Goal: Task Accomplishment & Management: Complete application form

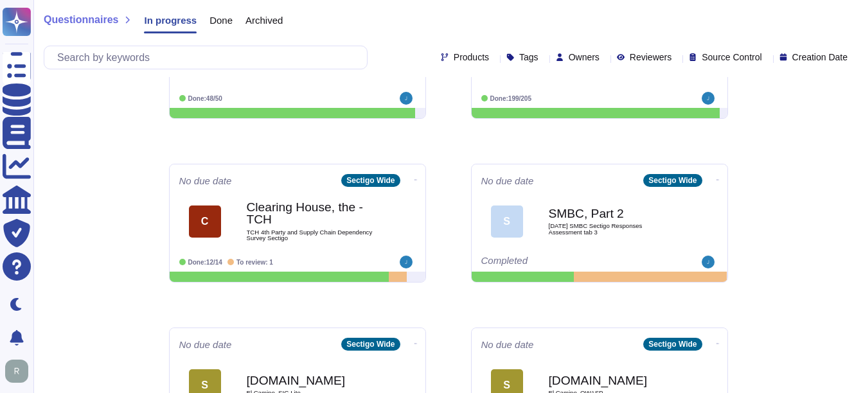
scroll to position [257, 0]
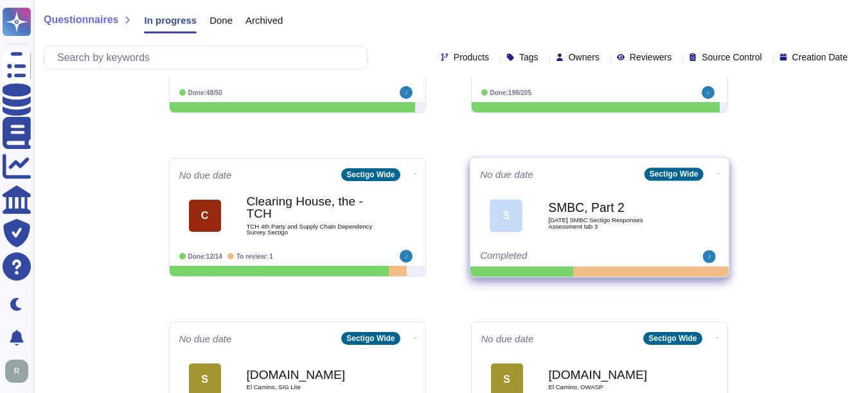
click at [558, 220] on span "[DATE] SMBC Sectigo Responses Assessment tab 3" at bounding box center [613, 223] width 130 height 12
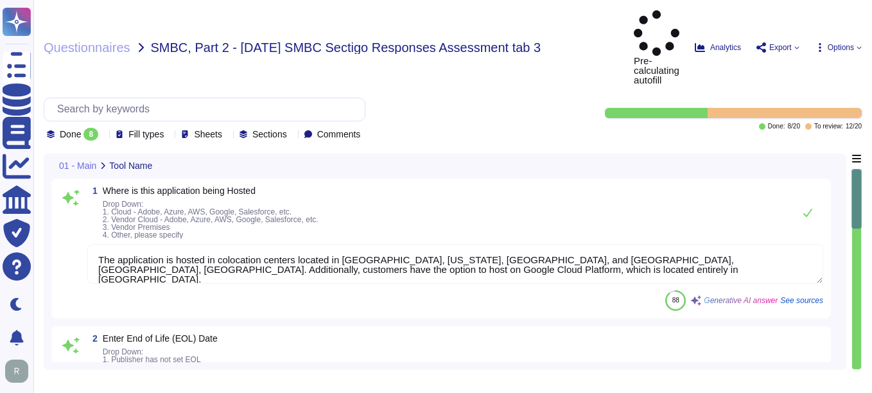
type textarea "The application is hosted in colocation centers located in [GEOGRAPHIC_DATA], […"
type textarea "[DATE]"
type textarea "Yes, we have a well-documented Disaster Recovery Plan (DRP) that is active and …"
type textarea "The Recovery Time Objective (RTO) is set at 12 hours. This is the targeted dura…"
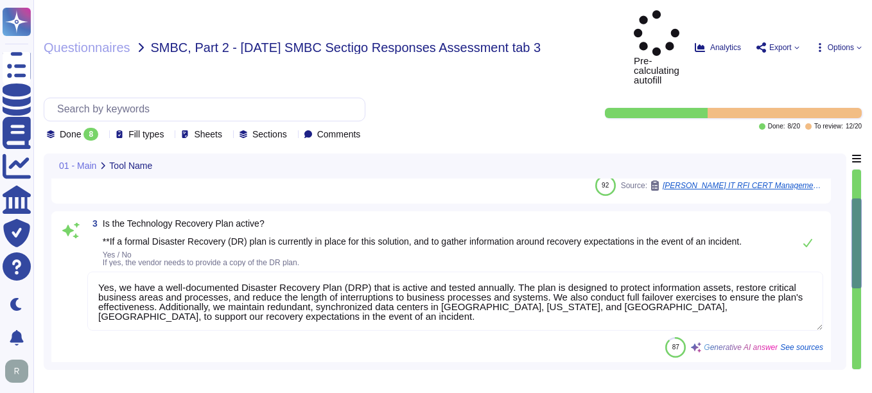
scroll to position [321, 0]
type textarea "The specified Recovery Point Objective (RPO) duration is under one hour."
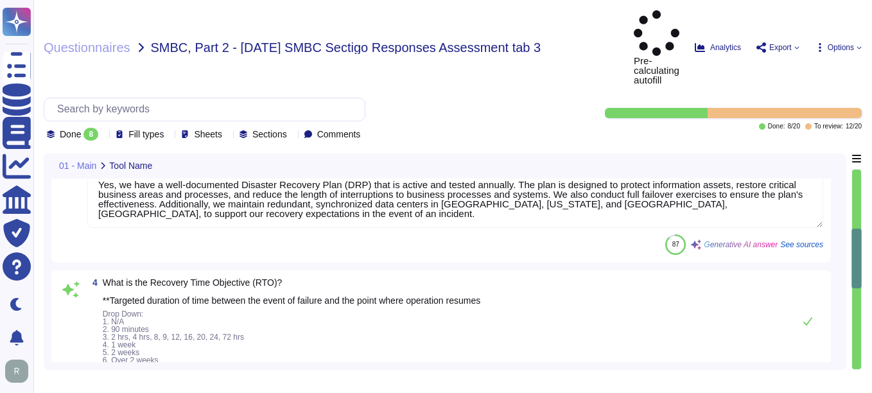
type textarea "Yes, the solution is deployed across multiple regions. Specifically, it is depl…"
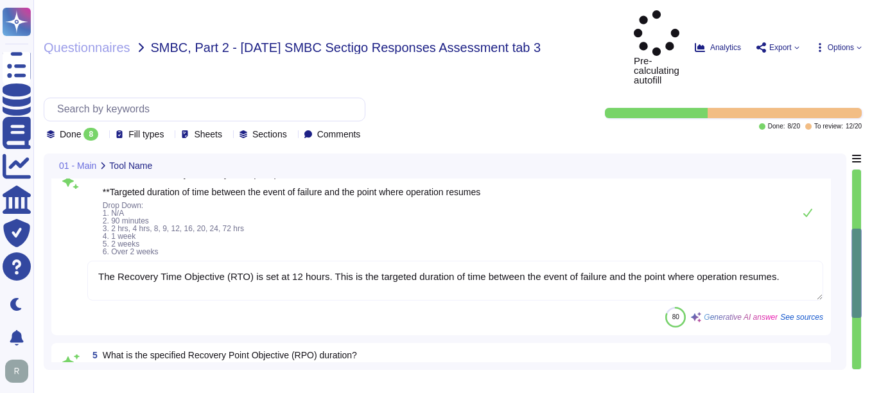
scroll to position [578, 0]
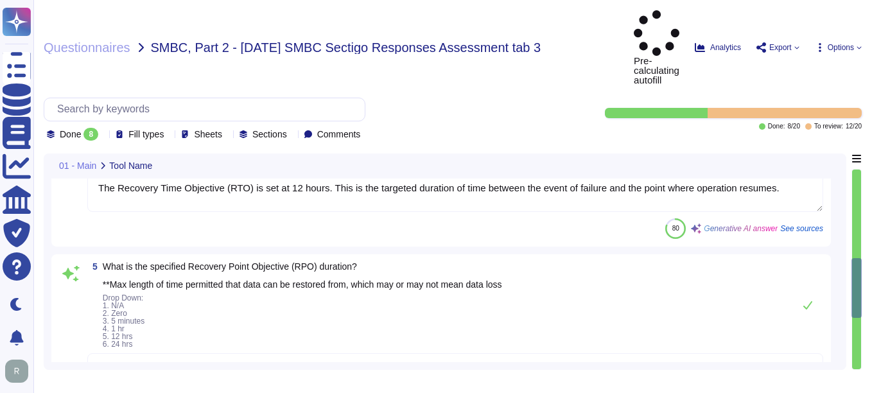
type textarea "A) Our application or system does not include GEN AI or AI/ML features, and we …"
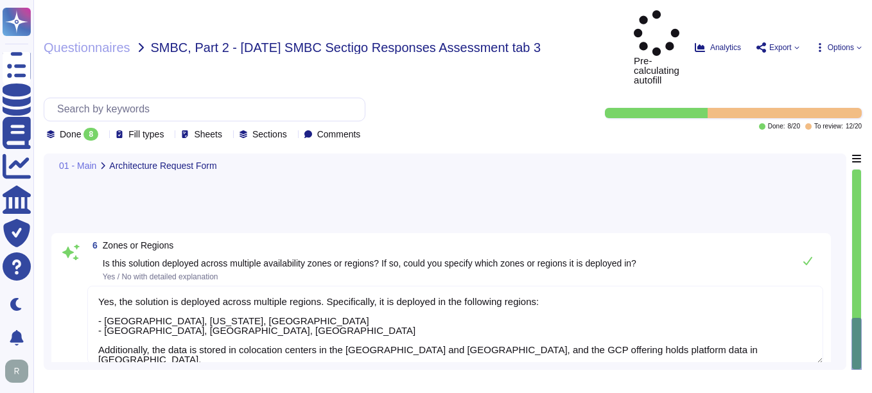
type textarea "N/a"
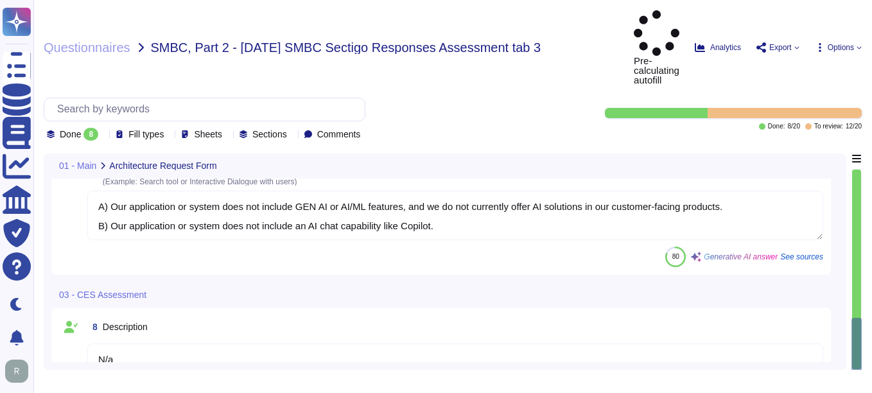
type textarea "Yes, the solution is deployed across multiple regions. Specifically, it is depl…"
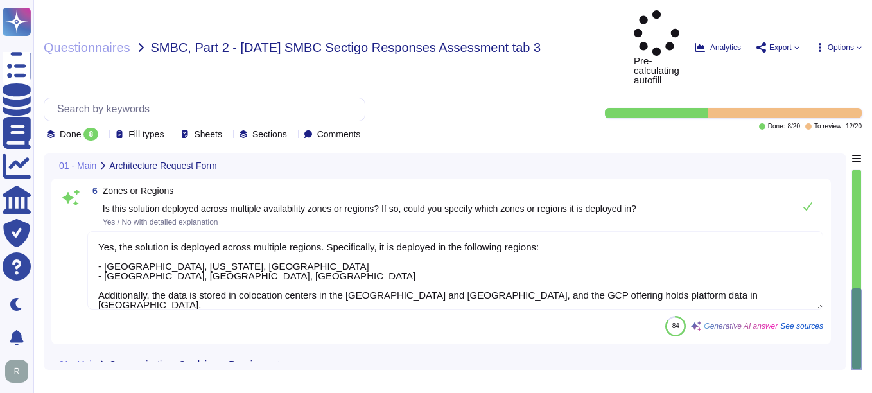
type textarea "The Recovery Time Objective (RTO) is set at 12 hours. This is the targeted dura…"
type textarea "The specified Recovery Point Objective (RPO) duration is under one hour."
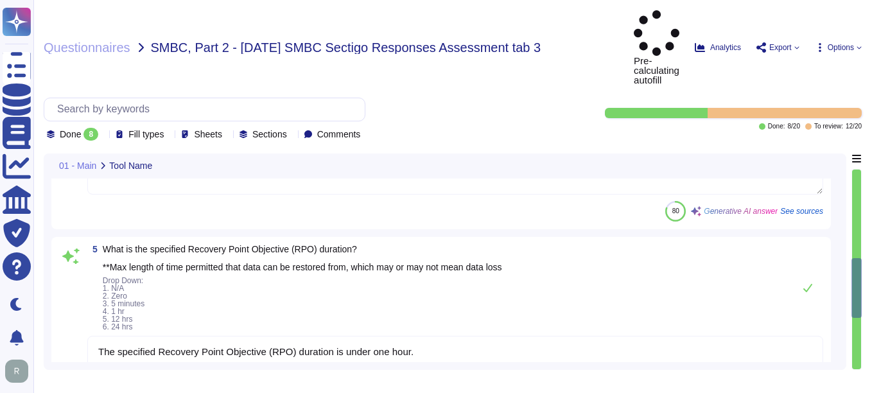
type textarea "Yes, we have a well-documented Disaster Recovery Plan (DRP) that is active and …"
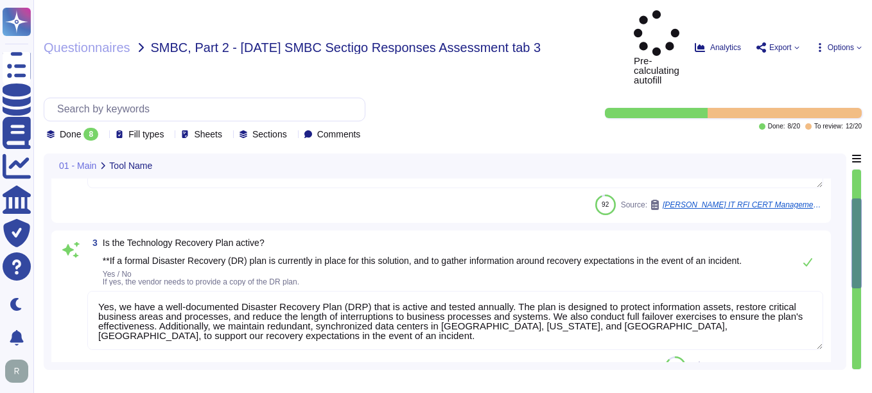
type textarea "The application is hosted in colocation centers located in [GEOGRAPHIC_DATA], […"
type textarea "[DATE]"
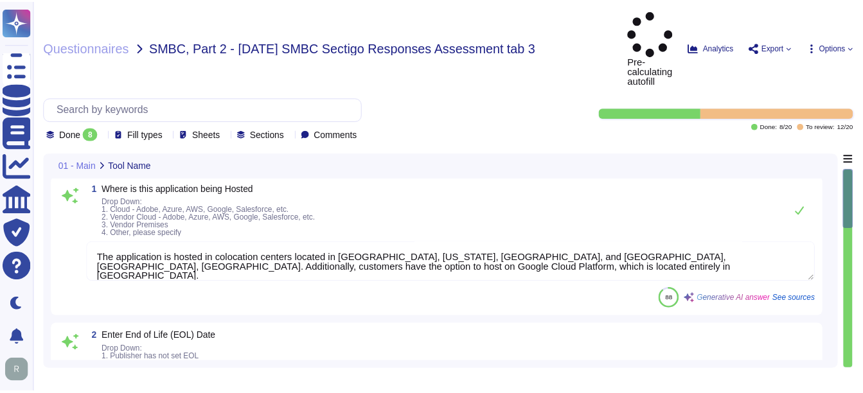
scroll to position [0, 0]
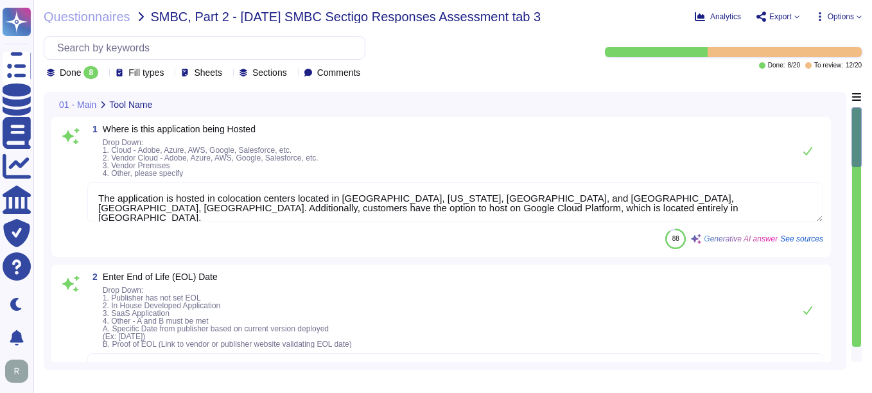
click at [101, 74] on div "Done 8" at bounding box center [75, 72] width 57 height 13
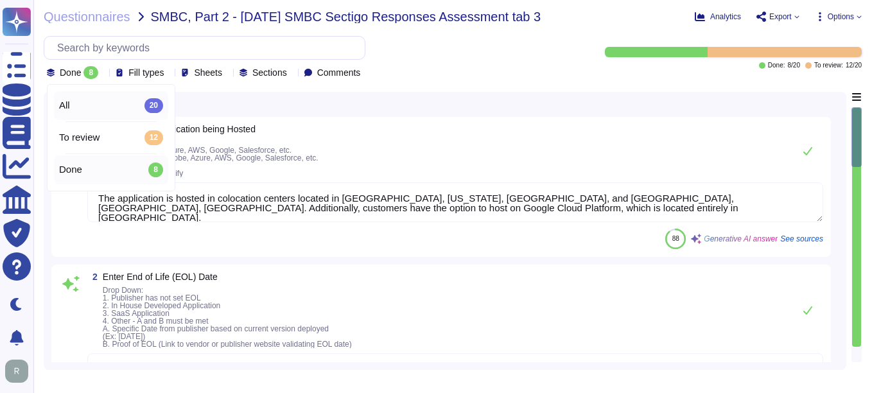
click at [105, 107] on div "All 20" at bounding box center [111, 105] width 104 height 14
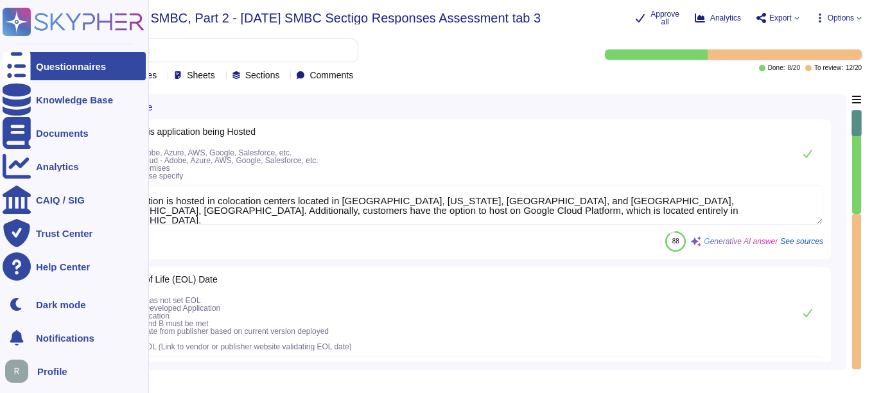
click at [76, 65] on div "Questionnaires" at bounding box center [71, 67] width 70 height 10
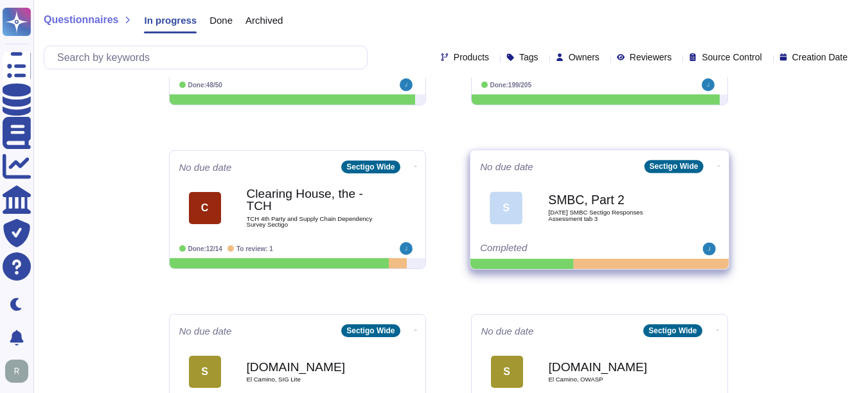
scroll to position [321, 0]
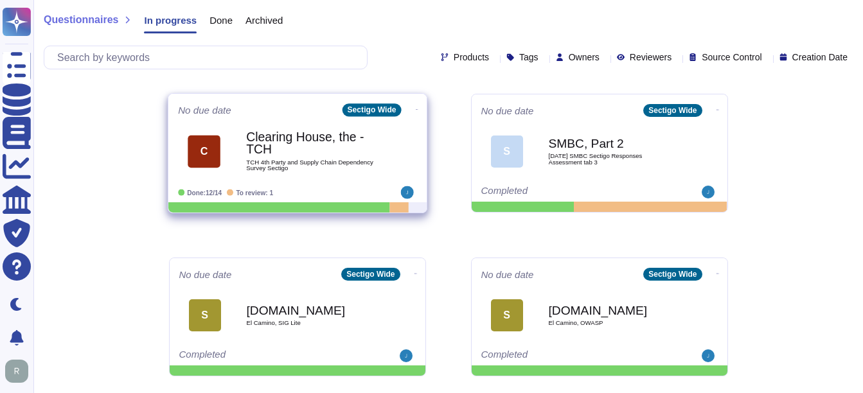
click at [295, 152] on b "Clearing House, the - TCH" at bounding box center [311, 143] width 130 height 25
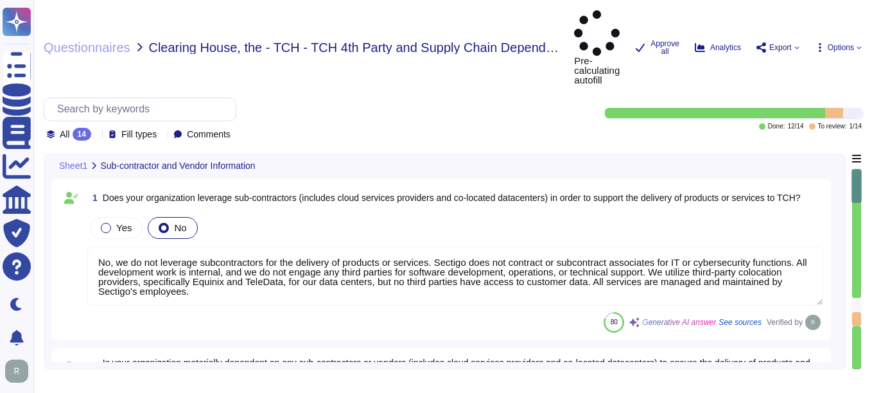
type textarea "No, we do not leverage subcontractors for the delivery of products or services.…"
type textarea "Our organization is not materially dependent on any subcontractors or vendors f…"
type textarea "The product provided by the vendor is the "Sectigo Certificate Manager," which …"
type textarea "No, we do not use subcontractors for this service, and Sectigo does not disclos…"
click at [96, 129] on div at bounding box center [96, 134] width 0 height 10
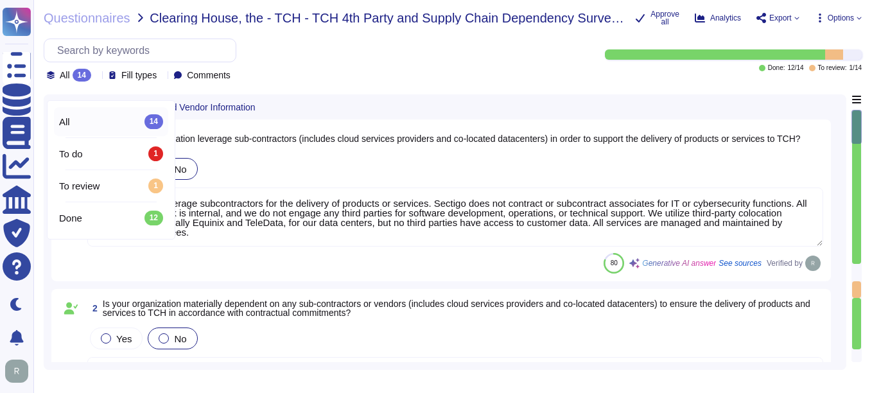
click at [93, 122] on div "All 14" at bounding box center [111, 121] width 104 height 14
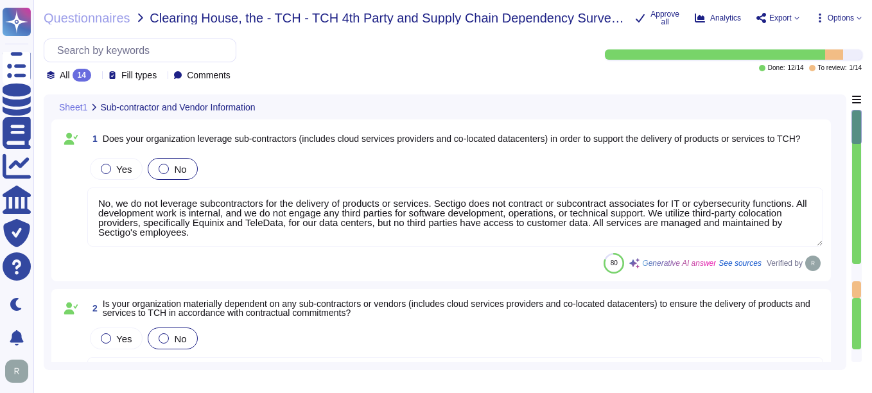
click at [493, 72] on div "All 14 Fill types Comments" at bounding box center [311, 60] width 535 height 43
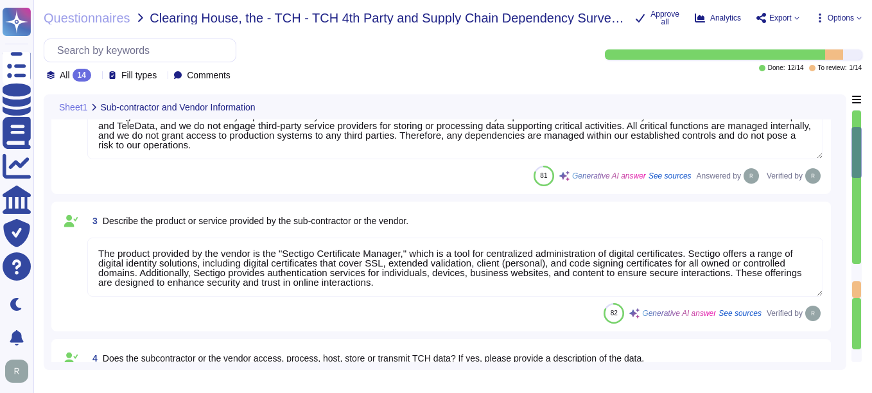
type textarea "Primary Data Center: - Location: [GEOGRAPHIC_DATA], [US_STATE], [GEOGRAPHIC_DAT…"
type textarea "No. We do not use subcontractors for this service. Sectigo’s employees and clie…"
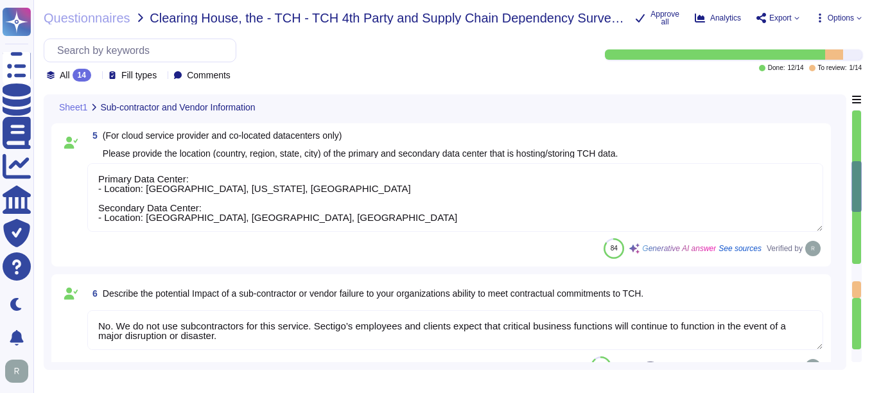
type textarea "No. We do not use subcontractors for this service."
type textarea "Sectigo has established a comprehensive Supplier & Third-Party Relationship Pol…"
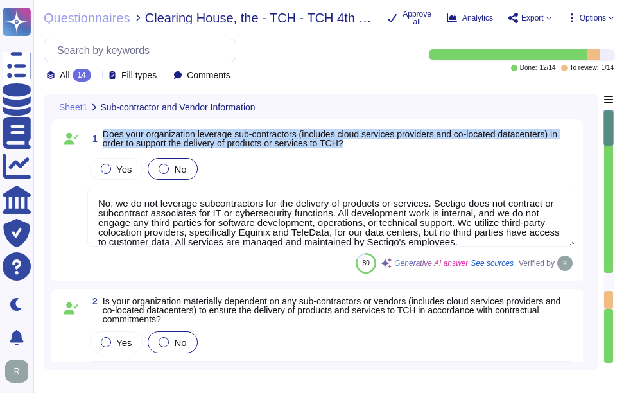
drag, startPoint x: 104, startPoint y: 128, endPoint x: 353, endPoint y: 143, distance: 249.0
click at [353, 143] on span "Does your organization leverage sub-contractors (includes cloud services provid…" at bounding box center [339, 139] width 473 height 18
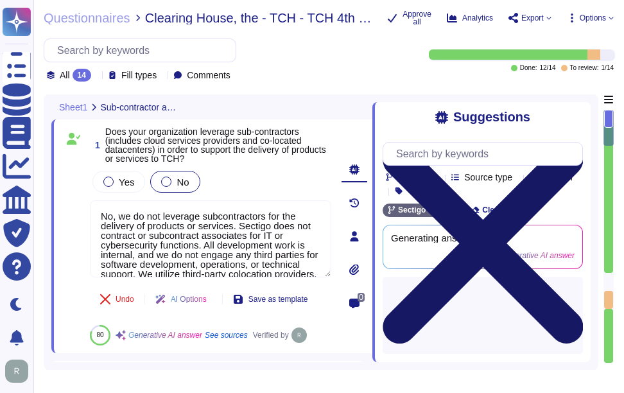
click at [575, 143] on icon at bounding box center [483, 243] width 200 height 200
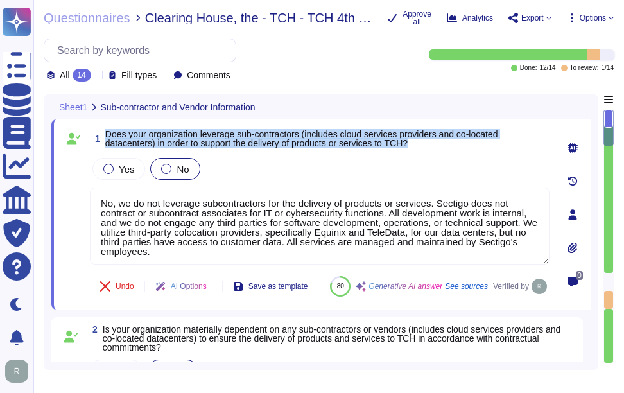
drag, startPoint x: 107, startPoint y: 131, endPoint x: 437, endPoint y: 145, distance: 330.4
click at [437, 145] on span "Does your organization leverage sub-contractors (includes cloud services provid…" at bounding box center [327, 139] width 444 height 18
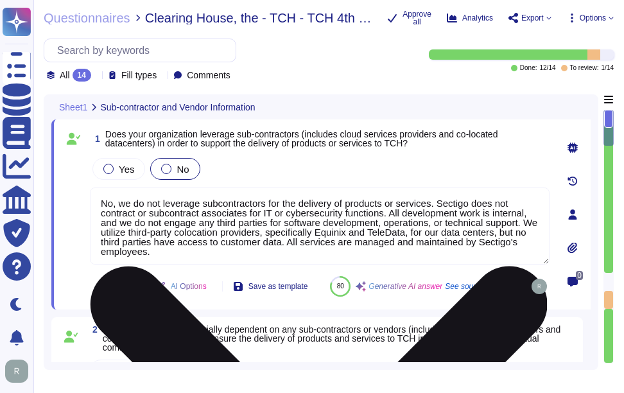
click at [290, 232] on textarea "No, we do not leverage subcontractors for the delivery of products or services.…" at bounding box center [320, 226] width 460 height 77
paste textarea "use subcontractors for this service. Sectigo does not contract or subcontract a…"
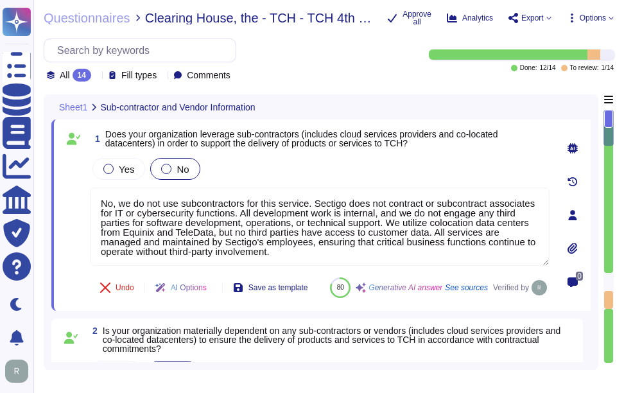
click at [344, 173] on div "Yes No" at bounding box center [320, 168] width 460 height 27
type textarea "No, we do not use subcontractors for this service. Sectigo does not contract or…"
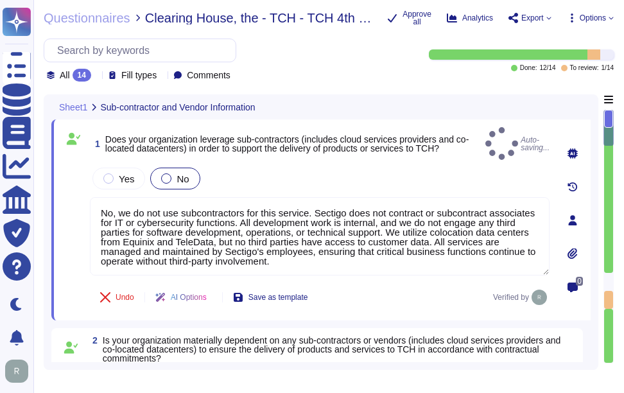
type textarea "No, we do not use subcontractors for this service, and Sectigo does not disclos…"
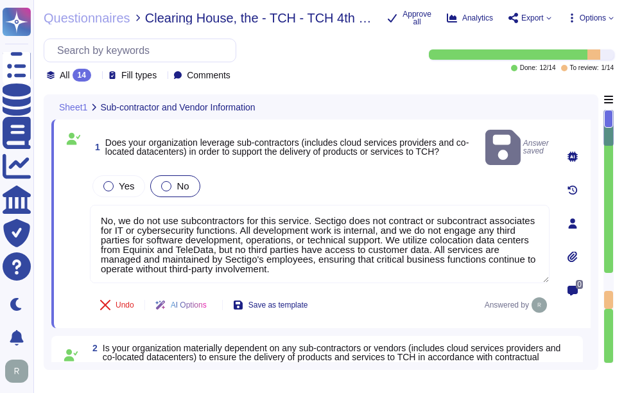
click at [384, 155] on div "1 Does your organization leverage sub-contractors (includes cloud services prov…" at bounding box center [306, 223] width 488 height 193
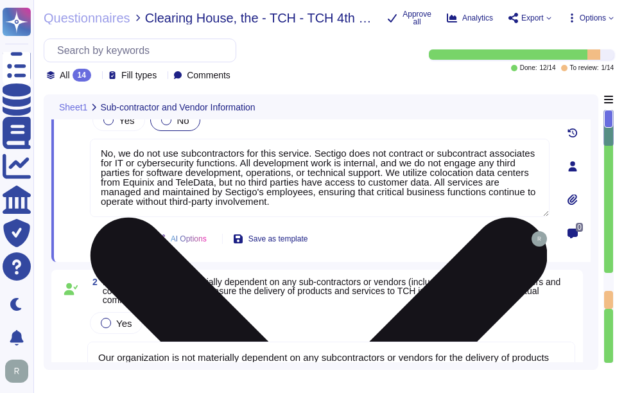
scroll to position [128, 0]
type textarea "Primary Data Center: - Location: [GEOGRAPHIC_DATA], [US_STATE], [GEOGRAPHIC_DAT…"
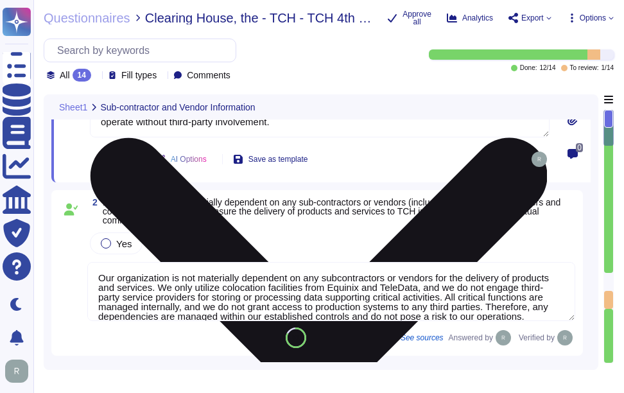
scroll to position [0, 0]
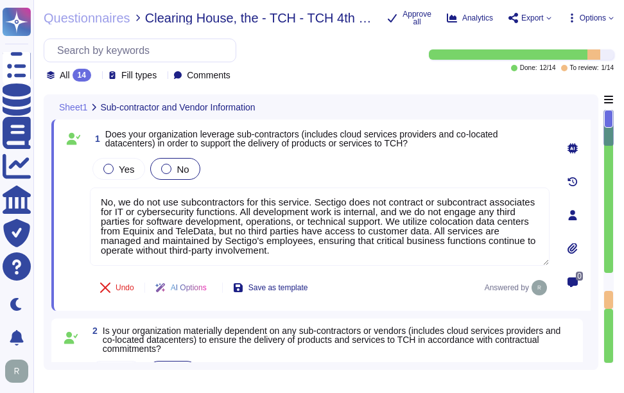
click at [368, 161] on div "Yes No" at bounding box center [320, 168] width 460 height 27
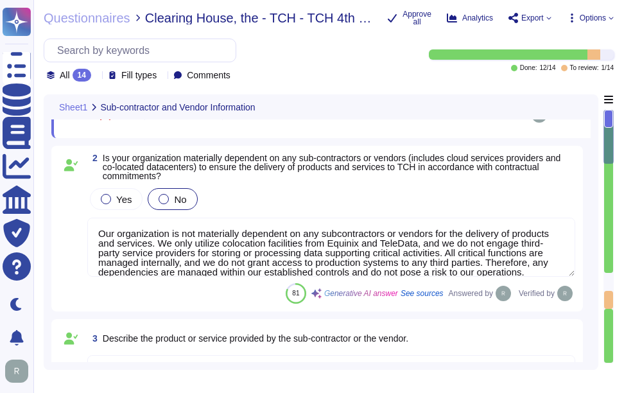
type textarea "Primary Data Center: - Location: [GEOGRAPHIC_DATA], [US_STATE], [GEOGRAPHIC_DAT…"
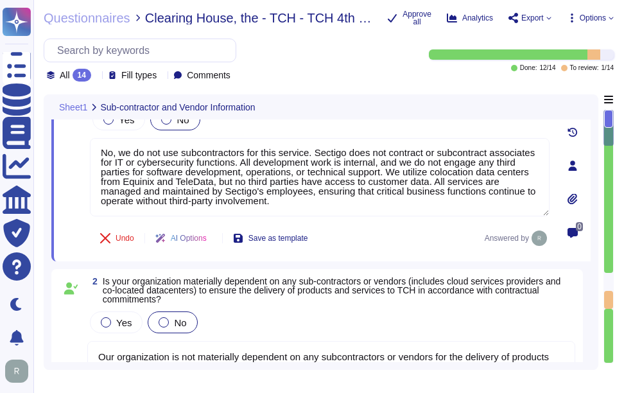
scroll to position [128, 0]
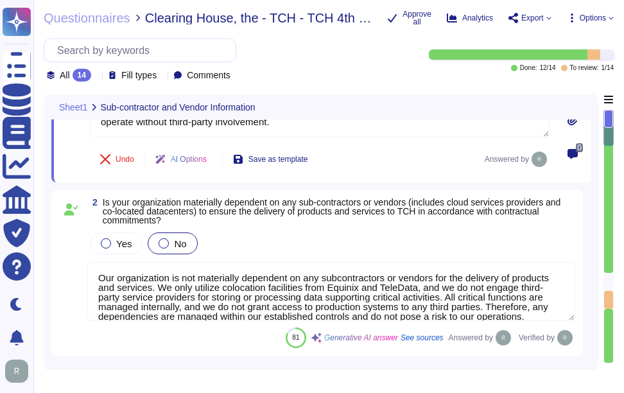
type textarea "Primary Data Center: - Location: [GEOGRAPHIC_DATA], [US_STATE], [GEOGRAPHIC_DAT…"
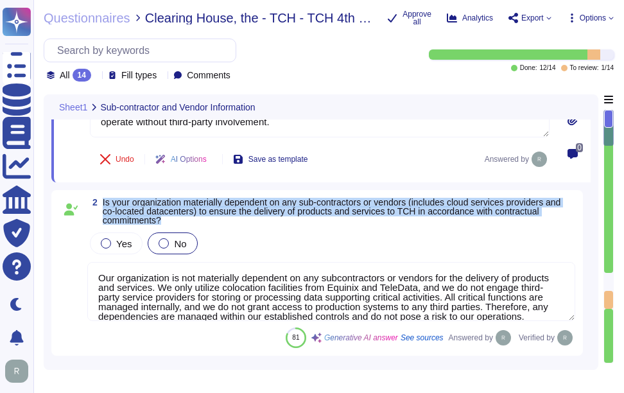
drag, startPoint x: 103, startPoint y: 200, endPoint x: 165, endPoint y: 218, distance: 64.1
click at [165, 218] on span "Is your organization materially dependent on any sub-contractors or vendors (in…" at bounding box center [339, 211] width 473 height 27
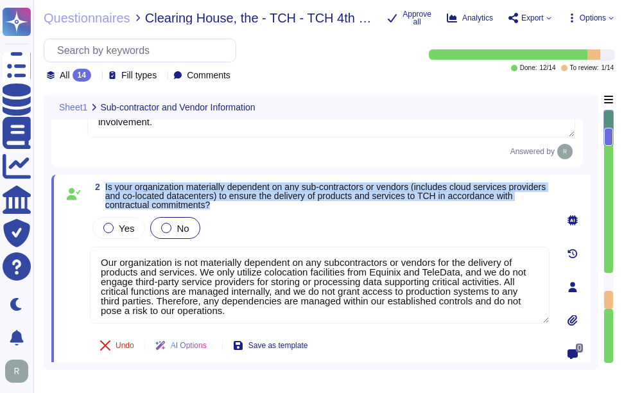
drag, startPoint x: 105, startPoint y: 187, endPoint x: 258, endPoint y: 204, distance: 153.8
click at [258, 204] on span "Is your organization materially dependent on any sub-contractors or vendors (in…" at bounding box center [327, 195] width 444 height 27
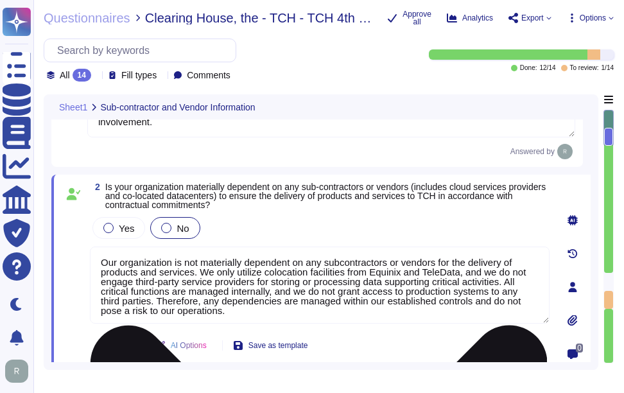
click at [368, 290] on textarea "Our organization is not materially dependent on any subcontractors or vendors f…" at bounding box center [320, 285] width 460 height 77
paste textarea "utilize colocation facilities from Equinix and TeleData, but we do not engage t…"
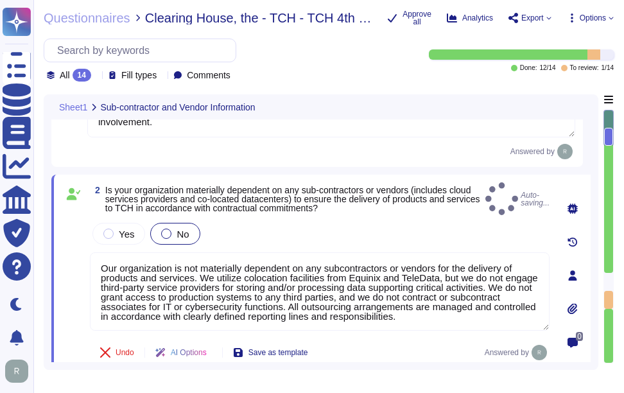
click at [392, 226] on div "Yes No" at bounding box center [320, 233] width 460 height 27
type textarea "Our organization is not materially dependent on any subcontractors or vendors f…"
type textarea "Primary Data Center: - Location: [GEOGRAPHIC_DATA], [US_STATE], [GEOGRAPHIC_DAT…"
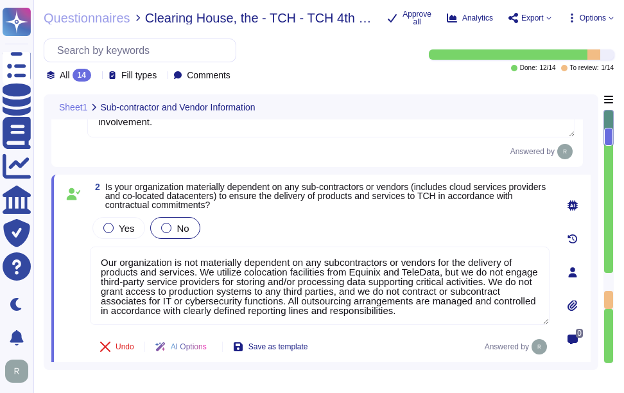
click at [396, 228] on div "Yes No" at bounding box center [320, 228] width 460 height 27
click at [391, 220] on div "Yes No" at bounding box center [320, 228] width 460 height 27
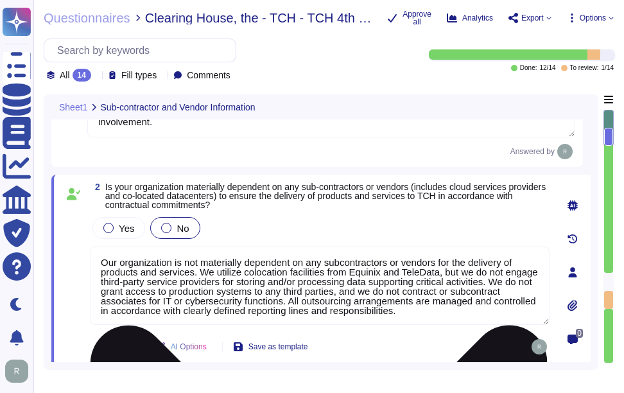
type textarea "Primary Data Center: - Location: [GEOGRAPHIC_DATA], [US_STATE], [GEOGRAPHIC_DAT…"
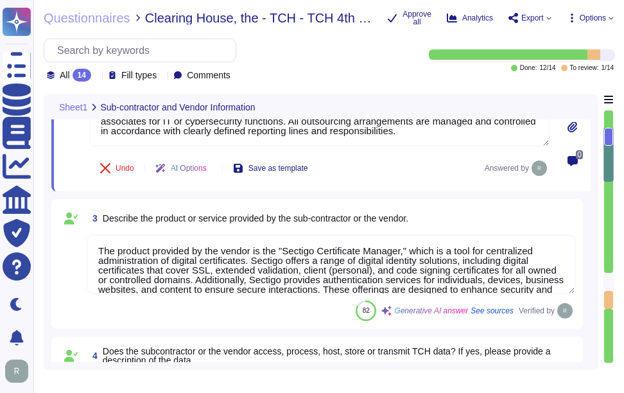
type textarea "No. We do not use subcontractors for this service. Sectigo’s employees and clie…"
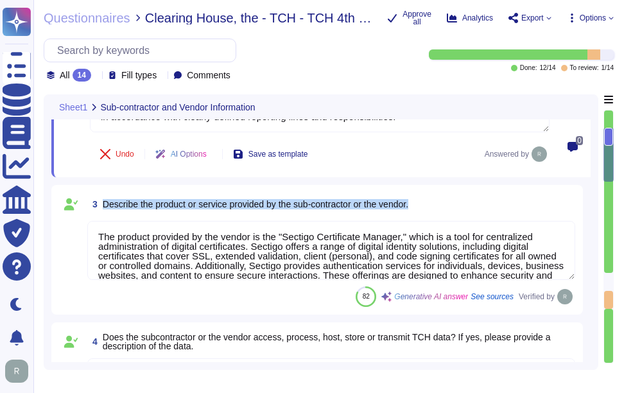
drag, startPoint x: 103, startPoint y: 202, endPoint x: 429, endPoint y: 201, distance: 326.3
click at [429, 201] on div "3 Describe the product or service provided by the sub-contractor or the vendor." at bounding box center [331, 204] width 488 height 23
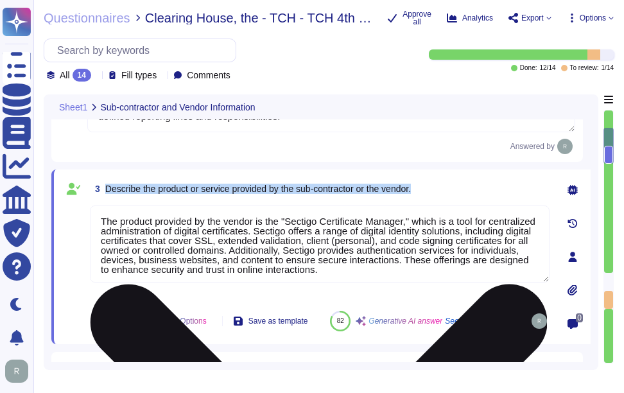
type textarea "No. We do not use subcontractors for this service. Sectigo’s employees and clie…"
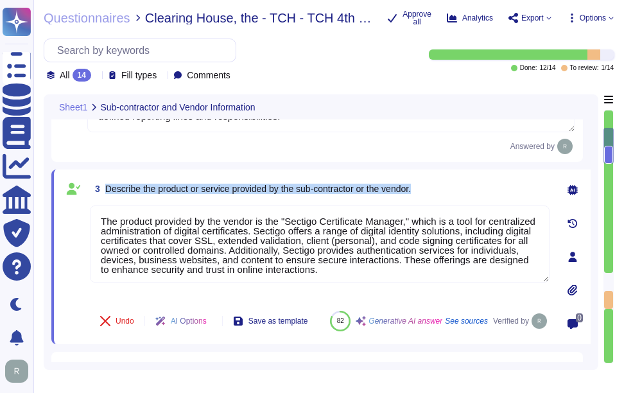
drag, startPoint x: 105, startPoint y: 193, endPoint x: 441, endPoint y: 195, distance: 335.9
click at [441, 195] on div "3 Describe the product or service provided by the sub-contractor or the vendor." at bounding box center [320, 188] width 460 height 23
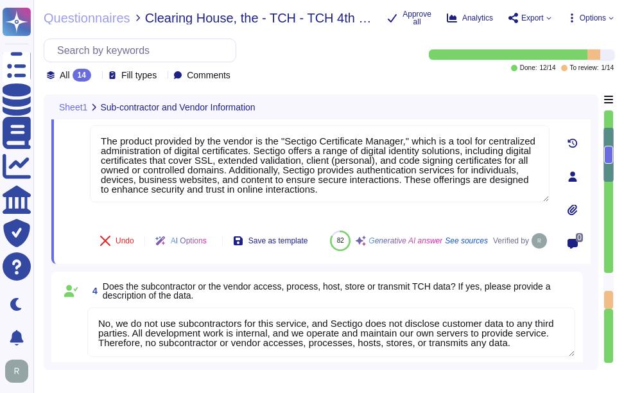
scroll to position [450, 0]
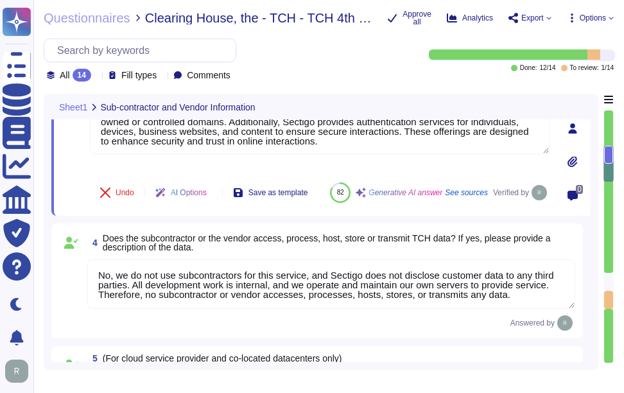
type textarea "No. We do not use subcontractors for this service."
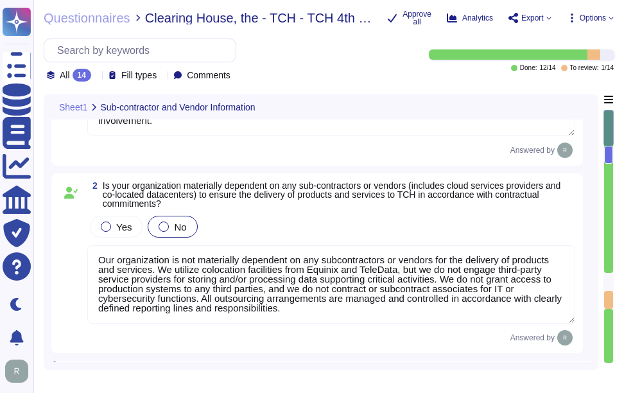
scroll to position [128, 0]
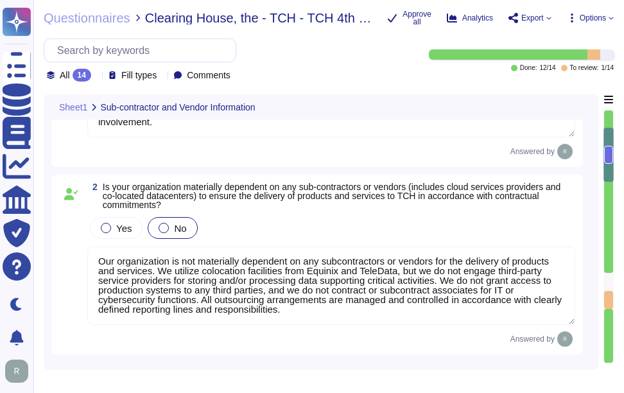
type textarea "Primary Data Center: - Location: [GEOGRAPHIC_DATA], [US_STATE], [GEOGRAPHIC_DAT…"
type textarea "No. We do not use subcontractors for this service. Sectigo’s employees and clie…"
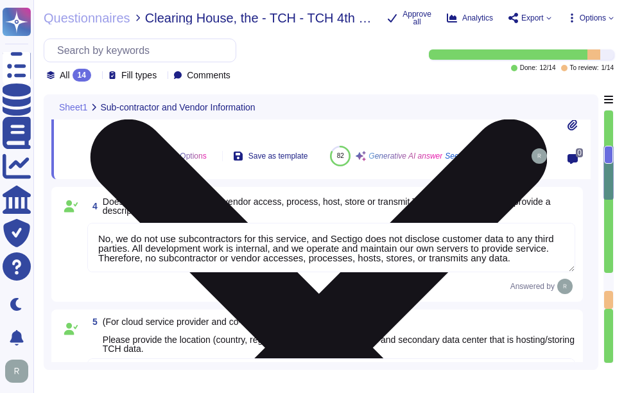
type textarea "No. We do not use subcontractors for this service."
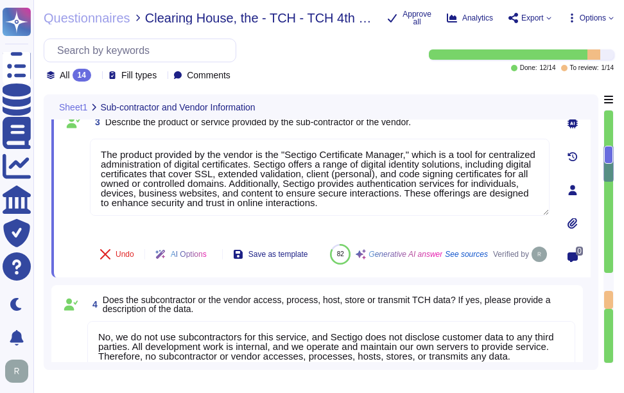
scroll to position [358, 0]
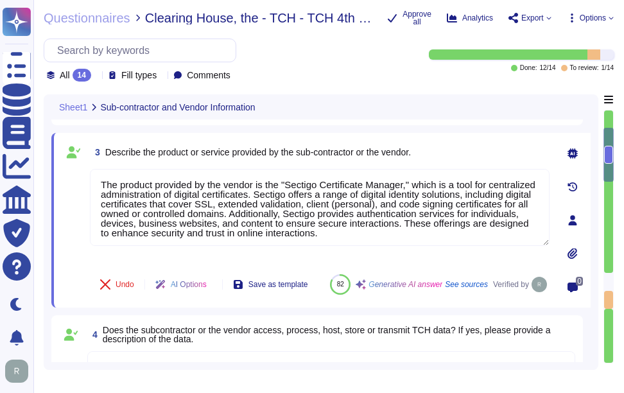
click at [491, 155] on div "3 Describe the product or service provided by the sub-contractor or the vendor." at bounding box center [320, 152] width 460 height 23
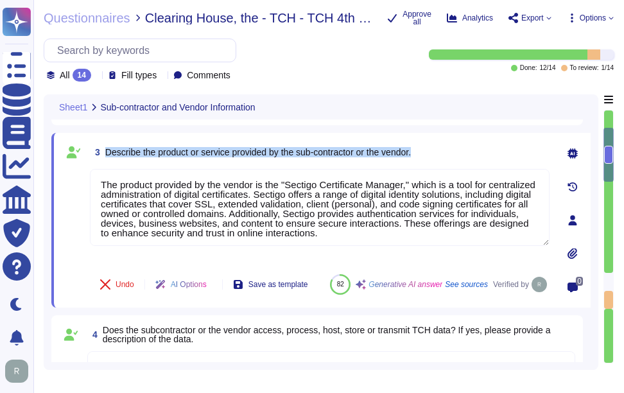
drag, startPoint x: 104, startPoint y: 153, endPoint x: 448, endPoint y: 155, distance: 343.6
click at [448, 155] on div "3 Describe the product or service provided by the sub-contractor or the vendor." at bounding box center [320, 152] width 460 height 23
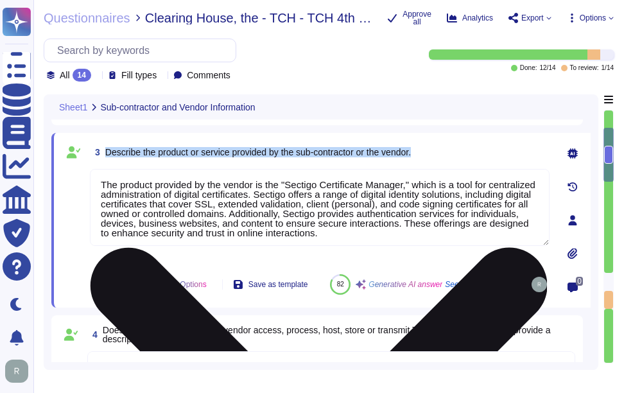
click at [325, 230] on textarea "The product provided by the vendor is the "Sectigo Certificate Manager," which …" at bounding box center [320, 207] width 460 height 77
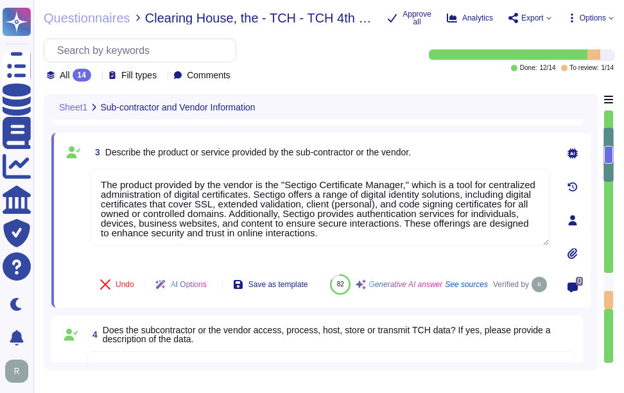
paste textarea "Sectigo offers a range of digital identity solutions aimed at enhancing securit…"
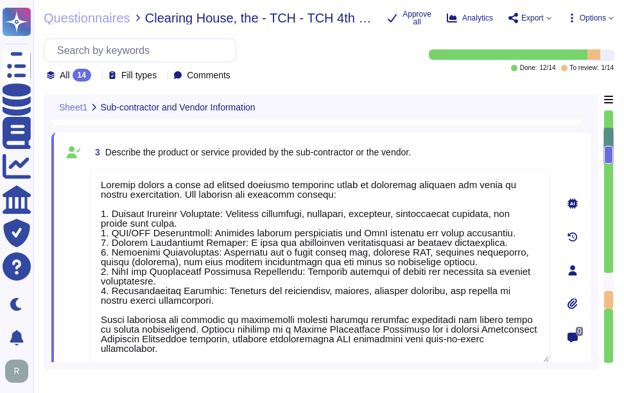
type textarea "Sectigo offers a range of digital identity solutions aimed at enhancing securit…"
click at [431, 163] on div "3 Describe the product or service provided by the sub-contractor or the vendor." at bounding box center [320, 152] width 460 height 23
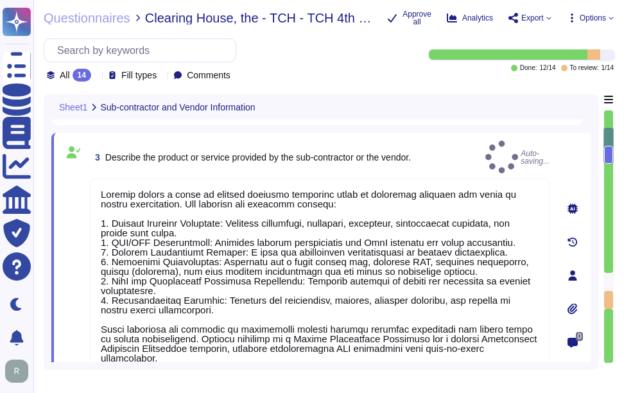
type textarea "No. We do not use subcontractors for this service. Sectigo’s employees and clie…"
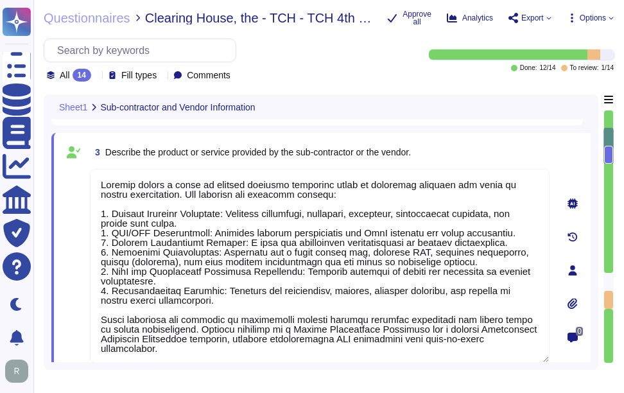
click at [471, 158] on div "3 Describe the product or service provided by the sub-contractor or the vendor." at bounding box center [320, 152] width 460 height 23
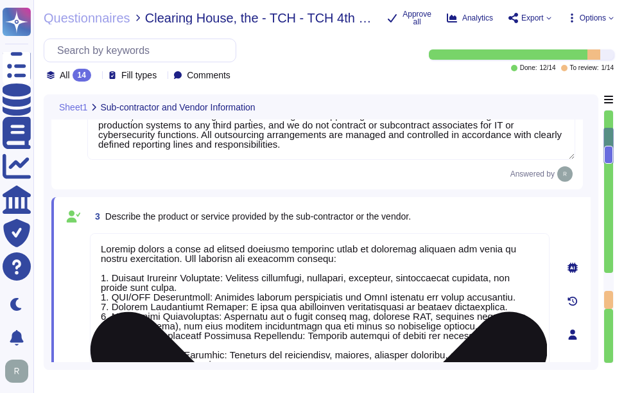
scroll to position [1, 0]
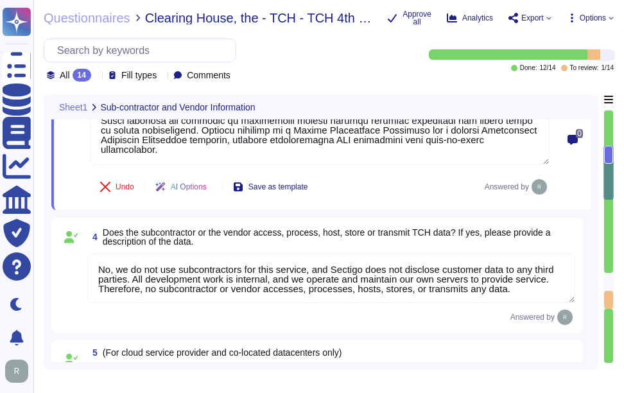
type textarea "No. We do not use subcontractors for this service."
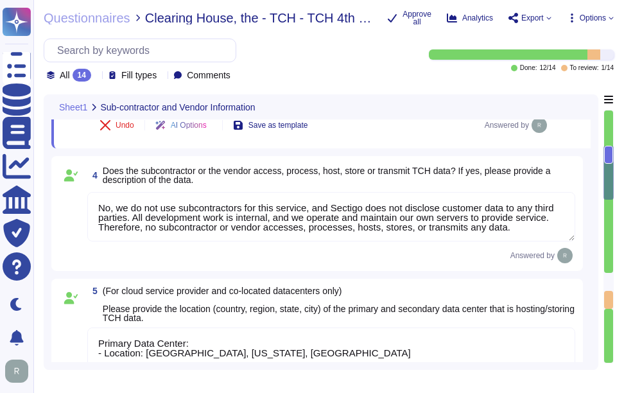
scroll to position [615, 0]
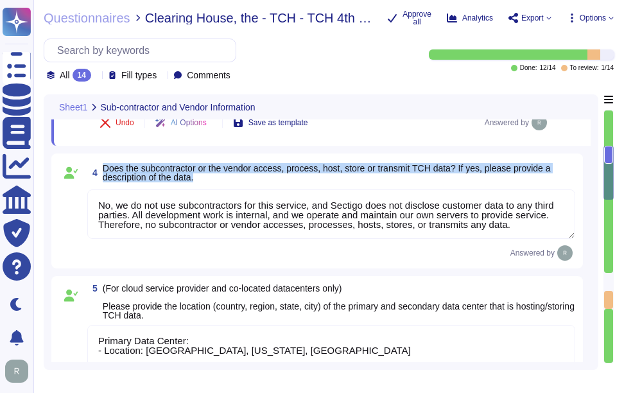
drag, startPoint x: 104, startPoint y: 168, endPoint x: 231, endPoint y: 184, distance: 128.2
click at [231, 184] on span "4 Does the subcontractor or the vendor access, process, host, store or transmit…" at bounding box center [331, 172] width 488 height 23
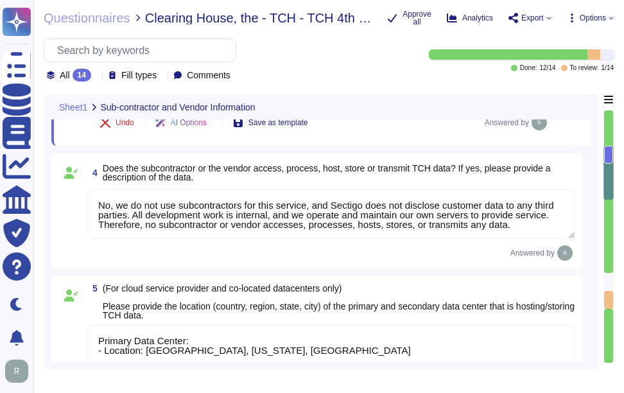
scroll to position [0, 0]
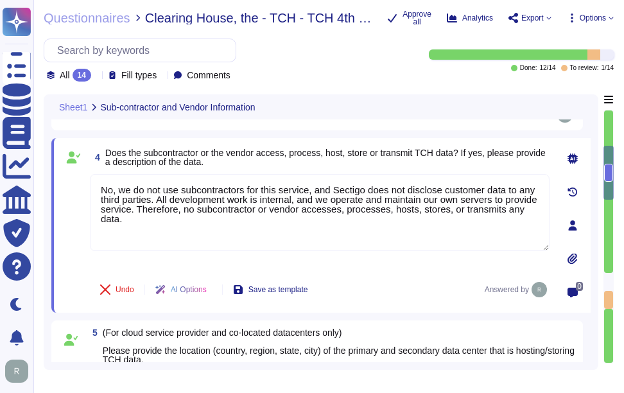
type textarea "No. We do not use subcontractors for this service."
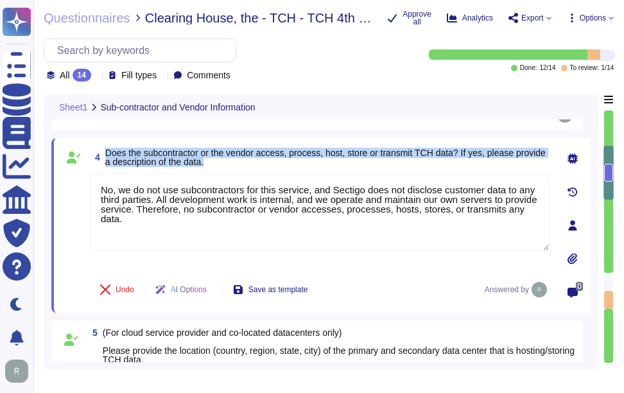
drag, startPoint x: 107, startPoint y: 155, endPoint x: 218, endPoint y: 168, distance: 111.8
click at [218, 166] on span "Does the subcontractor or the vendor access, process, host, store or transmit T…" at bounding box center [327, 157] width 444 height 18
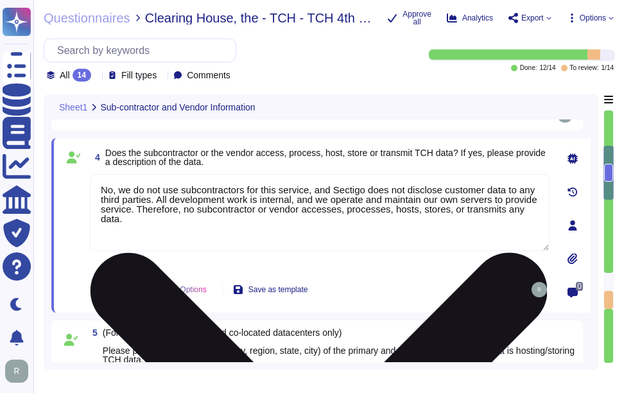
click at [459, 249] on textarea "No, we do not use subcontractors for this service, and Sectigo does not disclos…" at bounding box center [320, 212] width 460 height 77
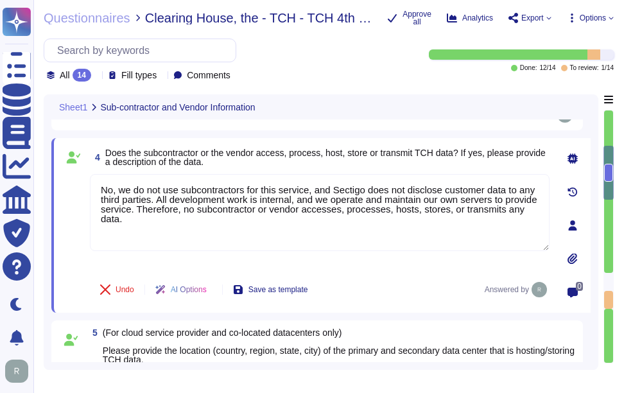
click at [430, 174] on div "4 Does the subcontractor or the vendor access, process, host, store or transmit…" at bounding box center [306, 225] width 488 height 159
click at [335, 169] on span "4 Does the subcontractor or the vendor access, process, host, store or transmit…" at bounding box center [320, 157] width 460 height 23
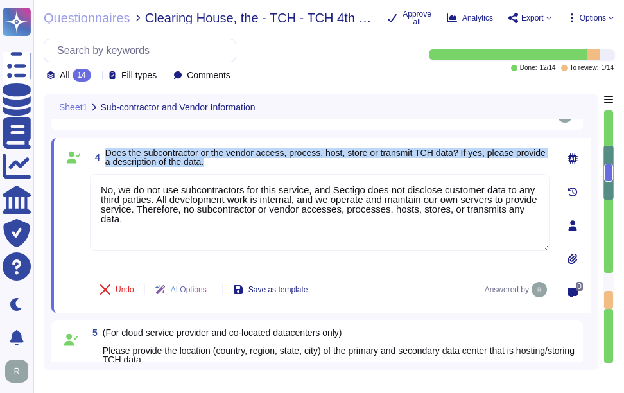
drag, startPoint x: 106, startPoint y: 155, endPoint x: 217, endPoint y: 171, distance: 112.3
click at [217, 169] on span "4 Does the subcontractor or the vendor access, process, host, store or transmit…" at bounding box center [320, 157] width 460 height 23
click at [408, 161] on span "Does the subcontractor or the vendor access, process, host, store or transmit T…" at bounding box center [325, 157] width 441 height 19
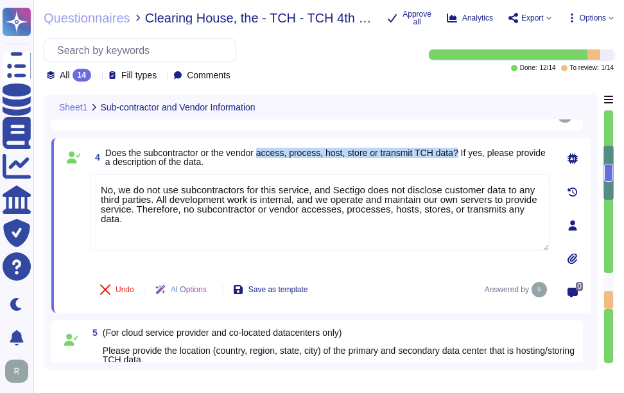
drag, startPoint x: 261, startPoint y: 157, endPoint x: 460, endPoint y: 163, distance: 198.6
click at [460, 163] on span "Does the subcontractor or the vendor access, process, host, store or transmit T…" at bounding box center [325, 157] width 441 height 19
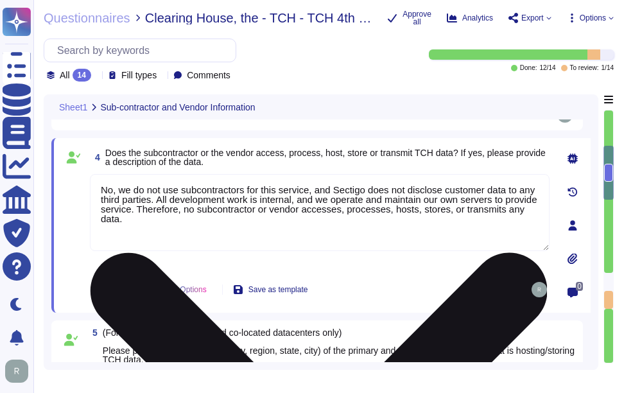
click at [300, 235] on textarea "No, we do not use subcontractors for this service, and Sectigo does not disclos…" at bounding box center [320, 212] width 460 height 77
paste textarea "Sectigo processes information as part of its operational activities, which incl…"
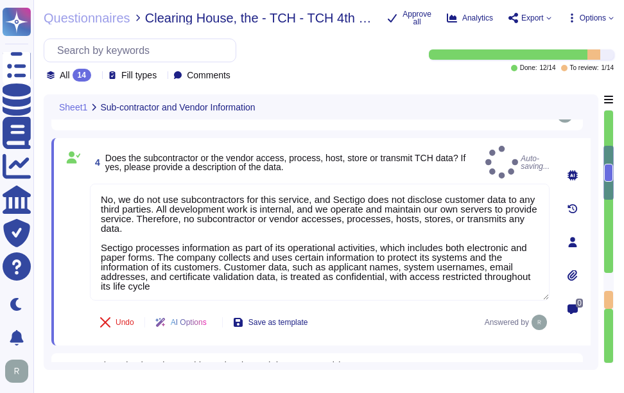
type textarea "No, we do not use subcontractors for this service, and Sectigo does not disclos…"
click at [392, 174] on div "4 Does the subcontractor or the vendor access, process, host, store or transmit…" at bounding box center [306, 242] width 488 height 192
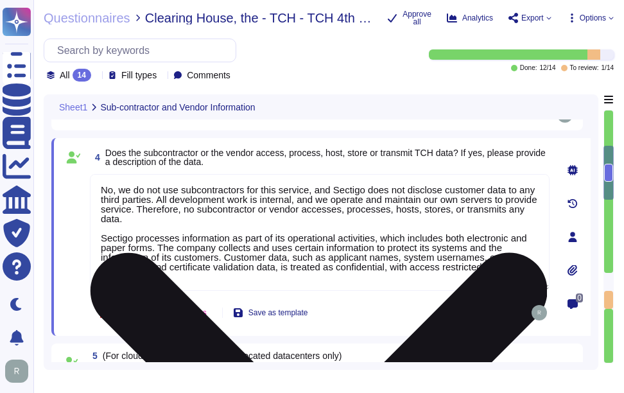
scroll to position [1, 0]
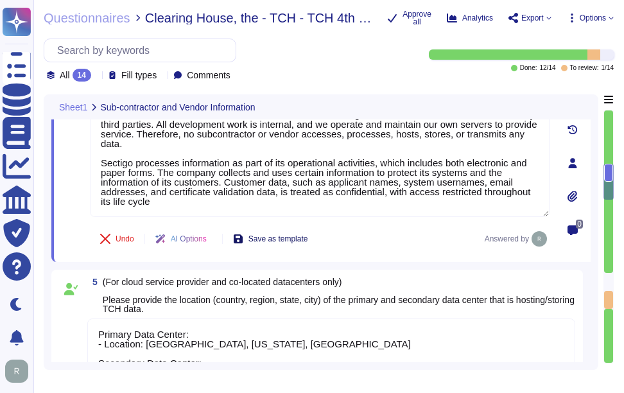
type textarea "Sectigo has established a comprehensive Supplier & Third-Party Relationship Pol…"
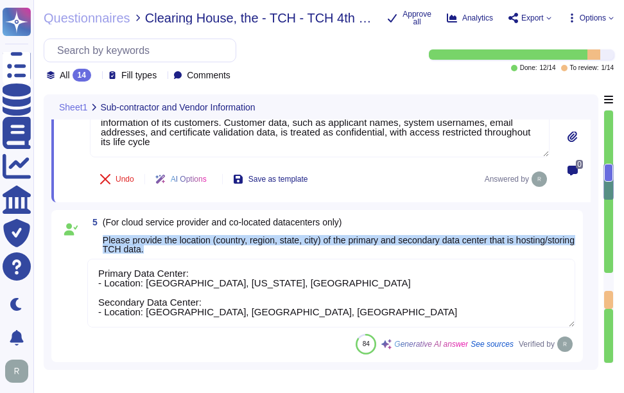
drag, startPoint x: 102, startPoint y: 242, endPoint x: 217, endPoint y: 252, distance: 115.5
click at [217, 252] on span "5 (For cloud service provider and co-located datacenters only) Please provide t…" at bounding box center [331, 236] width 488 height 36
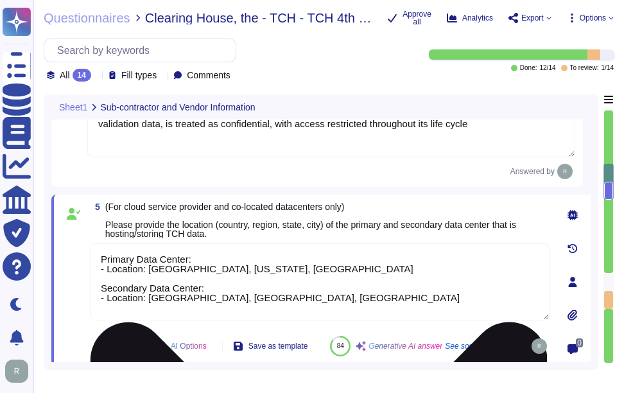
type textarea "Sectigo has established a comprehensive Supplier & Third-Party Relationship Pol…"
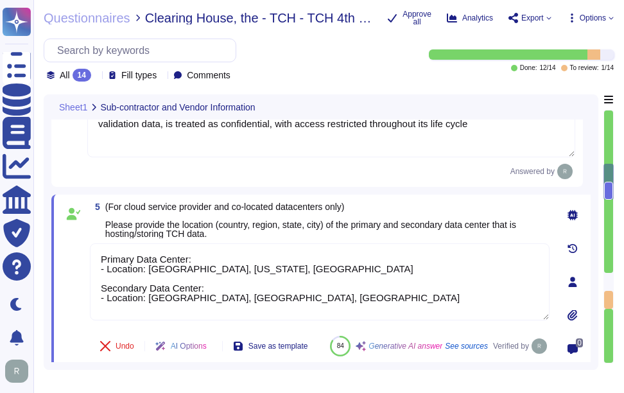
click at [460, 216] on span "(For cloud service provider and co-located datacenters only) Please provide the…" at bounding box center [327, 220] width 444 height 36
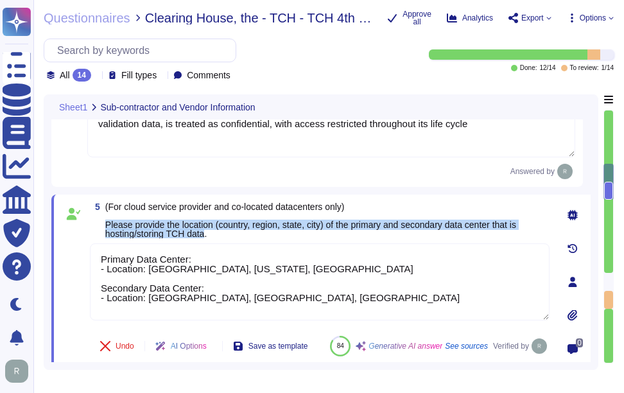
drag, startPoint x: 107, startPoint y: 231, endPoint x: 209, endPoint y: 241, distance: 102.6
click at [209, 239] on span "(For cloud service provider and co-located datacenters only) Please provide the…" at bounding box center [310, 220] width 411 height 37
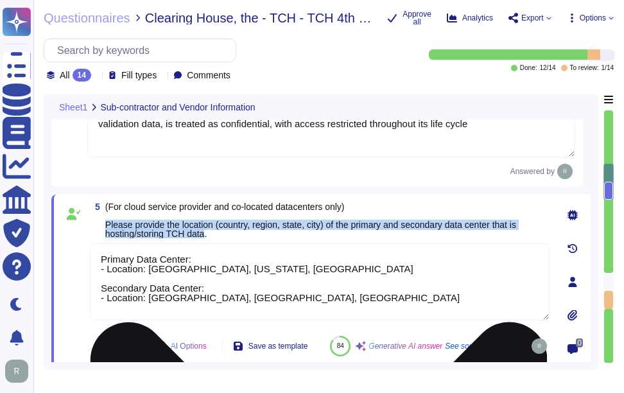
scroll to position [807, 0]
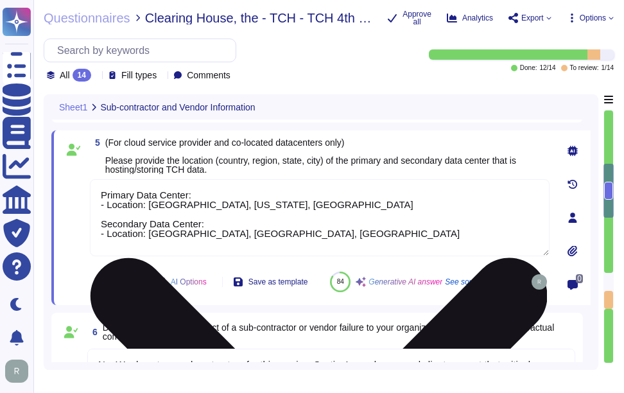
drag, startPoint x: 274, startPoint y: 246, endPoint x: 288, endPoint y: 251, distance: 15.0
click at [274, 246] on textarea "Primary Data Center: - Location: [GEOGRAPHIC_DATA], [US_STATE], [GEOGRAPHIC_DAT…" at bounding box center [320, 217] width 460 height 77
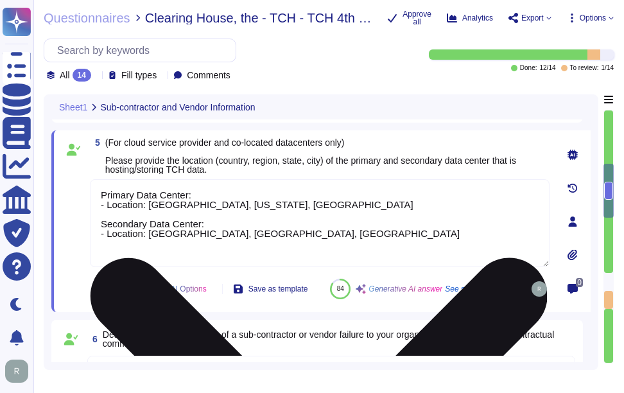
paste textarea "Our GCP offering holds all platform data for SCM in [GEOGRAPHIC_DATA]. Our on-p…"
type textarea "Primary Data Center: - Location: [GEOGRAPHIC_DATA], [US_STATE], [GEOGRAPHIC_DAT…"
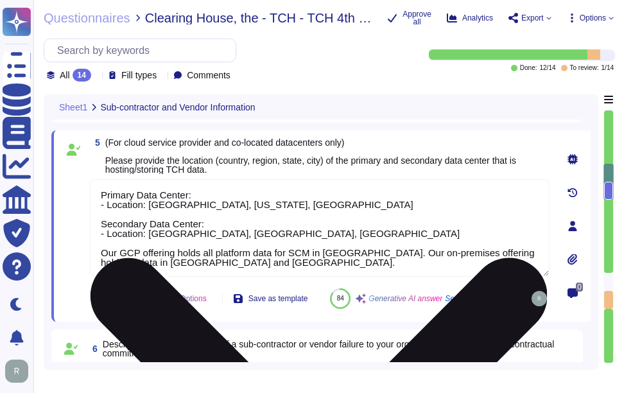
type textarea "Sectigo has established a comprehensive Supplier & Third-Party Relationship Pol…"
click at [392, 236] on textarea "Primary Data Center: - Location: [GEOGRAPHIC_DATA], [US_STATE], [GEOGRAPHIC_DAT…" at bounding box center [320, 228] width 460 height 98
drag, startPoint x: 366, startPoint y: 259, endPoint x: 374, endPoint y: 268, distance: 12.3
click at [374, 268] on textarea "Primary Data Center: - Location: [GEOGRAPHIC_DATA], [US_STATE], [GEOGRAPHIC_DAT…" at bounding box center [320, 228] width 460 height 98
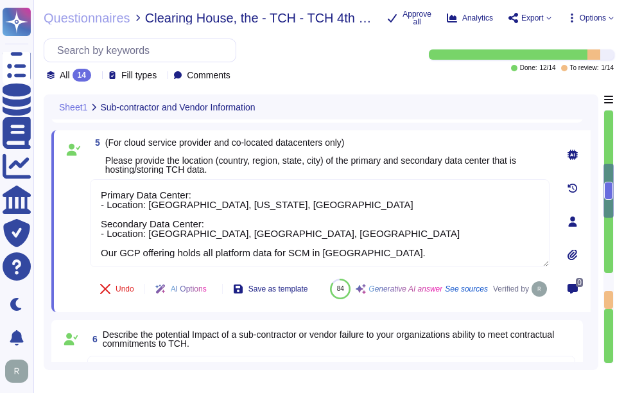
type textarea "Primary Data Center: - Location: [GEOGRAPHIC_DATA], [US_STATE], [GEOGRAPHIC_DAT…"
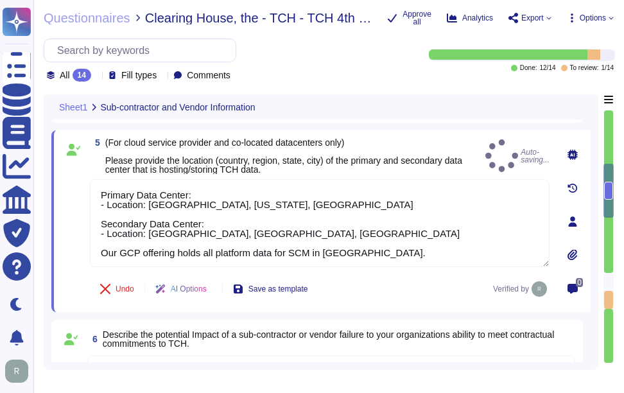
click at [443, 180] on div "5 (For cloud service provider and co-located datacenters only) Please provide t…" at bounding box center [306, 221] width 488 height 166
click at [407, 142] on div "5 (For cloud service provider and co-located datacenters only) Please provide t…" at bounding box center [321, 221] width 540 height 182
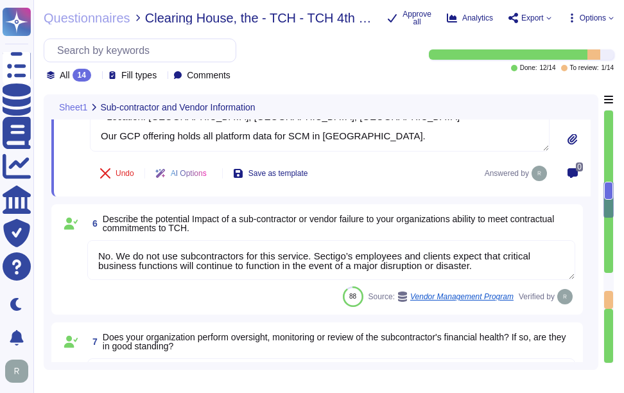
scroll to position [936, 0]
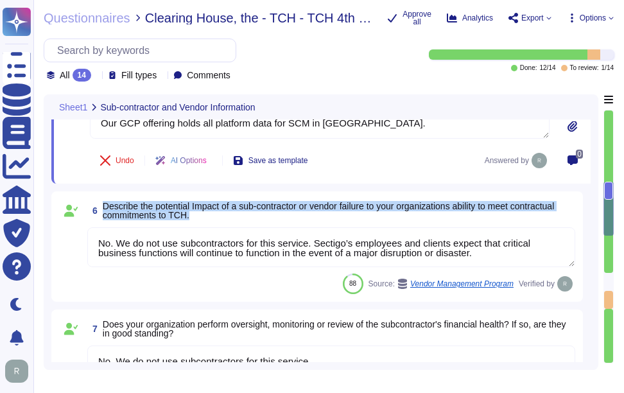
drag, startPoint x: 103, startPoint y: 211, endPoint x: 220, endPoint y: 217, distance: 117.7
click at [220, 217] on span "Describe the potential Impact of a sub-contractor or vendor failure to your org…" at bounding box center [339, 211] width 473 height 18
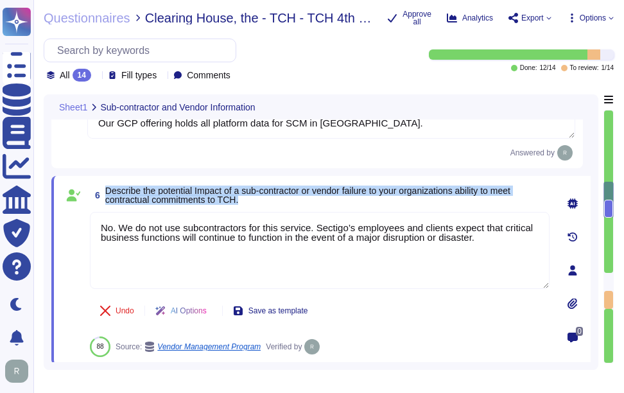
drag, startPoint x: 105, startPoint y: 197, endPoint x: 290, endPoint y: 215, distance: 185.9
click at [290, 215] on div "6 Describe the potential Impact of a sub-contractor or vendor failure to your o…" at bounding box center [306, 270] width 488 height 173
drag, startPoint x: 290, startPoint y: 215, endPoint x: 401, endPoint y: 202, distance: 111.8
click at [401, 202] on span "Describe the potential Impact of a sub-contractor or vendor failure to your org…" at bounding box center [327, 195] width 444 height 18
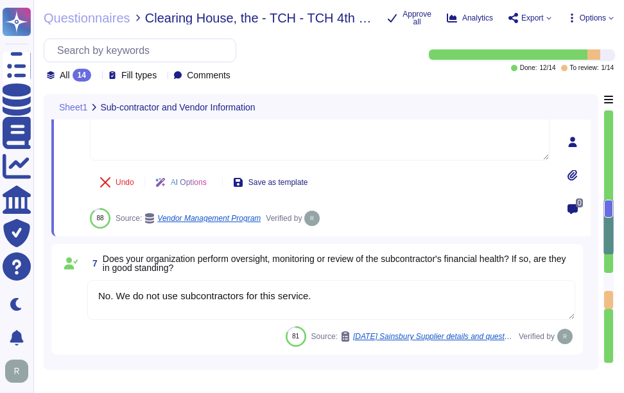
scroll to position [1129, 0]
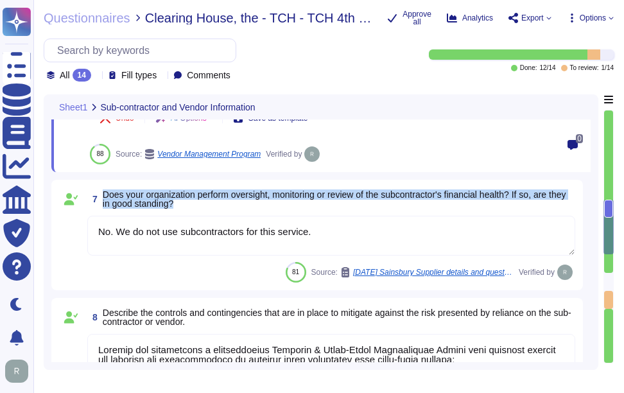
drag, startPoint x: 104, startPoint y: 198, endPoint x: 224, endPoint y: 207, distance: 120.4
click at [224, 207] on span "Does your organization perform oversight, monitoring or review of the subcontra…" at bounding box center [339, 199] width 473 height 18
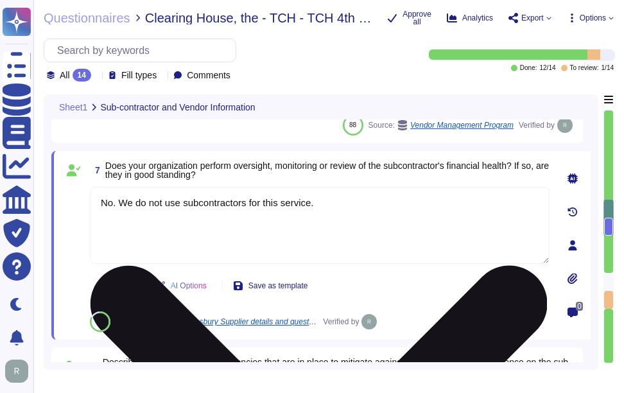
scroll to position [1064, 0]
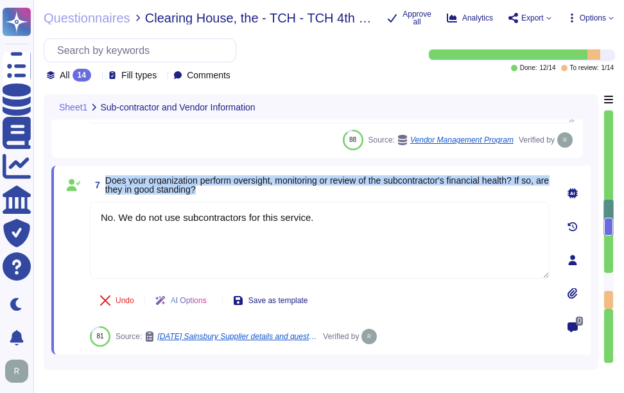
drag, startPoint x: 106, startPoint y: 184, endPoint x: 261, endPoint y: 198, distance: 155.5
click at [261, 194] on span "Does your organization perform oversight, monitoring or review of the subcontra…" at bounding box center [327, 185] width 444 height 18
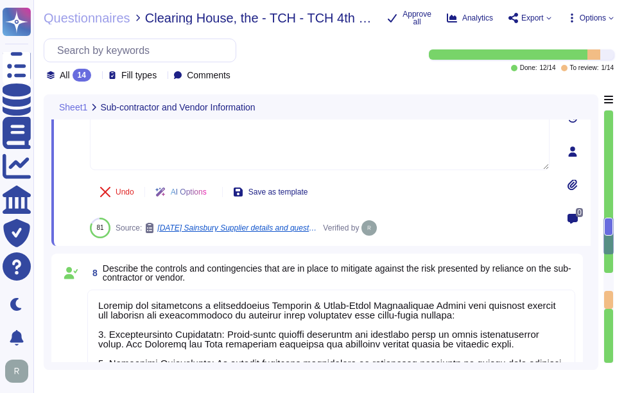
type textarea "Yes, the sub-contractor provides services from offshore locations. The countrie…"
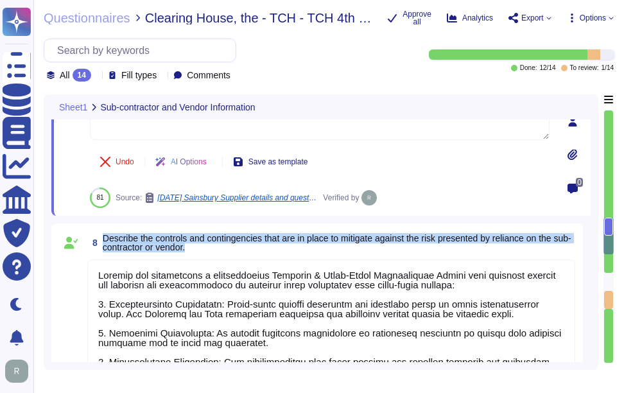
drag, startPoint x: 104, startPoint y: 236, endPoint x: 242, endPoint y: 245, distance: 138.3
click at [242, 245] on span "Describe the controls and contingencies that are in place to mitigate against t…" at bounding box center [339, 243] width 473 height 18
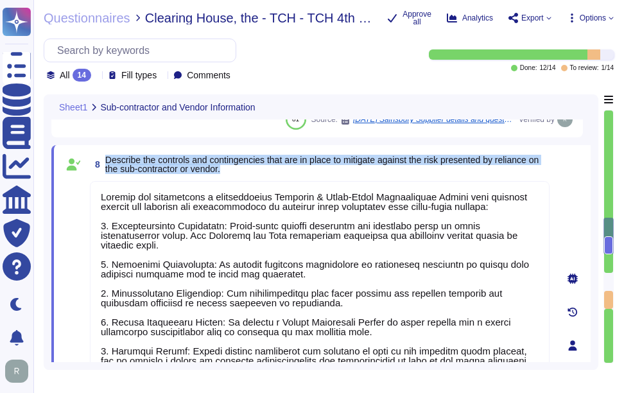
drag, startPoint x: 107, startPoint y: 157, endPoint x: 243, endPoint y: 169, distance: 136.7
click at [243, 169] on span "Describe the controls and contingencies that are in place to mitigate against t…" at bounding box center [327, 164] width 444 height 18
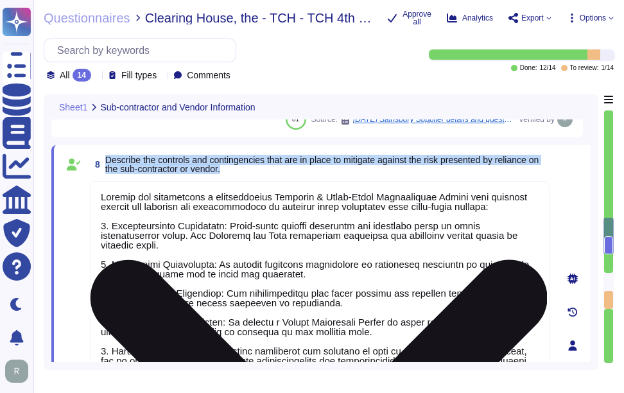
scroll to position [11, 0]
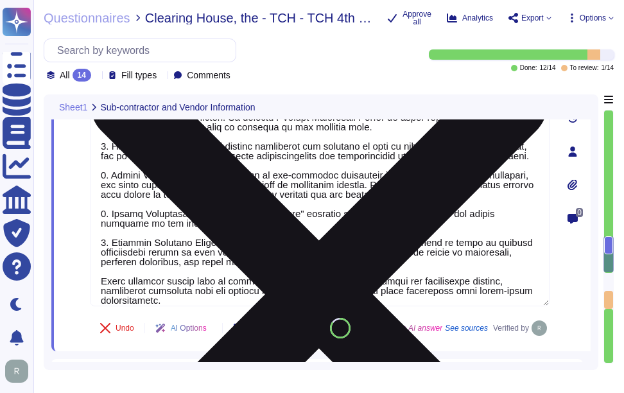
type textarea "Entity 1"
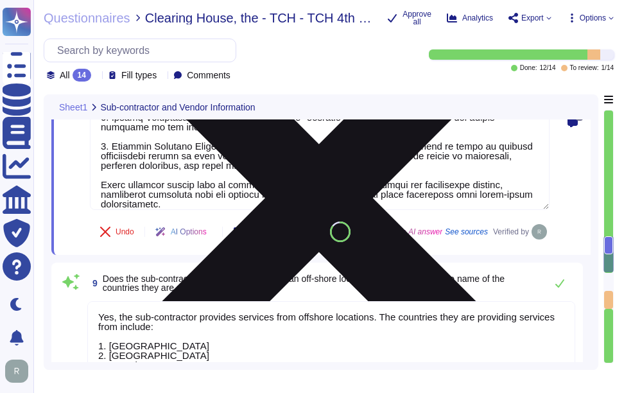
scroll to position [1514, 0]
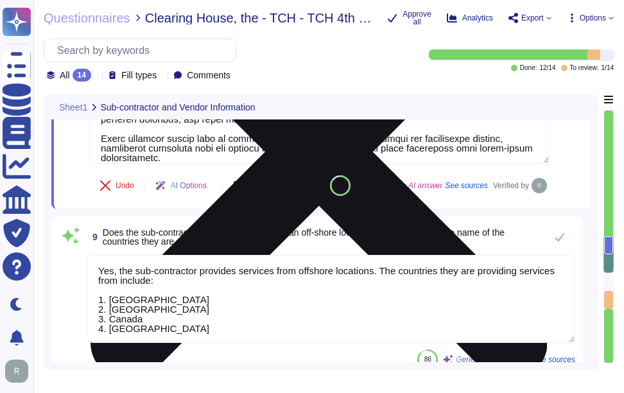
type textarea "Sectigo identifies several key supply chain risks that could impact our ability…"
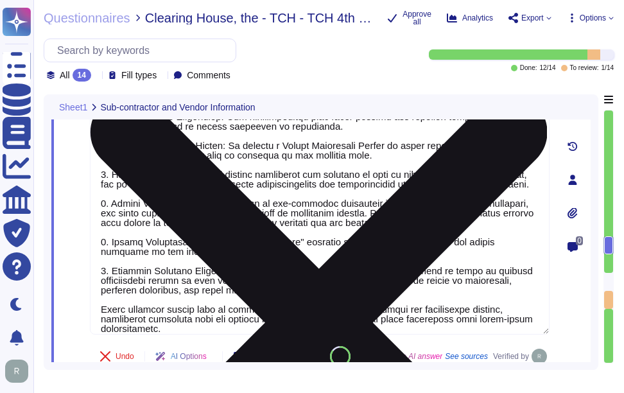
scroll to position [1321, 0]
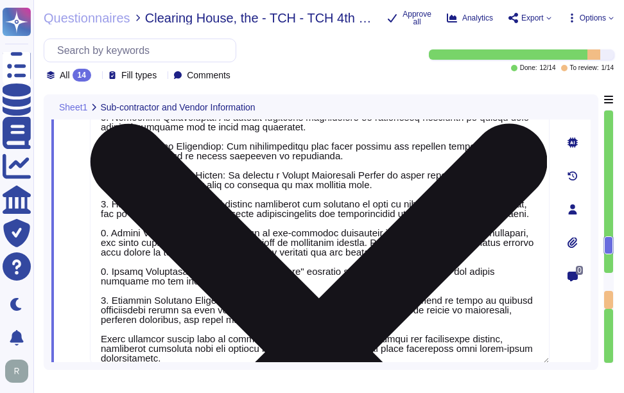
type textarea "No. We do not use subcontractors for this service. Sectigo’s employees and clie…"
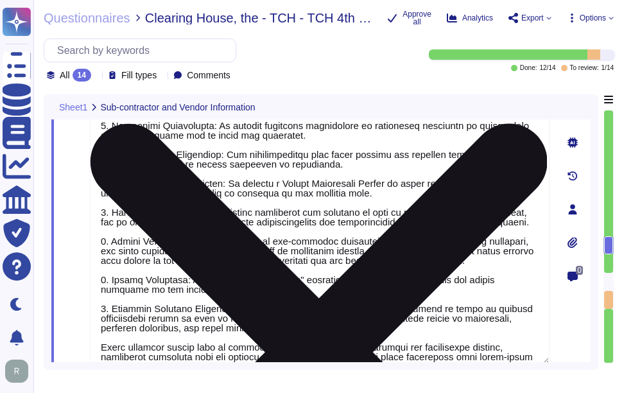
scroll to position [0, 0]
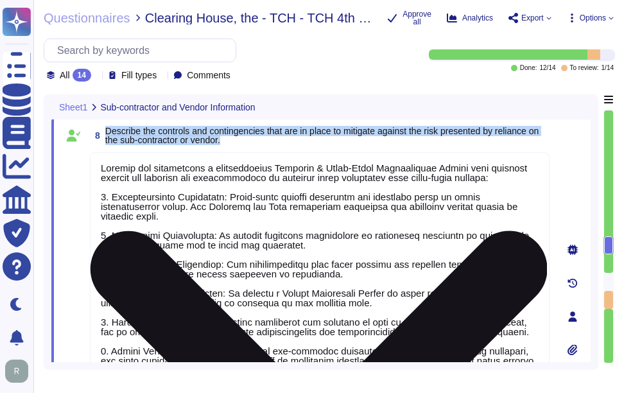
type textarea "Primary Data Center: - Location: [GEOGRAPHIC_DATA], [US_STATE], [GEOGRAPHIC_DAT…"
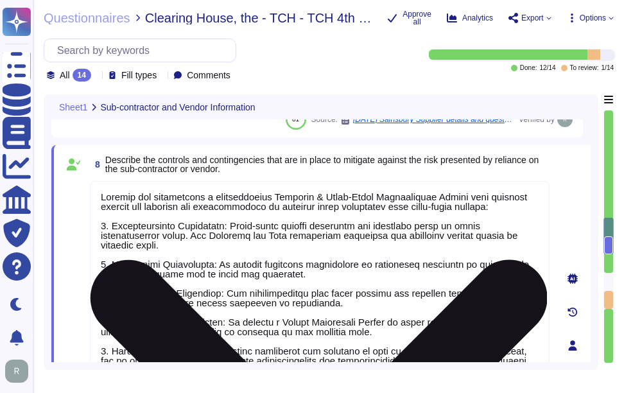
click at [188, 209] on textarea at bounding box center [320, 340] width 460 height 319
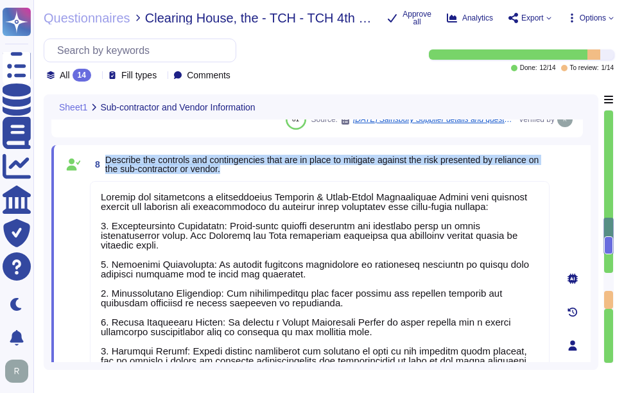
drag, startPoint x: 105, startPoint y: 156, endPoint x: 299, endPoint y: 169, distance: 194.4
click at [299, 169] on span "Describe the controls and contingencies that are in place to mitigate against t…" at bounding box center [327, 164] width 444 height 18
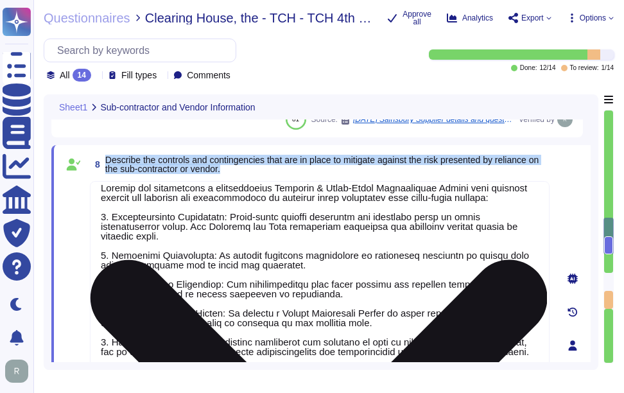
scroll to position [11, 0]
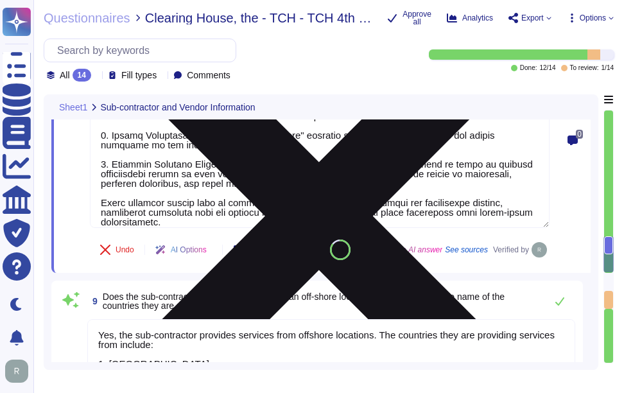
type textarea "Entity 1"
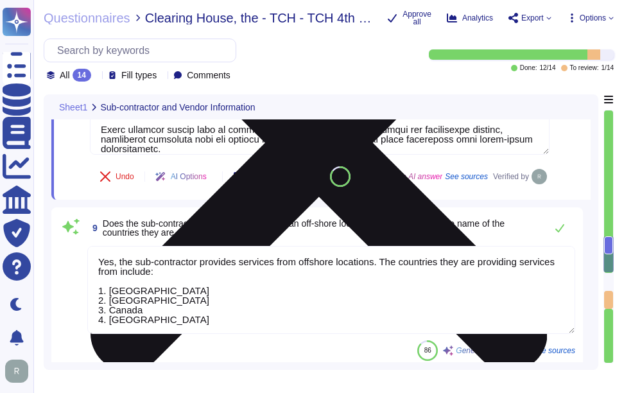
type textarea "Sectigo identifies several key supply chain risks that could impact our ability…"
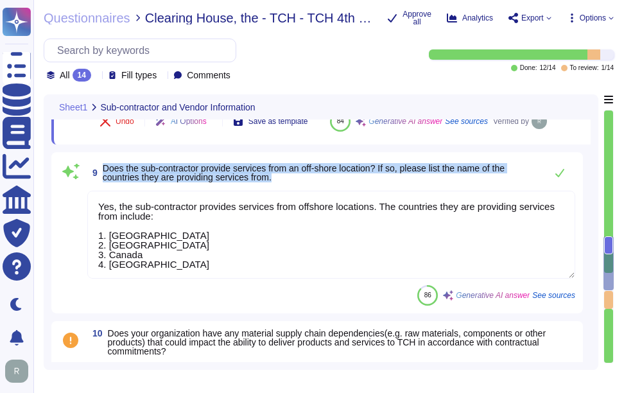
drag, startPoint x: 103, startPoint y: 197, endPoint x: 341, endPoint y: 216, distance: 238.5
click at [341, 216] on div "9 Does the sub-contractor provide services from an off-shore location? If so, p…" at bounding box center [317, 233] width 516 height 146
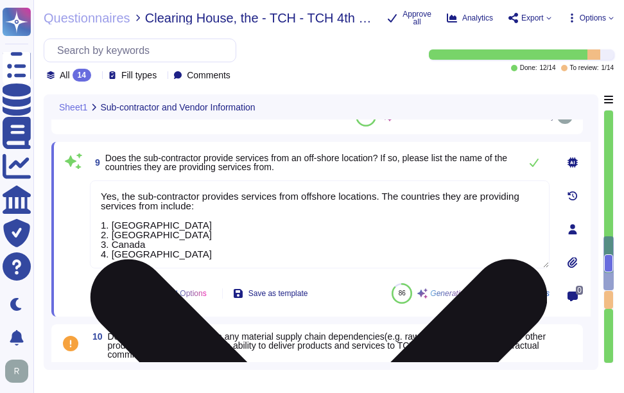
scroll to position [1, 0]
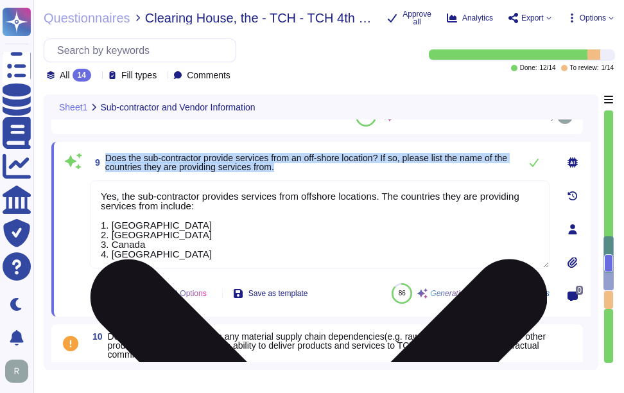
drag, startPoint x: 105, startPoint y: 157, endPoint x: 338, endPoint y: 188, distance: 235.7
click at [338, 188] on div "9 Does the sub-contractor provide services from an off-shore location? If so, p…" at bounding box center [306, 229] width 488 height 159
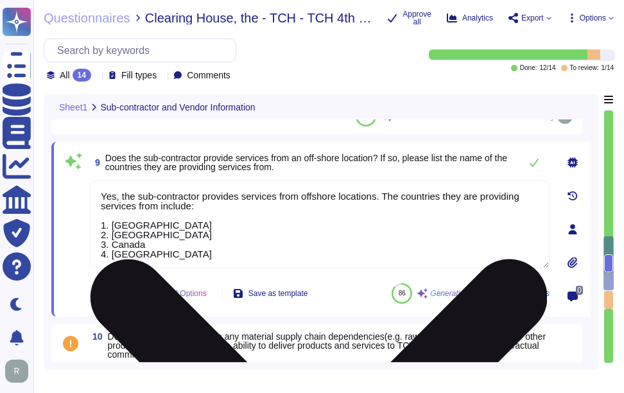
click at [340, 249] on textarea "Yes, the sub-contractor provides services from offshore locations. The countrie…" at bounding box center [320, 224] width 460 height 88
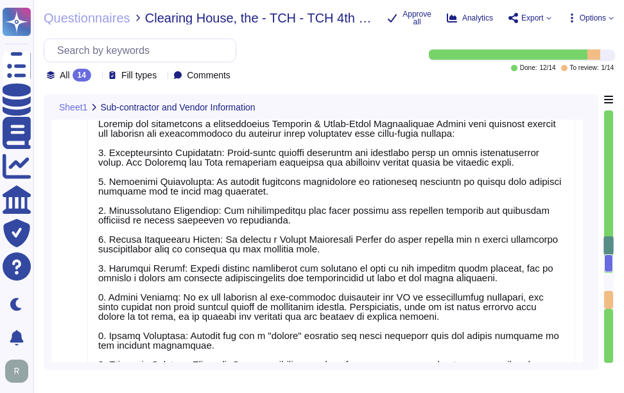
type textarea "No. We do not use subcontractors for this service. Sectigo’s employees and clie…"
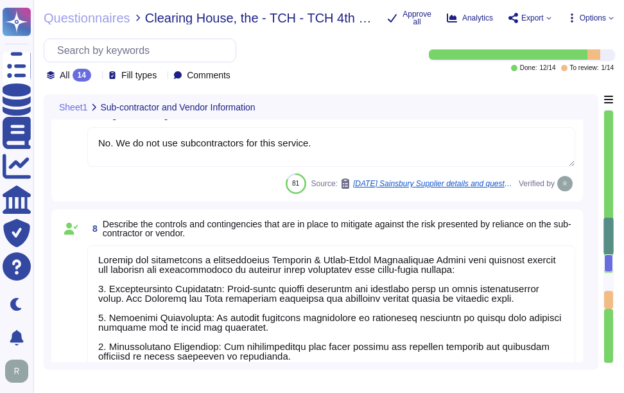
type textarea "Primary Data Center: - Location: [GEOGRAPHIC_DATA], [US_STATE], [GEOGRAPHIC_DAT…"
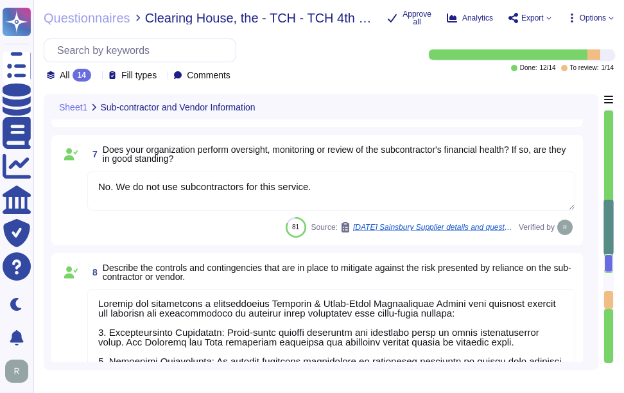
scroll to position [1064, 0]
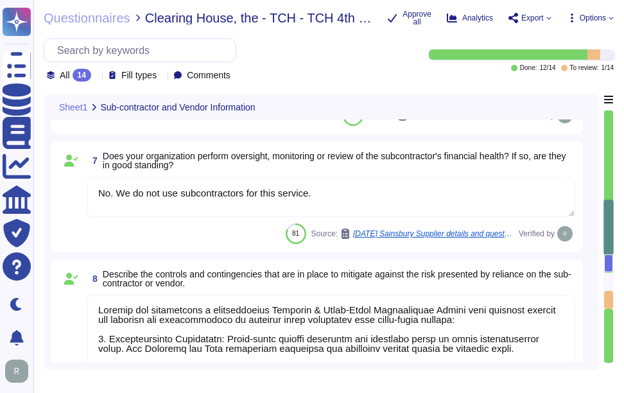
type textarea "No, we do not use subcontractors for this service, and Sectigo does not disclos…"
type textarea "Yes, the sub-contractor provides services from offshore locations. The countrie…"
drag, startPoint x: 339, startPoint y: 189, endPoint x: 103, endPoint y: 189, distance: 236.4
click at [94, 188] on textarea "No. We do not use subcontractors for this service." at bounding box center [331, 197] width 488 height 40
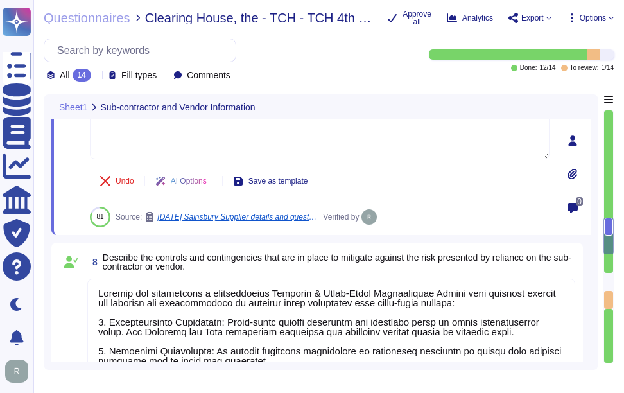
type textarea "Yes, the sub-contractor provides services from offshore locations. The countrie…"
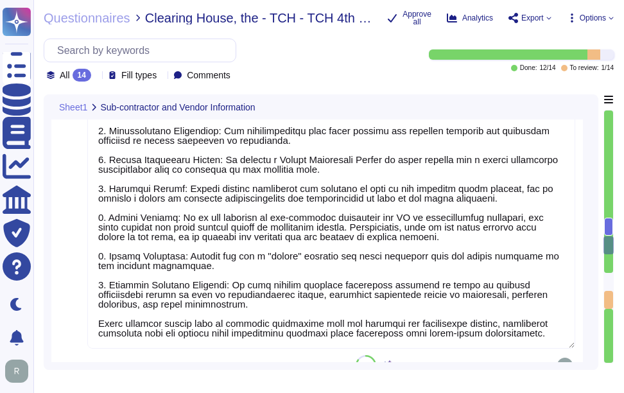
type textarea "Entity 1"
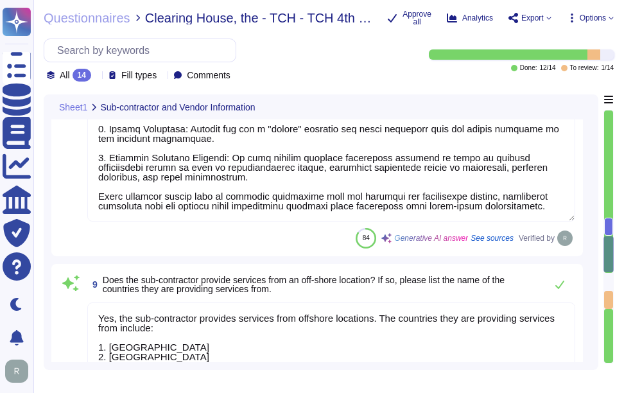
type textarea "Sectigo identifies several key supply chain risks that could impact our ability…"
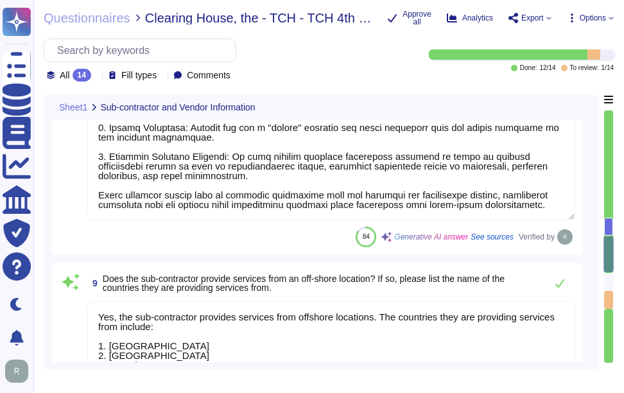
scroll to position [1642, 0]
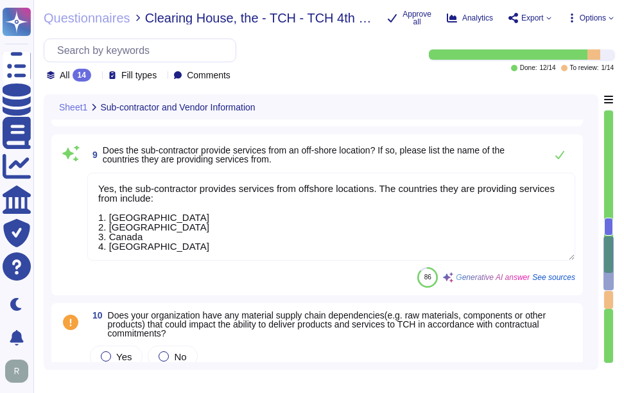
drag, startPoint x: 156, startPoint y: 248, endPoint x: 87, endPoint y: 173, distance: 101.4
click at [87, 173] on div "Yes, the sub-contractor provides services from offshore locations. The countrie…" at bounding box center [331, 217] width 488 height 89
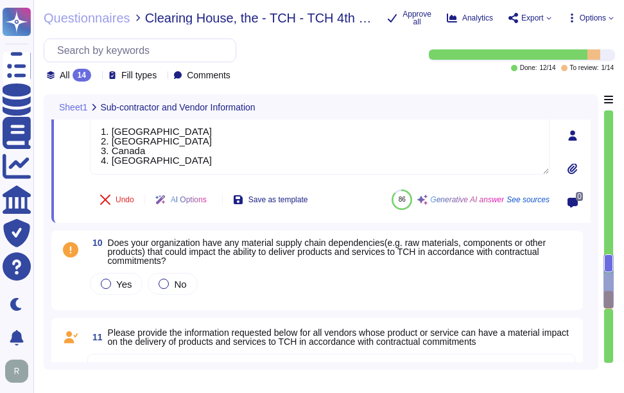
paste textarea "No. We do not use subcontractors for this service."
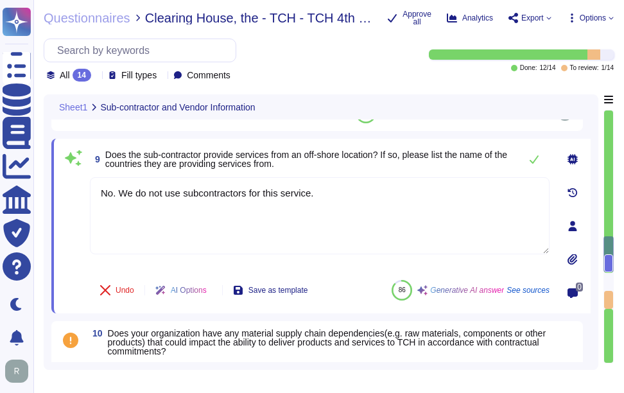
scroll to position [1450, 0]
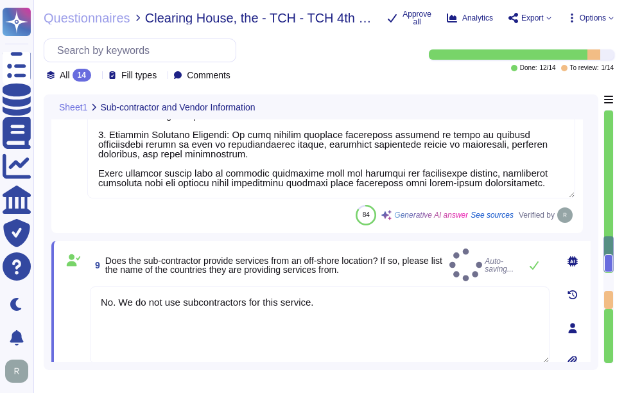
type textarea "No. We do not use subcontractors for this service."
click at [317, 273] on div "9 Does the sub-contractor provide services from an off-shore location? If so, p…" at bounding box center [320, 265] width 460 height 33
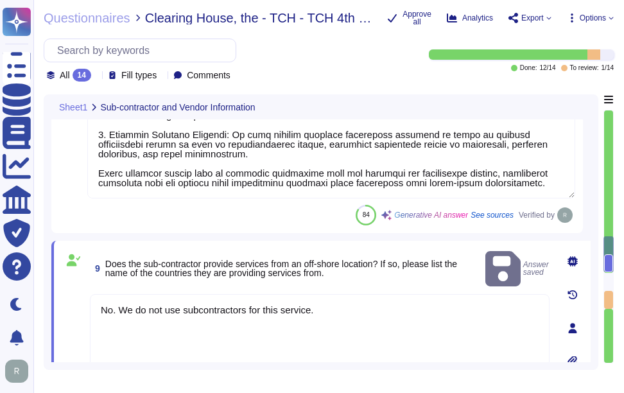
scroll to position [1514, 0]
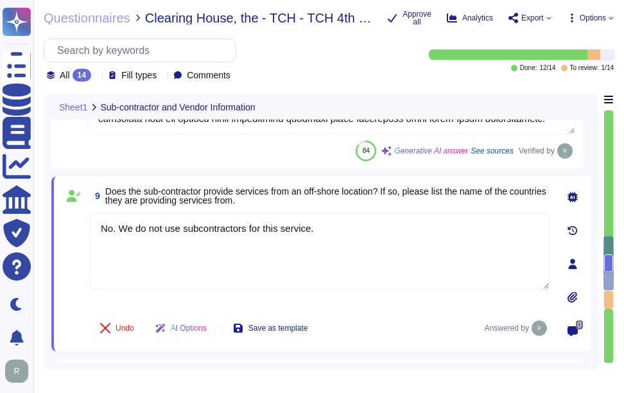
click at [407, 206] on span "9 Does the sub-contractor provide services from an off-shore location? If so, p…" at bounding box center [320, 195] width 460 height 23
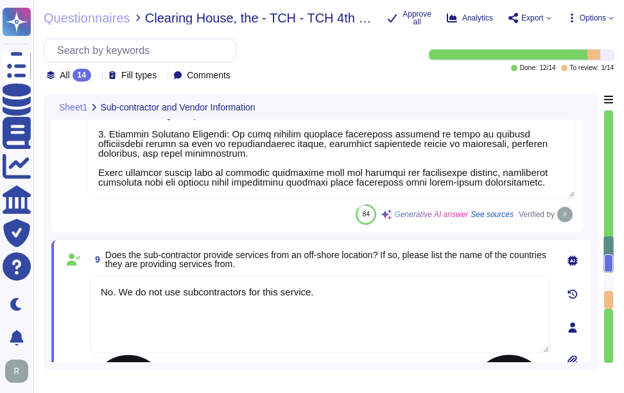
scroll to position [1450, 0]
click at [338, 297] on textarea "No. We do not use subcontractors for this service." at bounding box center [320, 315] width 460 height 77
click at [347, 264] on span "Does the sub-contractor provide services from an off-shore location? If so, ple…" at bounding box center [327, 260] width 444 height 18
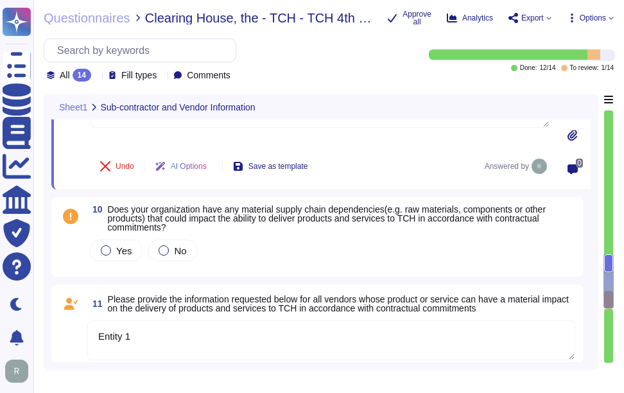
scroll to position [1707, 0]
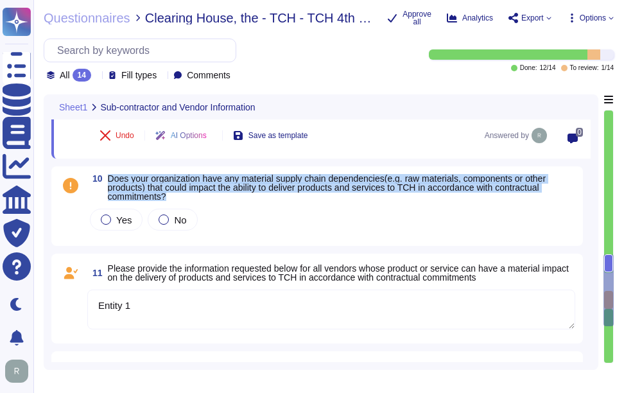
drag, startPoint x: 109, startPoint y: 176, endPoint x: 175, endPoint y: 198, distance: 69.1
click at [175, 198] on span "Does your organization have any material supply chain dependencies(e.g. raw mat…" at bounding box center [342, 187] width 468 height 27
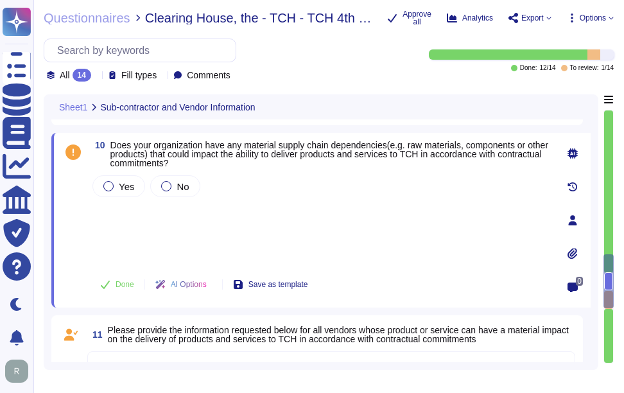
drag, startPoint x: 175, startPoint y: 198, endPoint x: 118, endPoint y: 200, distance: 56.6
click at [118, 200] on div "Yes No" at bounding box center [320, 218] width 460 height 91
click at [125, 225] on div "Yes No" at bounding box center [320, 218] width 460 height 91
click at [116, 206] on div "Yes No" at bounding box center [320, 218] width 460 height 91
drag, startPoint x: 125, startPoint y: 247, endPoint x: 218, endPoint y: 248, distance: 92.5
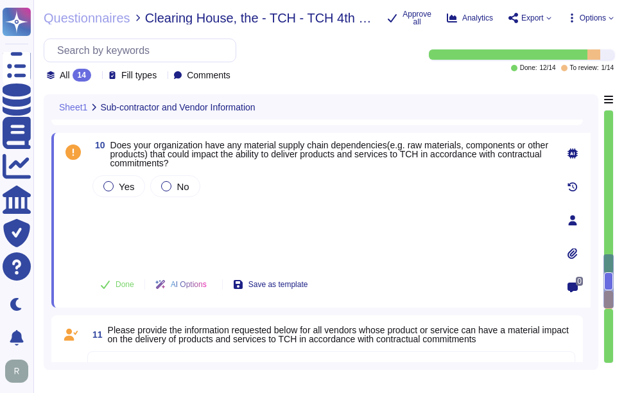
click at [127, 247] on div "Yes No" at bounding box center [320, 218] width 460 height 91
click at [220, 247] on div "Yes No" at bounding box center [320, 218] width 460 height 91
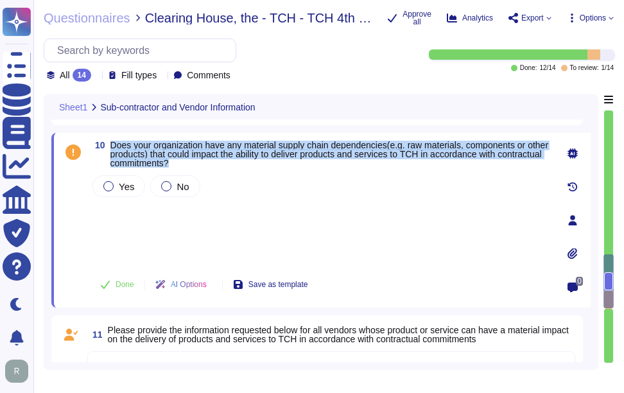
drag, startPoint x: 112, startPoint y: 143, endPoint x: 231, endPoint y: 162, distance: 120.3
click at [231, 162] on span "Does your organization have any material supply chain dependencies(e.g. raw mat…" at bounding box center [329, 154] width 439 height 27
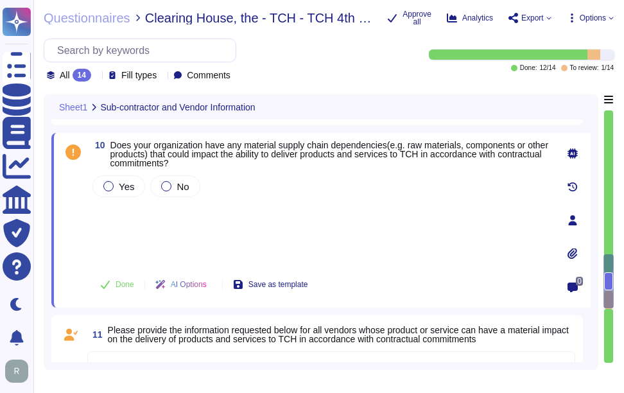
drag, startPoint x: 231, startPoint y: 162, endPoint x: 168, endPoint y: 215, distance: 82.1
click at [168, 215] on div "Yes No" at bounding box center [320, 218] width 460 height 91
click at [127, 227] on div "Yes No" at bounding box center [320, 218] width 460 height 91
click at [121, 203] on div "Yes No" at bounding box center [320, 218] width 460 height 91
click at [125, 240] on div "Yes No" at bounding box center [320, 218] width 460 height 91
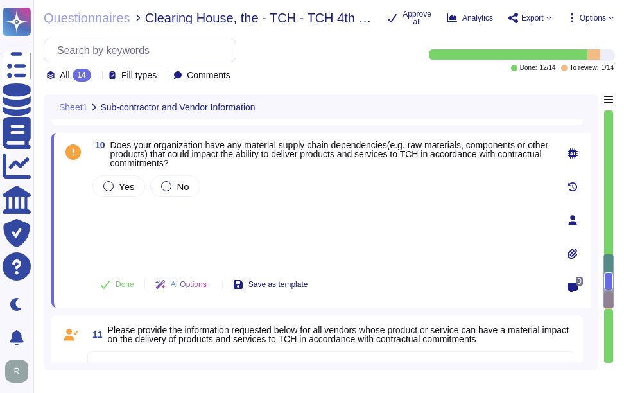
click at [225, 240] on div "Yes No" at bounding box center [320, 218] width 460 height 91
click at [200, 232] on div "Yes No" at bounding box center [320, 218] width 460 height 91
click at [137, 233] on div "Yes No" at bounding box center [320, 218] width 460 height 91
click at [137, 239] on div "Yes No" at bounding box center [320, 218] width 460 height 91
click at [118, 216] on div "Yes No" at bounding box center [320, 218] width 460 height 91
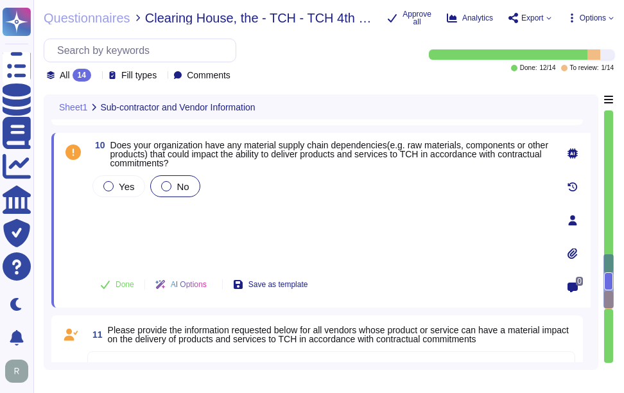
click at [169, 185] on div at bounding box center [166, 186] width 10 height 10
click at [127, 276] on button "Done" at bounding box center [117, 285] width 55 height 26
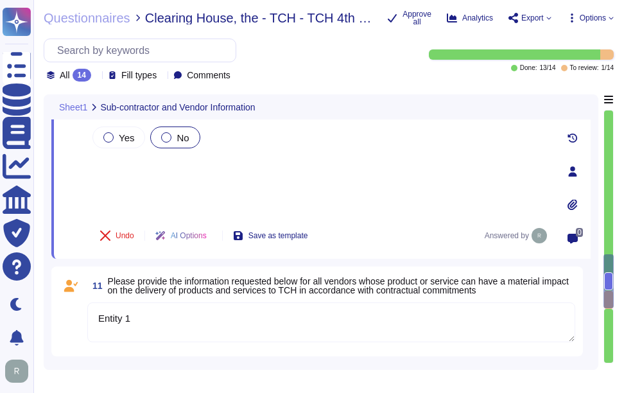
scroll to position [1835, 0]
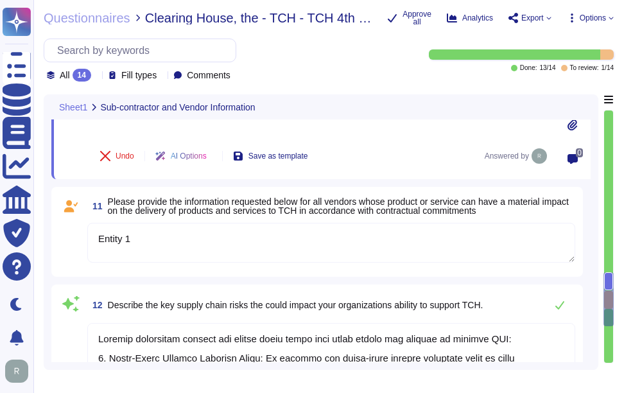
type textarea "The potential impact of supply chain risk materializing includes a negative eff…"
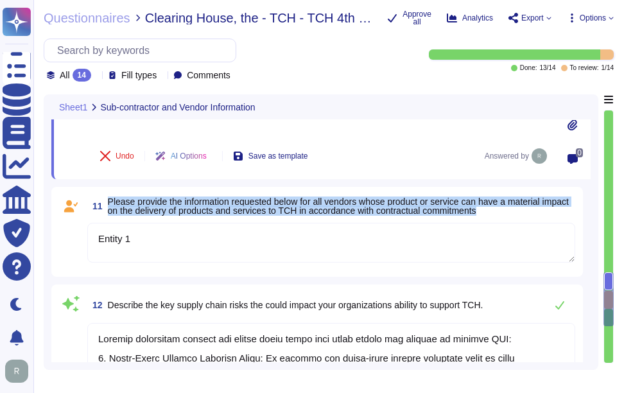
drag, startPoint x: 109, startPoint y: 200, endPoint x: 523, endPoint y: 212, distance: 414.5
click at [523, 212] on span "Please provide the information requested below for all vendors whose product or…" at bounding box center [342, 206] width 468 height 18
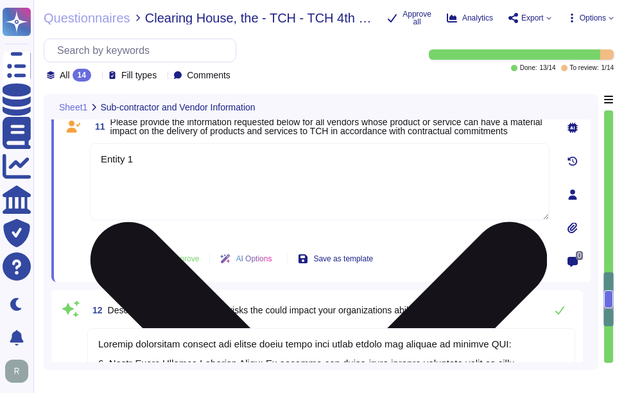
click at [155, 166] on textarea "Entity 1" at bounding box center [320, 181] width 460 height 77
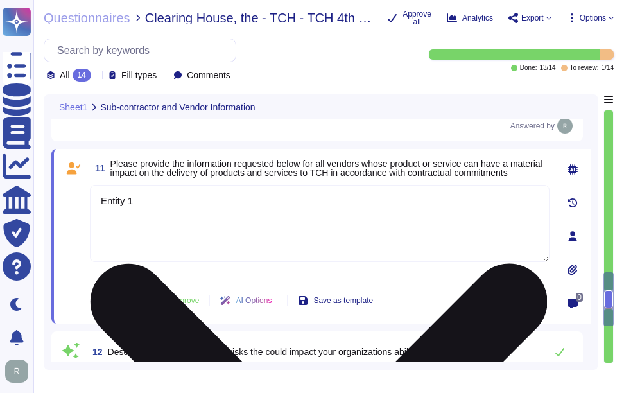
scroll to position [1771, 0]
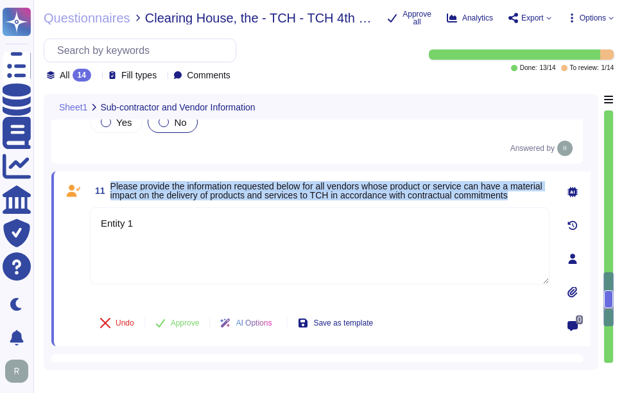
drag, startPoint x: 111, startPoint y: 182, endPoint x: 172, endPoint y: 204, distance: 64.8
click at [172, 200] on span "Please provide the information requested below for all vendors whose product or…" at bounding box center [329, 191] width 439 height 18
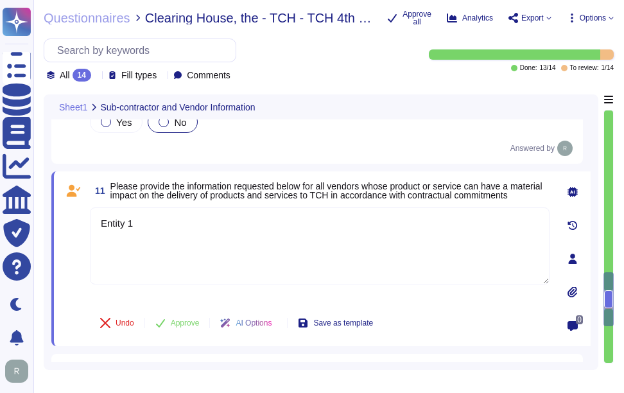
drag, startPoint x: 153, startPoint y: 229, endPoint x: 69, endPoint y: 223, distance: 83.7
click at [69, 223] on div "11 Please provide the information requested below for all vendors whose product…" at bounding box center [306, 258] width 488 height 159
paste textarea "We do not use subcontractors for the service."
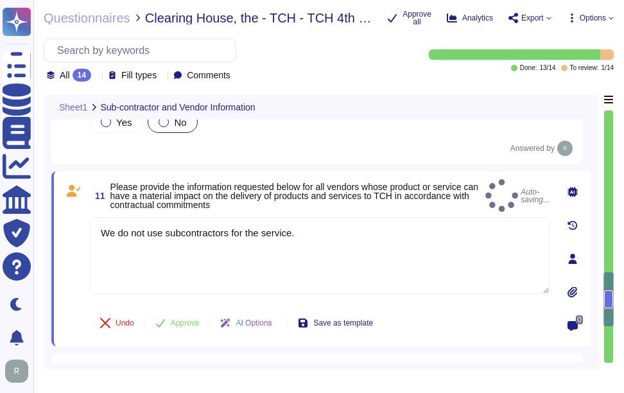
click at [288, 200] on span "Please provide the information requested below for all vendors whose product or…" at bounding box center [295, 195] width 370 height 27
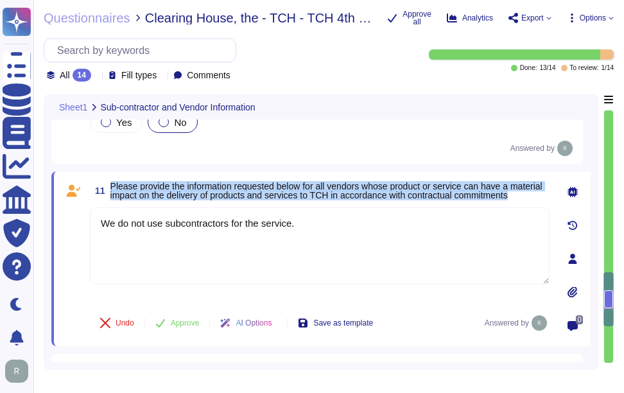
drag, startPoint x: 110, startPoint y: 182, endPoint x: 469, endPoint y: 202, distance: 359.6
click at [469, 202] on span "11 Please provide the information requested below for all vendors whose product…" at bounding box center [320, 190] width 460 height 23
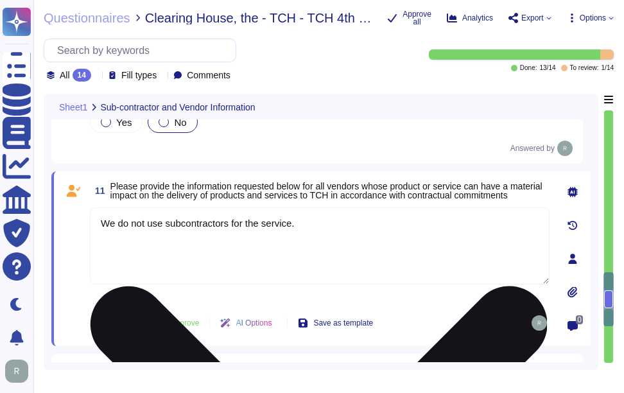
click at [341, 233] on textarea "We do not use subcontractors for the service." at bounding box center [320, 245] width 460 height 77
paste textarea "Sectigo utilizes third-party colocation providers, specifically Equinix and Tel…"
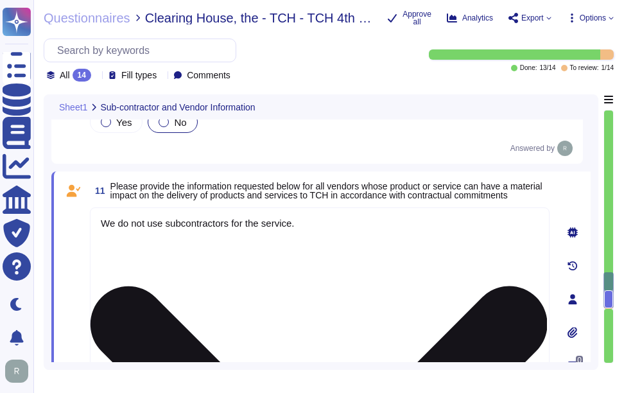
scroll to position [1786, 0]
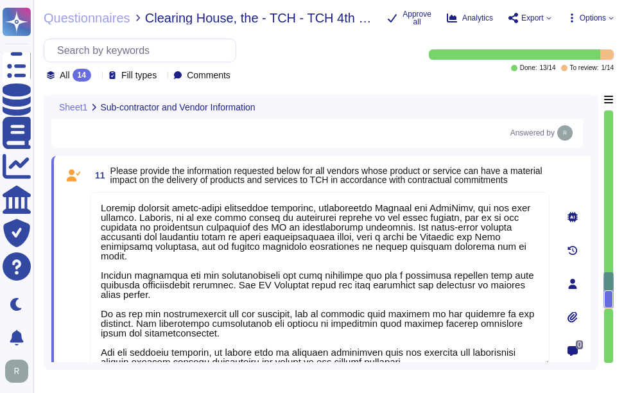
type textarea "Sectigo utilizes third-party colocation providers, specifically Equinix and Tel…"
click at [335, 191] on div "11 Please provide the information requested below for all vendors whose product…" at bounding box center [306, 284] width 488 height 240
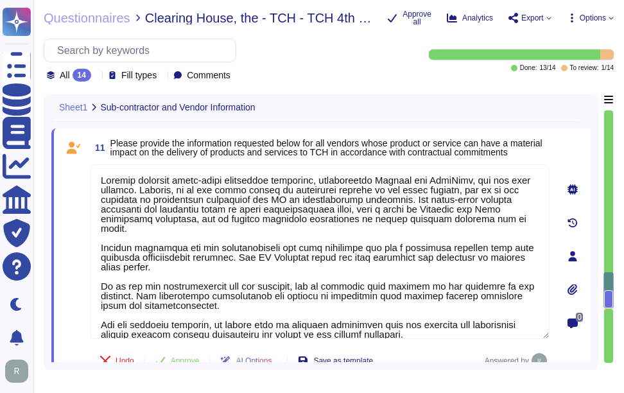
scroll to position [1915, 0]
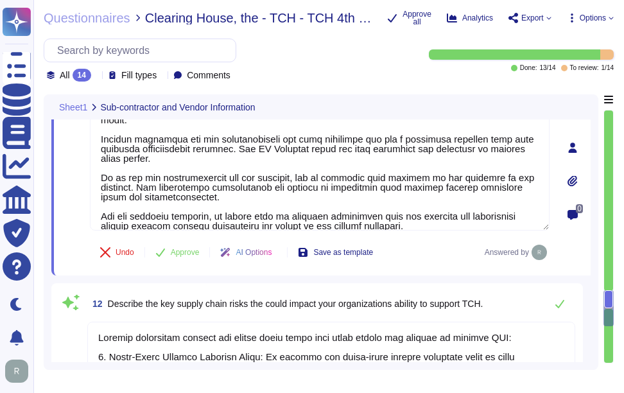
type textarea "The potential impact of supply chain risk materializing includes a negative eff…"
click at [194, 256] on span "Approve" at bounding box center [185, 253] width 29 height 8
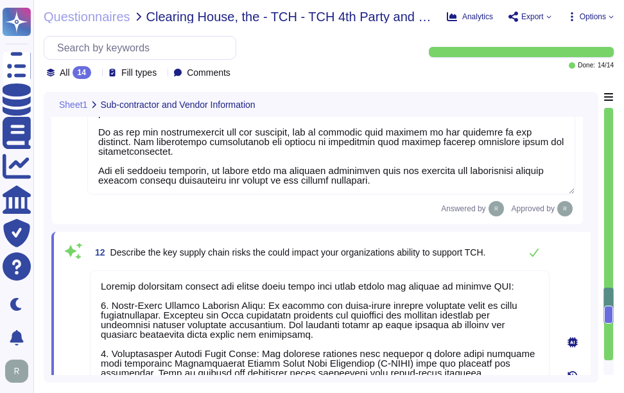
click at [96, 74] on icon at bounding box center [96, 74] width 0 height 0
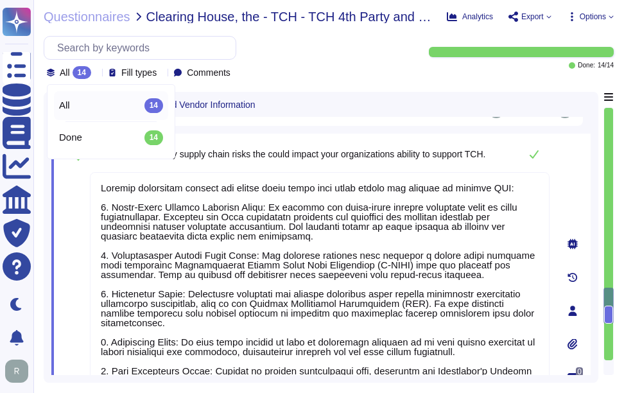
scroll to position [2040, 0]
type textarea "Sectigo has established a comprehensive Supplier & Third-Party Relationship Pol…"
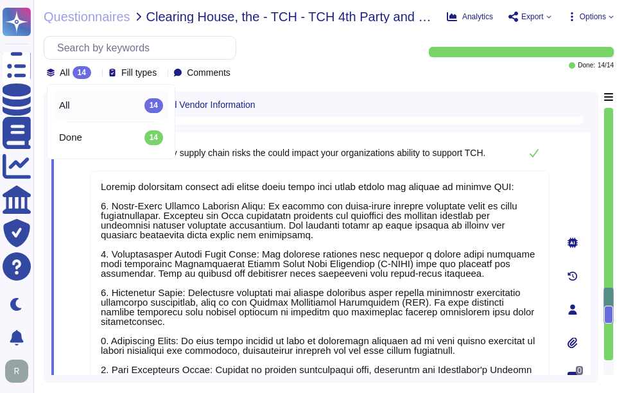
click at [96, 74] on icon at bounding box center [96, 74] width 0 height 0
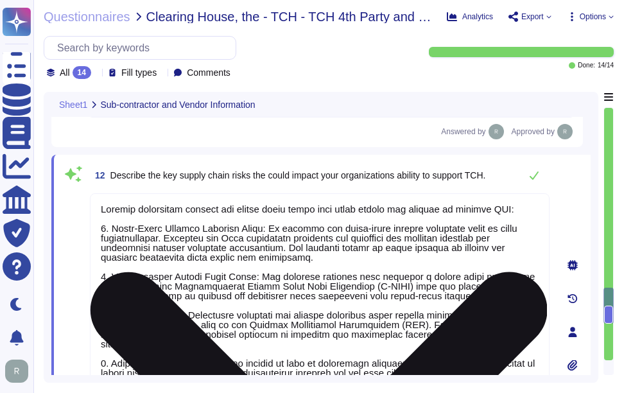
type textarea "No. We do not use subcontractors for this service."
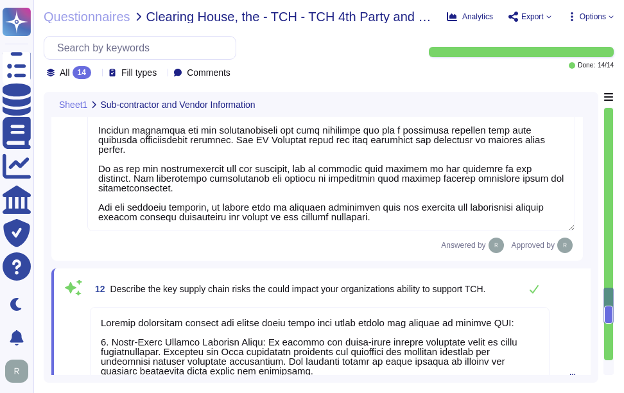
scroll to position [1747, 0]
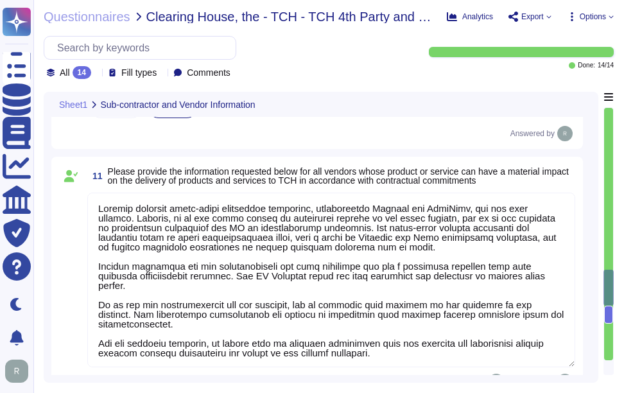
type textarea "Sectigo has established a comprehensive Supplier & Third-Party Relationship Pol…"
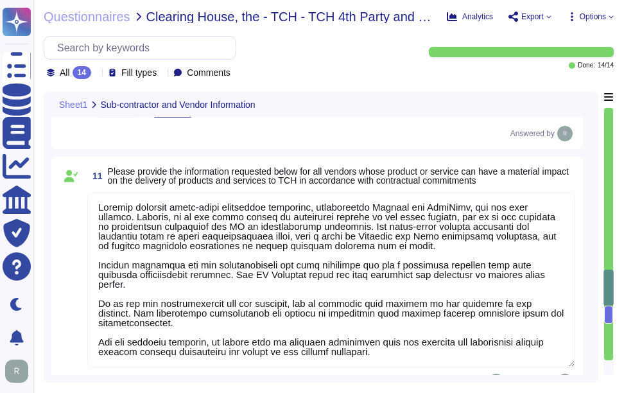
scroll to position [2235, 0]
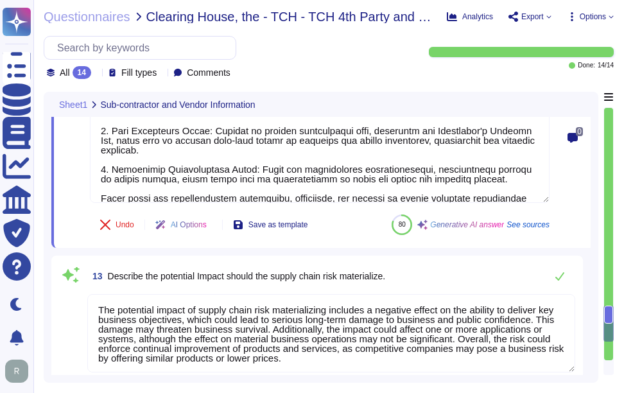
type textarea "The potential impact of supply chain risk materializing includes a negative eff…"
type textarea "Sectigo has established a comprehensive Supplier & Third-Party Relationship Pol…"
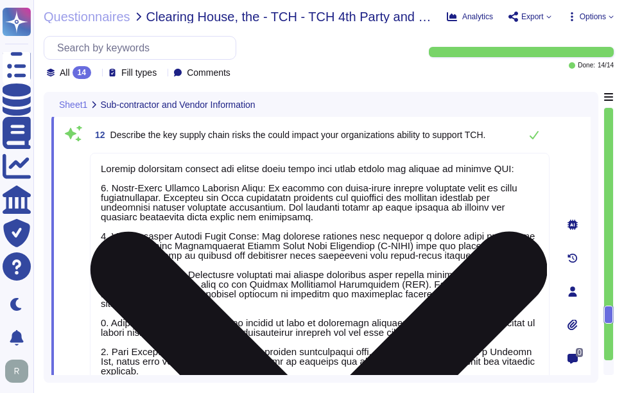
scroll to position [1992, 0]
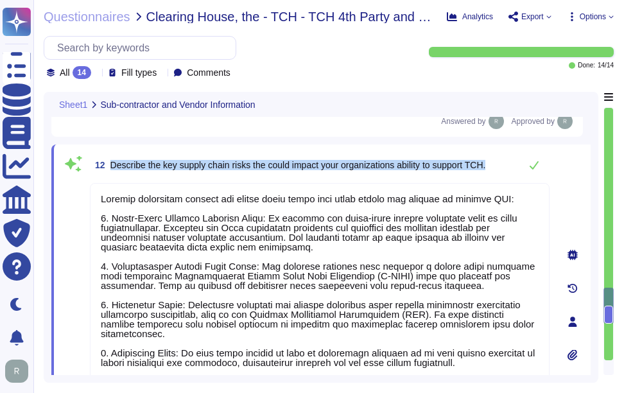
drag, startPoint x: 109, startPoint y: 163, endPoint x: 506, endPoint y: 167, distance: 397.6
click at [506, 167] on div "12 Describe the key supply chain risks the could impact your organizations abil…" at bounding box center [320, 165] width 460 height 26
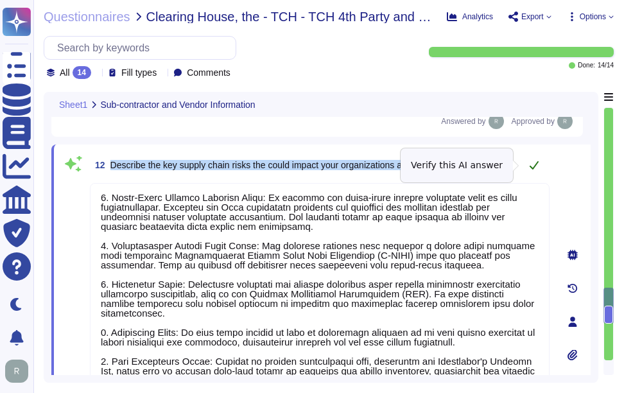
click at [531, 168] on icon at bounding box center [534, 165] width 10 height 10
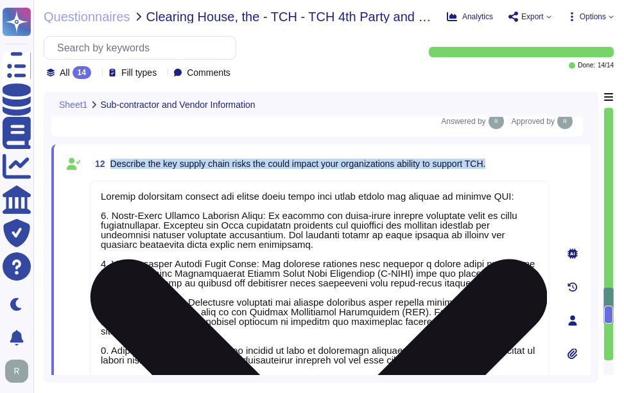
scroll to position [21, 0]
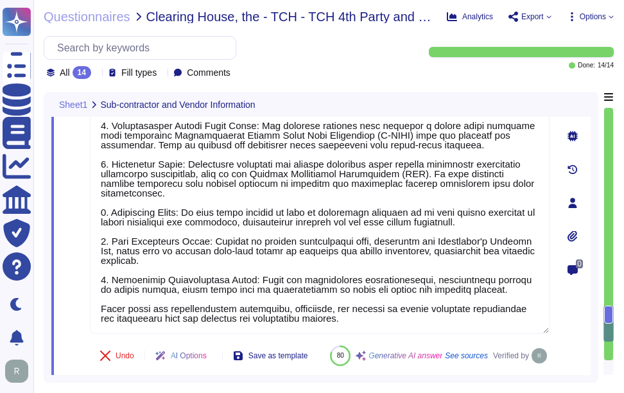
type textarea "Sectigo has established a comprehensive Supplier & Third-Party Relationship Pol…"
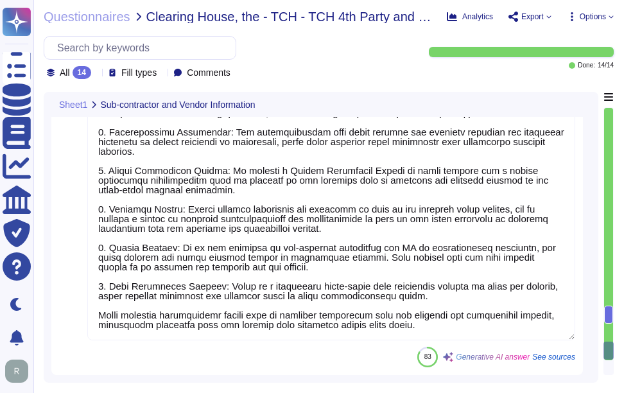
scroll to position [0, 0]
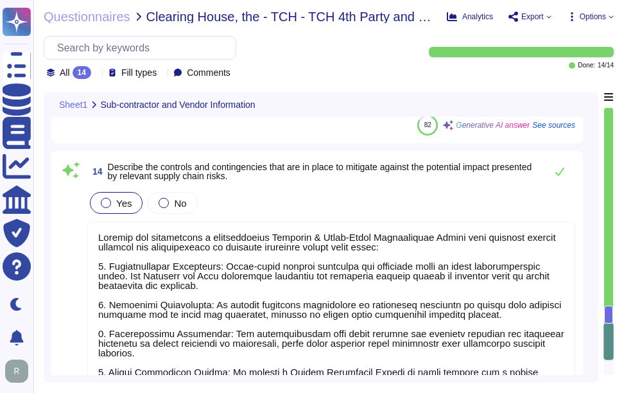
type textarea "Sectigo identifies several key supply chain risks that could impact our ability…"
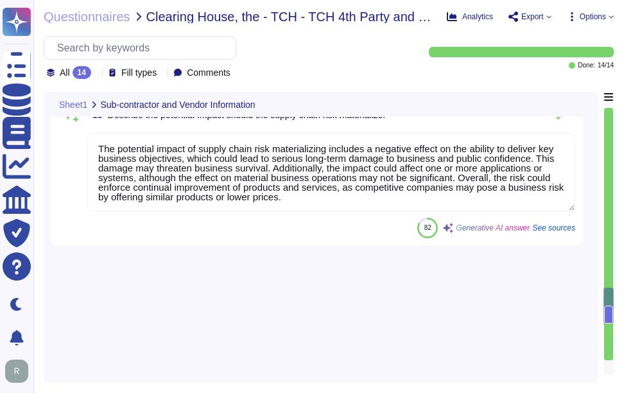
type textarea "No. We do not use subcontractors for this service."
type textarea "Sectigo utilizes third-party colocation providers, specifically Equinix and Tel…"
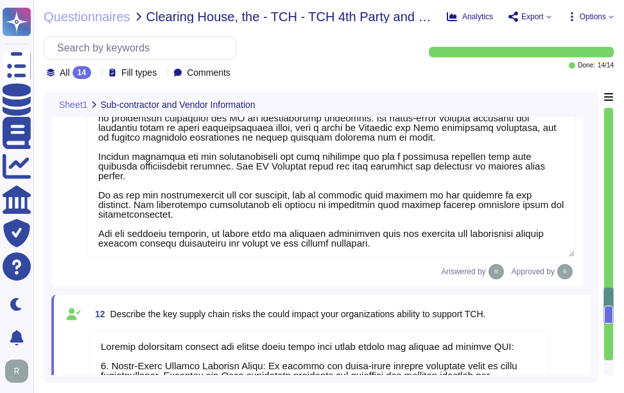
scroll to position [1, 0]
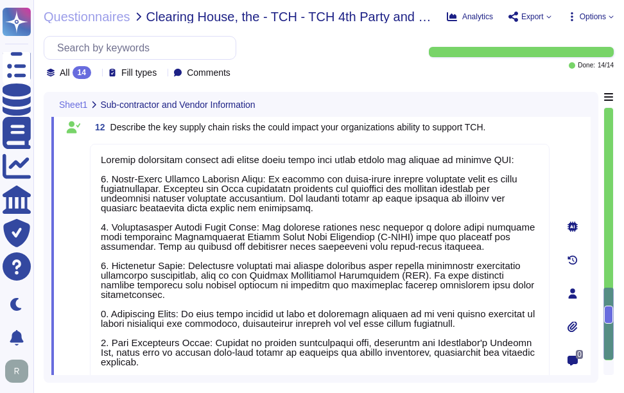
type textarea "Sectigo has established a comprehensive Supplier & Third-Party Relationship Pol…"
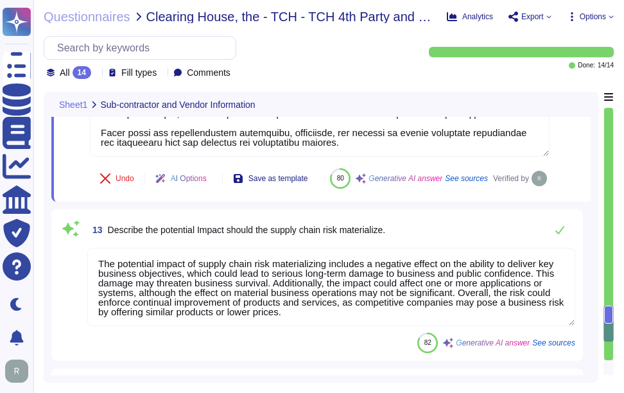
scroll to position [2299, 0]
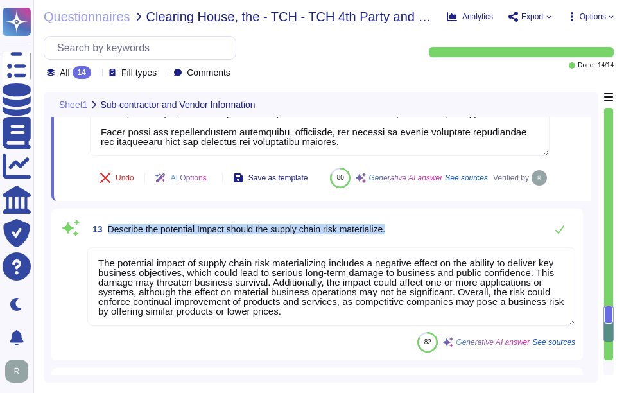
drag, startPoint x: 109, startPoint y: 258, endPoint x: 441, endPoint y: 262, distance: 331.4
click at [441, 242] on div "13 Describe the potential Impact should the supply chain risk materialize." at bounding box center [331, 229] width 488 height 26
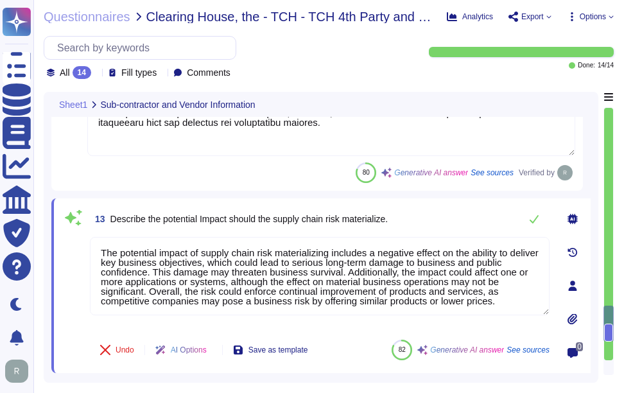
click at [400, 215] on div "13 Describe the potential Impact should the supply chain risk materialize." at bounding box center [320, 219] width 460 height 26
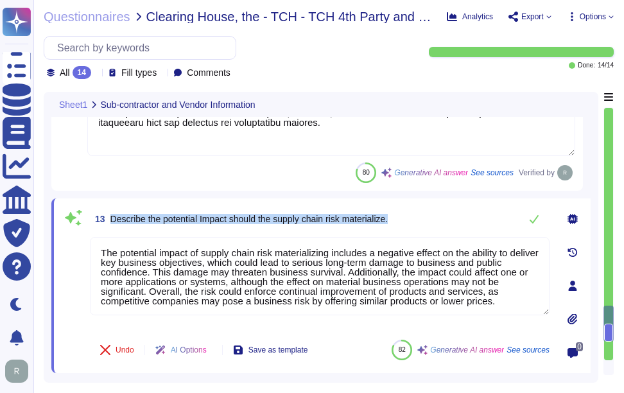
drag, startPoint x: 110, startPoint y: 218, endPoint x: 431, endPoint y: 218, distance: 320.5
click at [431, 218] on div "13 Describe the potential Impact should the supply chain risk materialize." at bounding box center [320, 219] width 460 height 26
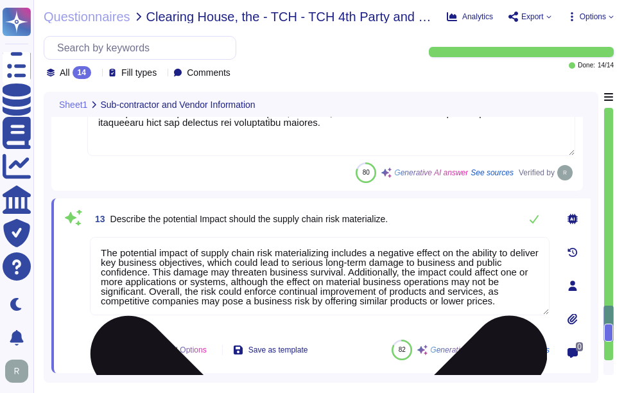
click at [295, 269] on textarea "The potential impact of supply chain risk materializing includes a negative eff…" at bounding box center [320, 276] width 460 height 78
paste textarea ": 1. Negative Effect on Business Objectives: There could be a detrimental effec…"
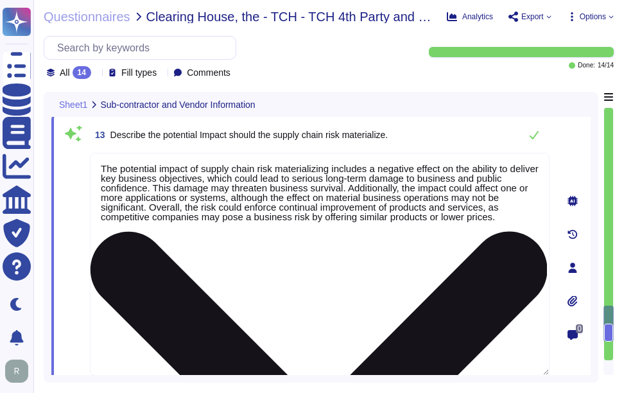
type textarea "The potential impact of supply chain risk materializing includes: 1. Negative E…"
type textarea "Sectigo has established a comprehensive Supplier & Third-Party Relationship Pol…"
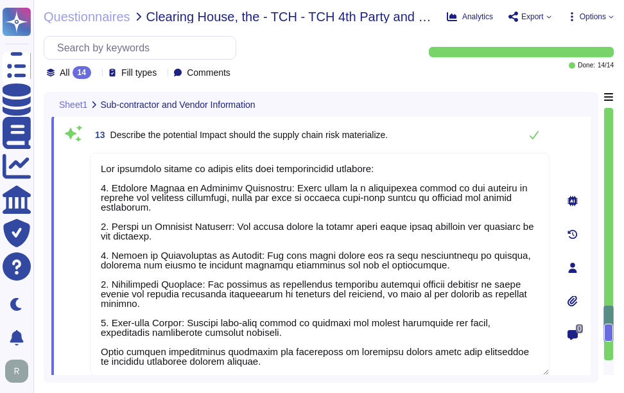
type textarea "The potential impact of supply chain risk materializing includes: 1. Negative E…"
click at [436, 130] on div "13 Describe the potential Impact should the supply chain risk materialize." at bounding box center [320, 135] width 460 height 26
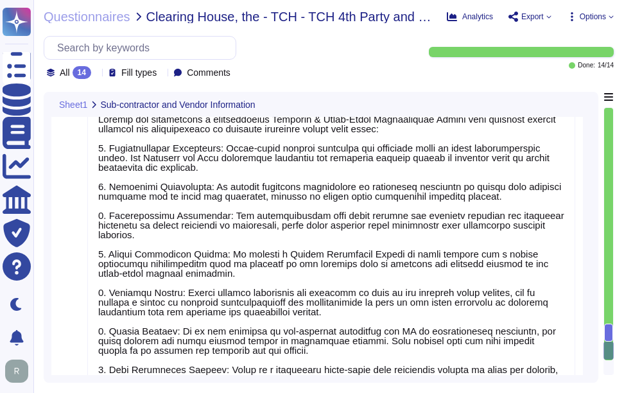
scroll to position [1, 0]
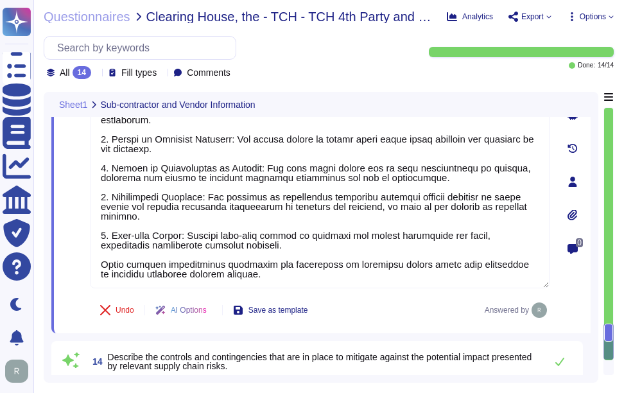
type textarea "Sectigo identifies several key supply chain risks that could impact our ability…"
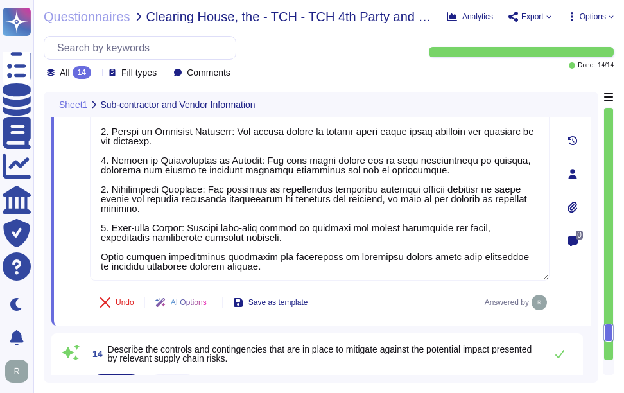
scroll to position [2569, 0]
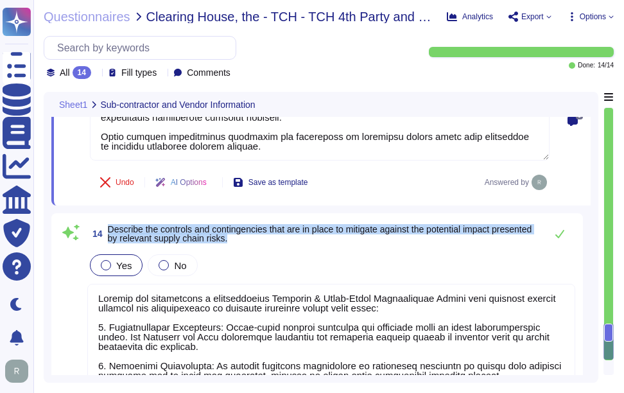
drag, startPoint x: 107, startPoint y: 228, endPoint x: 312, endPoint y: 243, distance: 206.1
click at [312, 243] on span "14 Describe the controls and contingencies that are in place to mitigate agains…" at bounding box center [313, 233] width 452 height 23
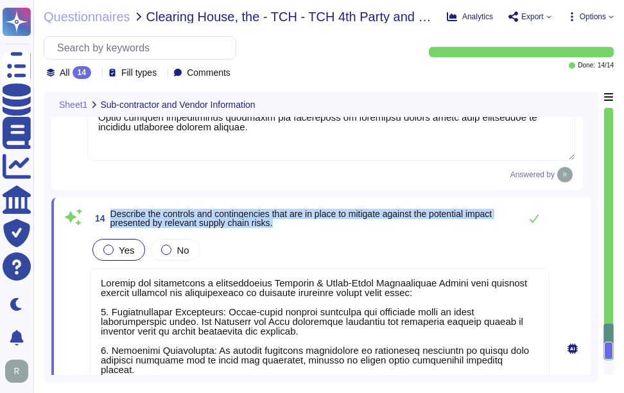
drag, startPoint x: 112, startPoint y: 212, endPoint x: 276, endPoint y: 225, distance: 164.3
click at [276, 225] on span "Describe the controls and contingencies that are in place to mitigate against t…" at bounding box center [311, 218] width 403 height 18
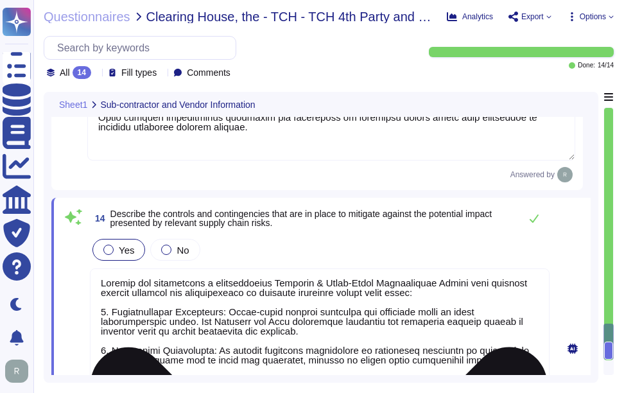
paste textarea "Critical and High classified suppliers are monitored through direct or indirect…"
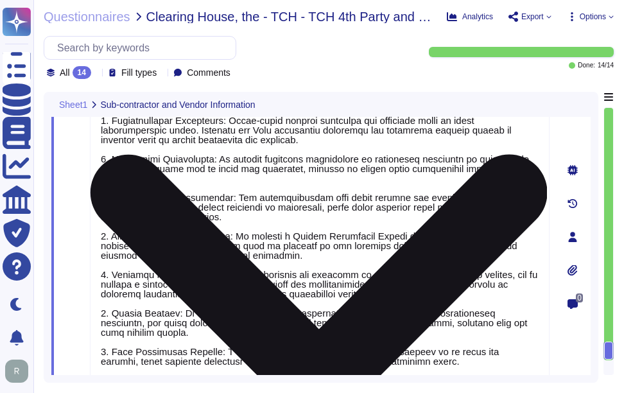
scroll to position [2673, 0]
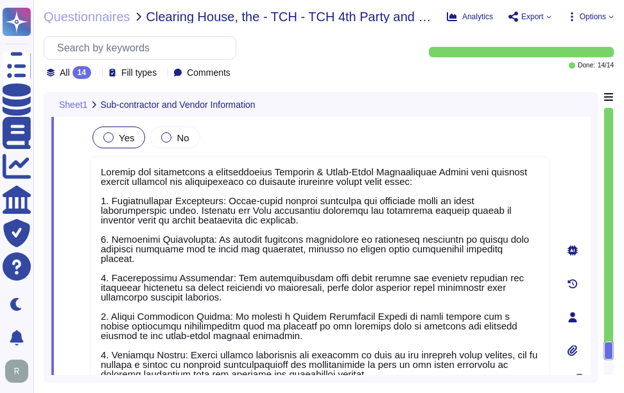
type textarea "Sectigo has established a comprehensive Supplier & Third-Party Relationship Pol…"
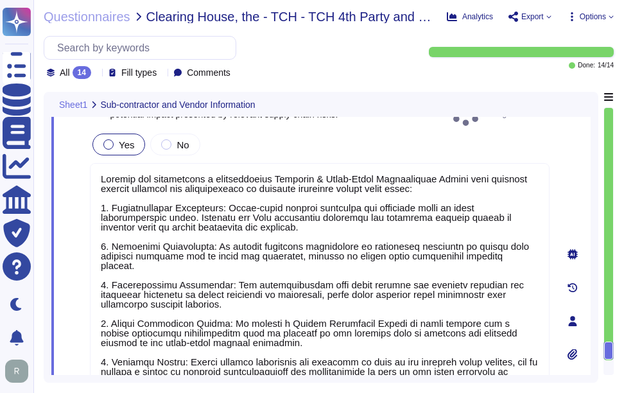
click at [377, 141] on div "Yes No" at bounding box center [320, 144] width 460 height 27
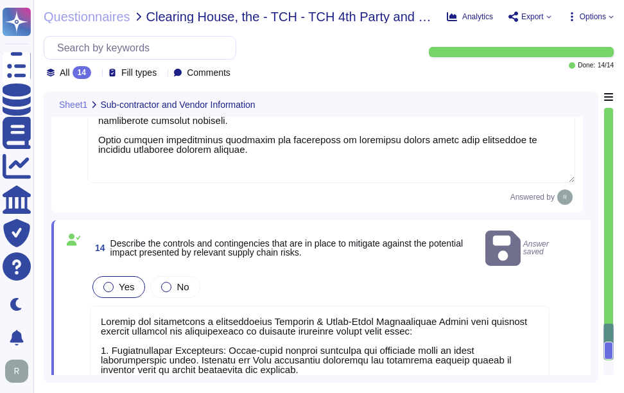
type textarea "Sectigo identifies several key supply chain risks that could impact our ability…"
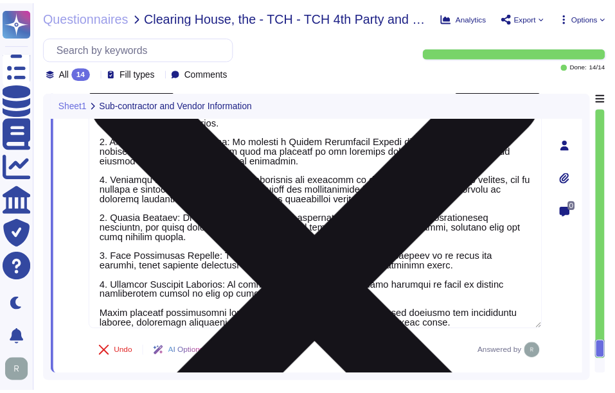
scroll to position [0, 0]
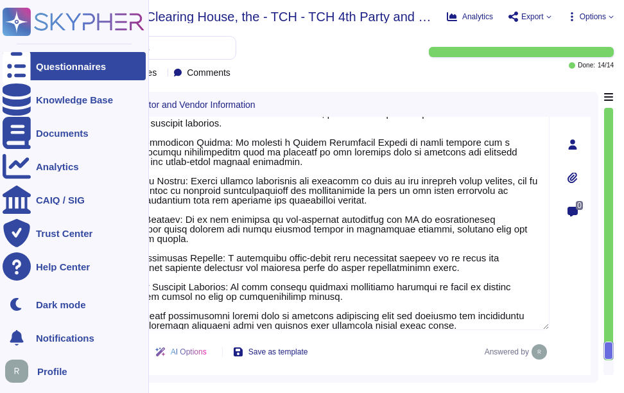
click at [50, 69] on div "Questionnaires" at bounding box center [71, 67] width 70 height 10
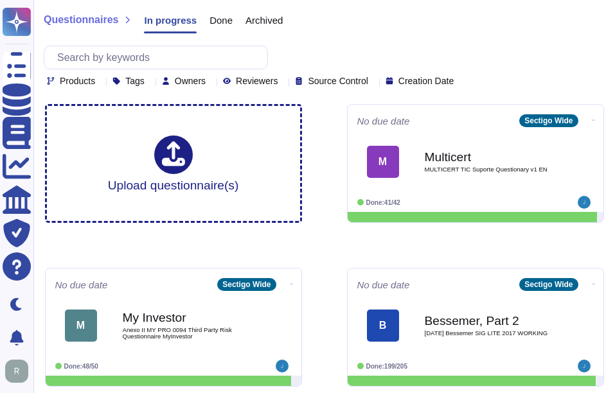
scroll to position [193, 0]
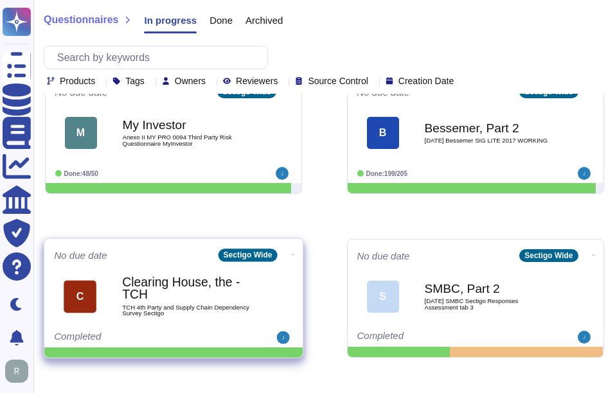
click at [140, 289] on b "Clearing House, the - TCH" at bounding box center [187, 288] width 130 height 25
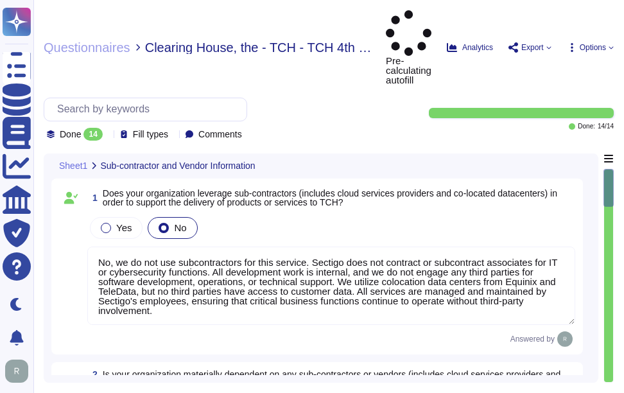
type textarea "No, we do not use subcontractors for this service. Sectigo does not contract or…"
type textarea "Our organization is not materially dependent on any subcontractors or vendors f…"
type textarea "Sectigo offers a range of digital identity solutions aimed at enhancing securit…"
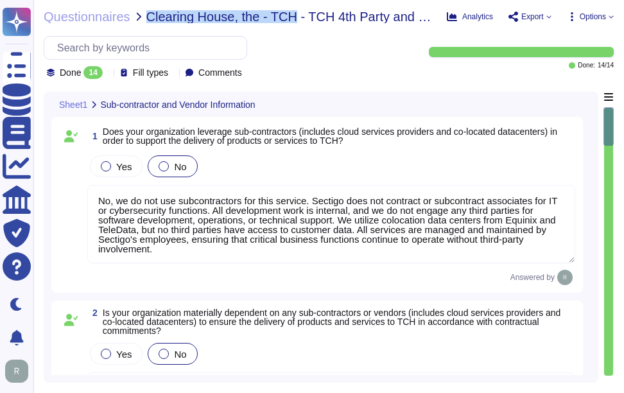
drag, startPoint x: 145, startPoint y: 13, endPoint x: 292, endPoint y: 17, distance: 147.1
click at [292, 17] on span "Clearing House, the - TCH - TCH 4th Party and Supply Chain Dependency Survey Se…" at bounding box center [291, 16] width 290 height 13
copy span "Clearing House, the - TCH"
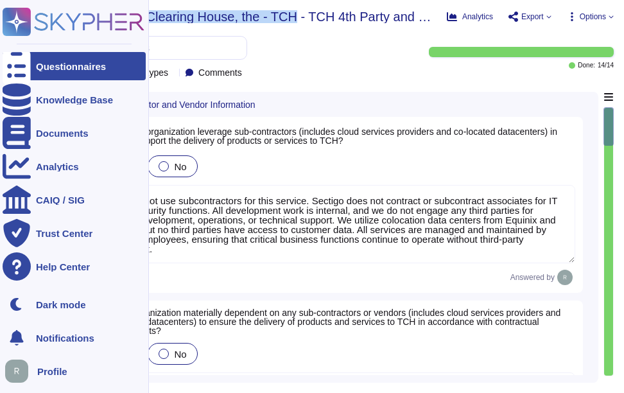
drag, startPoint x: 43, startPoint y: 62, endPoint x: 80, endPoint y: 62, distance: 36.6
click at [43, 62] on div "Questionnaires" at bounding box center [71, 67] width 70 height 10
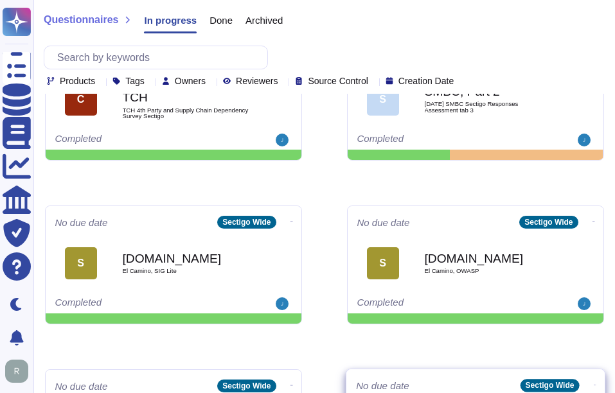
scroll to position [385, 0]
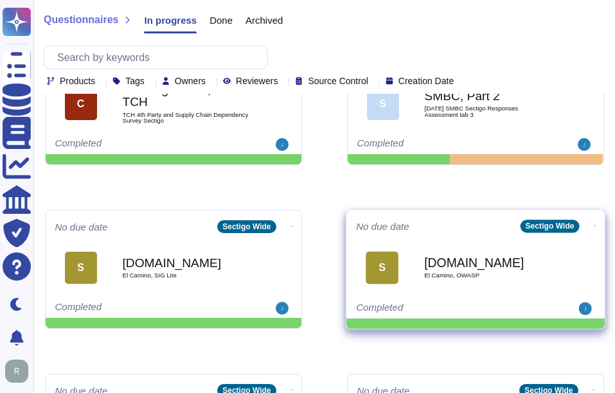
click at [493, 275] on span "El Camino, OWASP" at bounding box center [489, 275] width 130 height 6
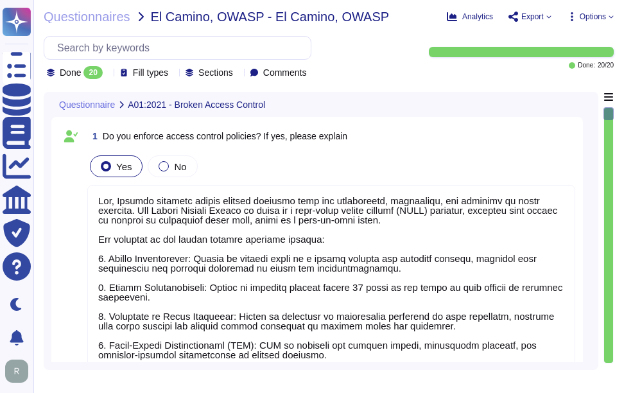
type textarea "Yes, Sectigo enforces access control policies that are established, documented,…"
type textarea "None"
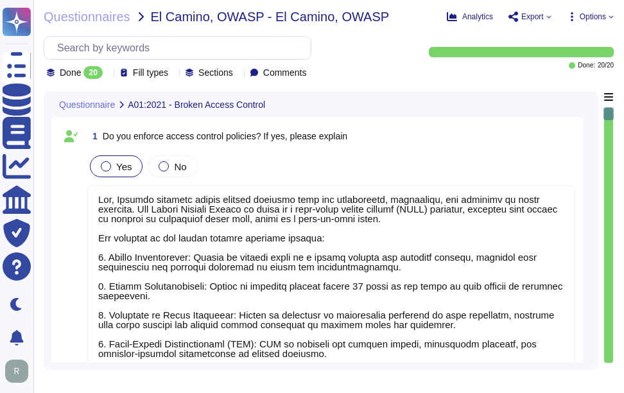
click at [108, 74] on icon at bounding box center [108, 74] width 0 height 0
click at [110, 112] on div "All 20" at bounding box center [111, 105] width 104 height 14
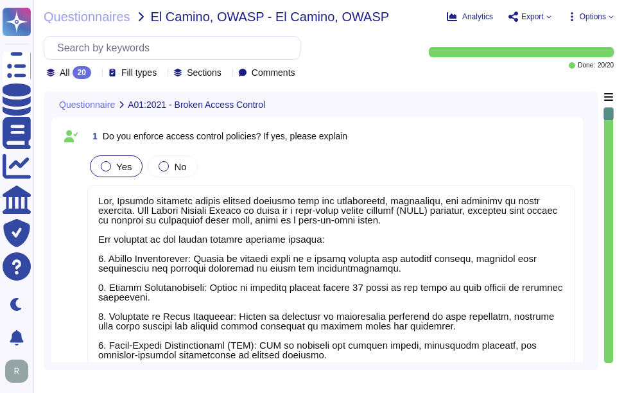
scroll to position [1, 0]
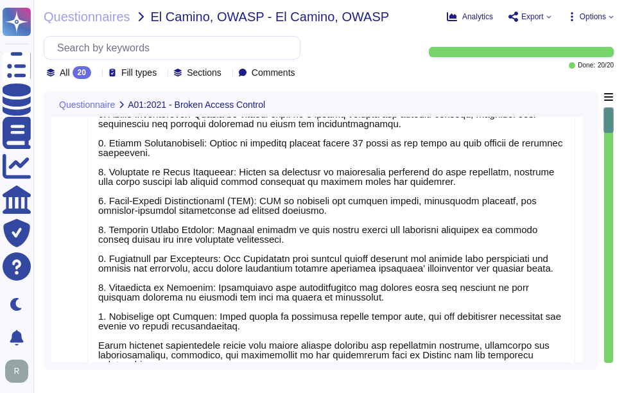
type textarea "Yes, we protect sensitive data, including PII, through a comprehensive security…"
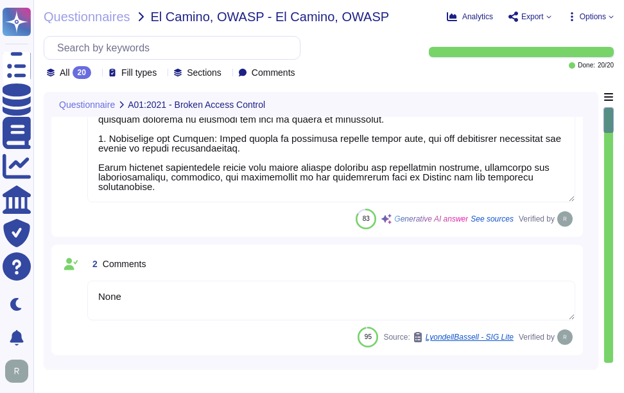
scroll to position [385, 0]
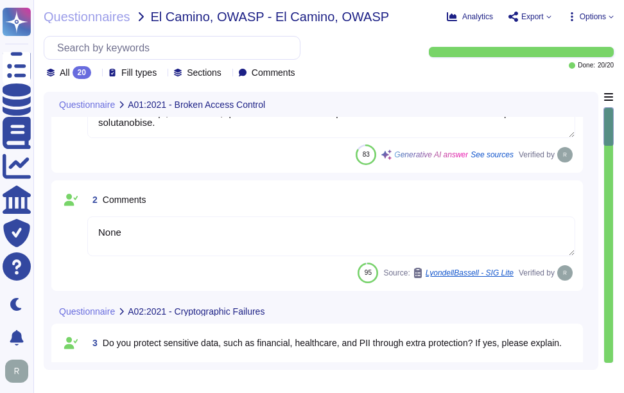
click at [234, 201] on div "2 Comments" at bounding box center [331, 199] width 488 height 23
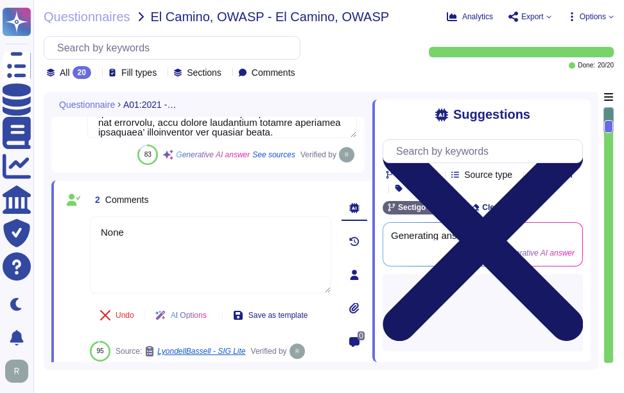
click at [570, 109] on icon at bounding box center [483, 240] width 200 height 267
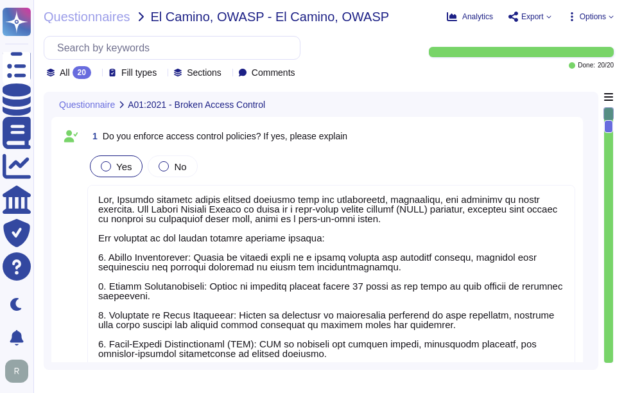
scroll to position [0, 0]
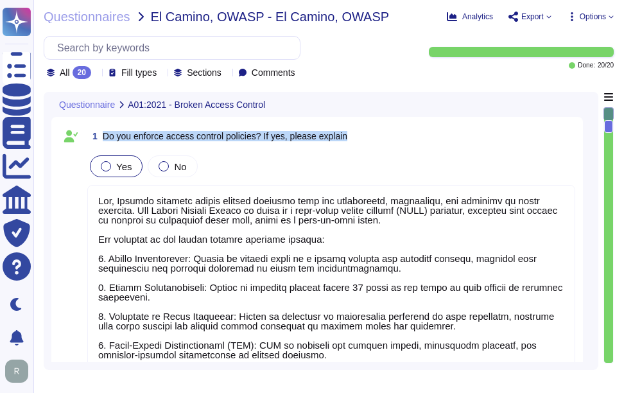
drag, startPoint x: 104, startPoint y: 133, endPoint x: 465, endPoint y: 133, distance: 361.0
click at [465, 133] on div "1 Do you enforce access control policies? If yes, please explain" at bounding box center [331, 136] width 488 height 23
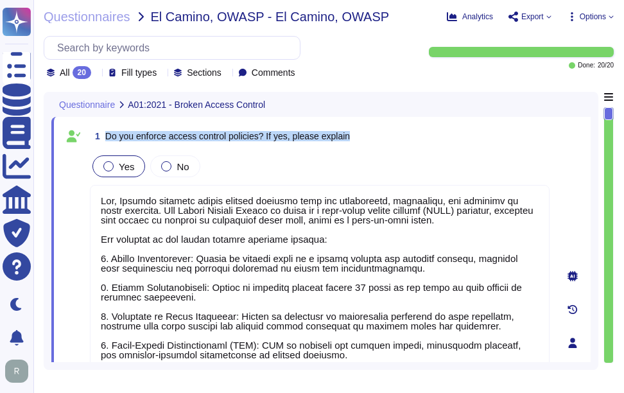
drag, startPoint x: 105, startPoint y: 132, endPoint x: 392, endPoint y: 127, distance: 286.5
click at [392, 127] on div "1 Do you enforce access control policies? If yes, please explain" at bounding box center [320, 136] width 460 height 23
click at [146, 129] on span "1 Do you enforce access control policies? If yes, please explain" at bounding box center [220, 136] width 260 height 23
click at [111, 137] on span "Do you enforce access control policies? If yes, please explain" at bounding box center [227, 136] width 245 height 10
drag, startPoint x: 106, startPoint y: 134, endPoint x: 360, endPoint y: 119, distance: 254.1
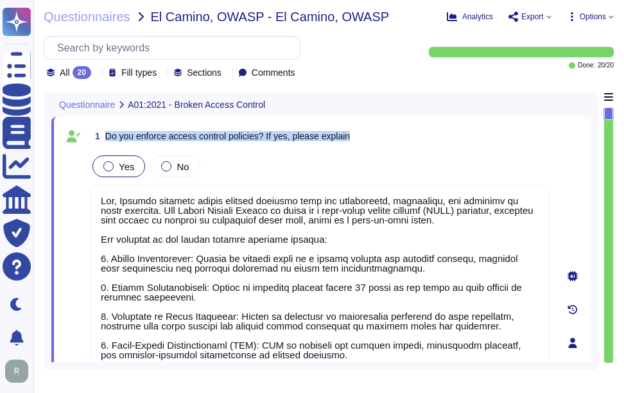
click at [360, 119] on div "1 Do you enforce access control policies? If yes, please explain Yes No Undo AI…" at bounding box center [321, 343] width 540 height 452
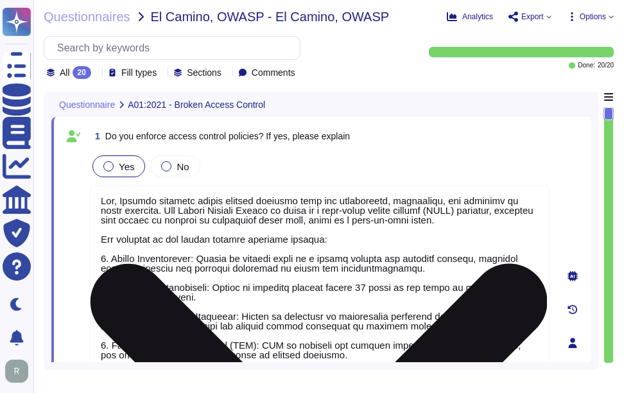
click at [391, 300] on textarea at bounding box center [320, 354] width 460 height 338
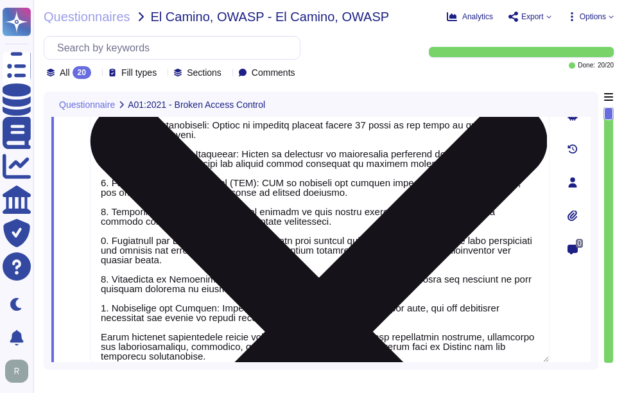
type textarea "Yes, we protect sensitive data, including PII, through a comprehensive security…"
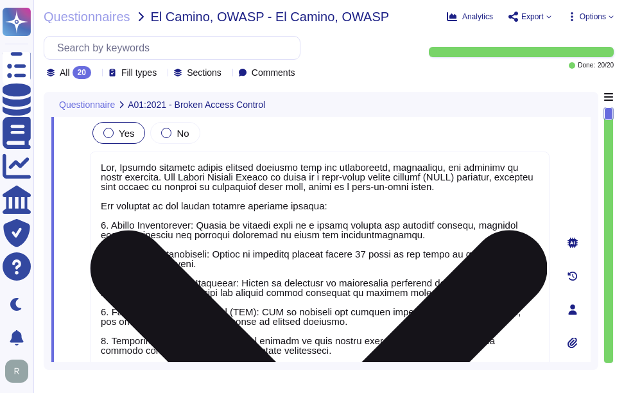
scroll to position [32, 0]
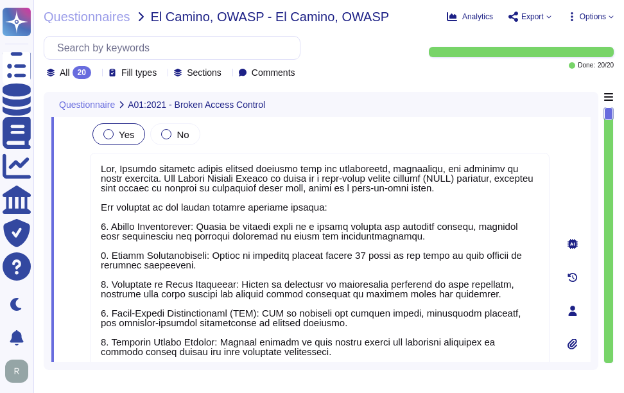
click at [437, 132] on div "Yes No" at bounding box center [320, 134] width 460 height 27
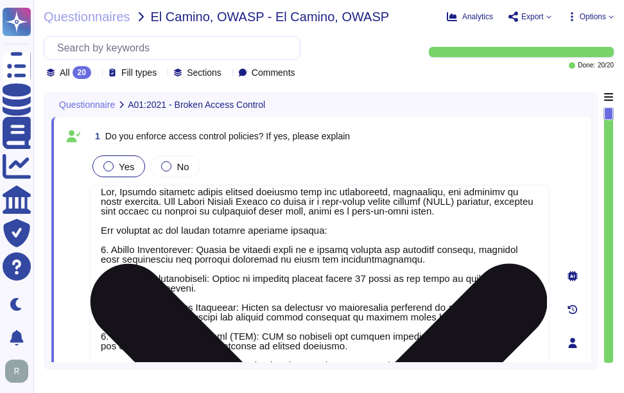
scroll to position [11, 0]
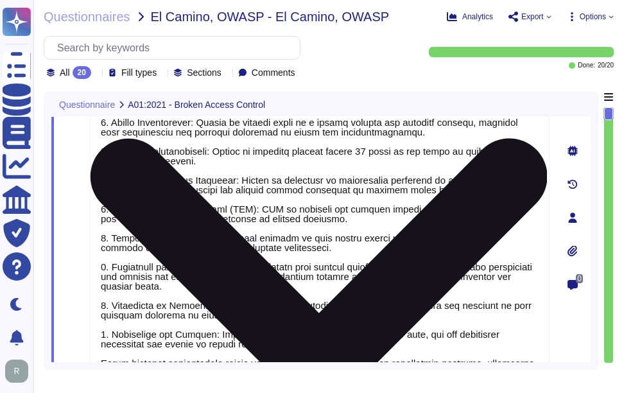
type textarea "Yes, we protect sensitive data, including PII, through a comprehensive security…"
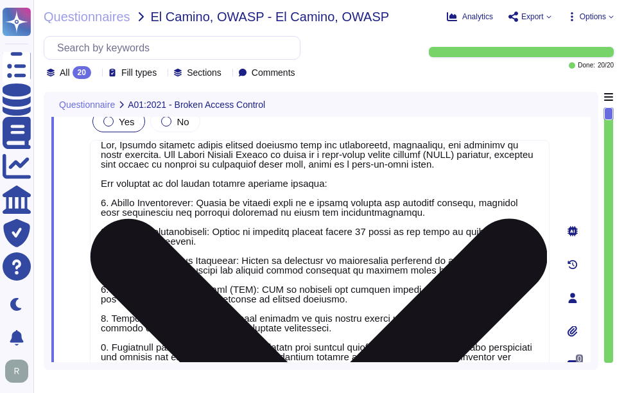
type textarea "Yes, we protect sensitive data, including PII, through a comprehensive security…"
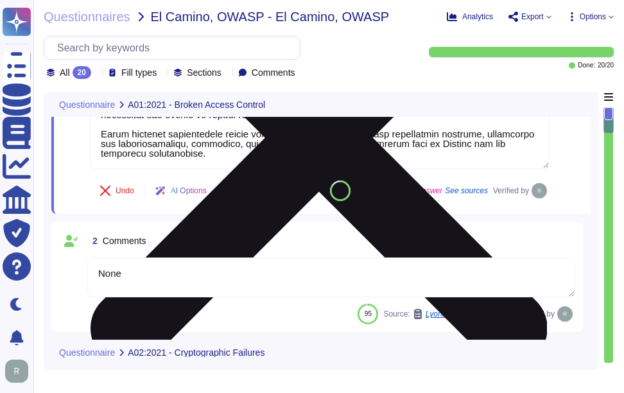
scroll to position [385, 0]
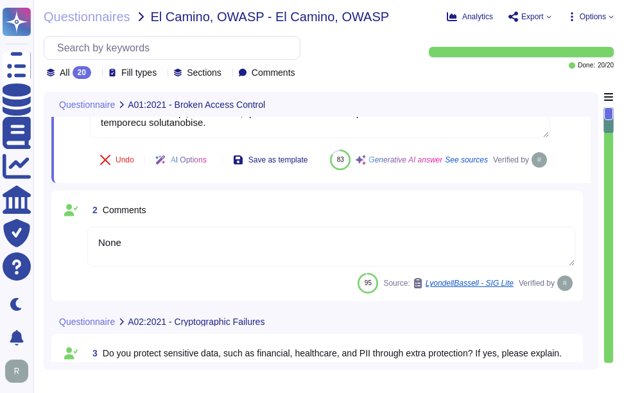
click at [251, 222] on div "2 Comments" at bounding box center [331, 209] width 488 height 23
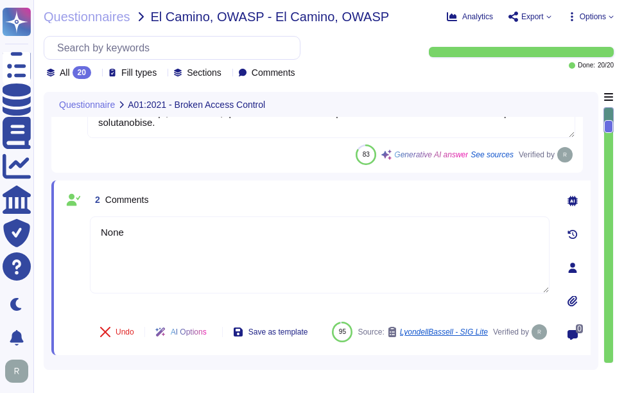
click at [317, 187] on div "2 Comments None Undo AI Options Save as template 95 Source: LyondellBassell - S…" at bounding box center [321, 267] width 540 height 175
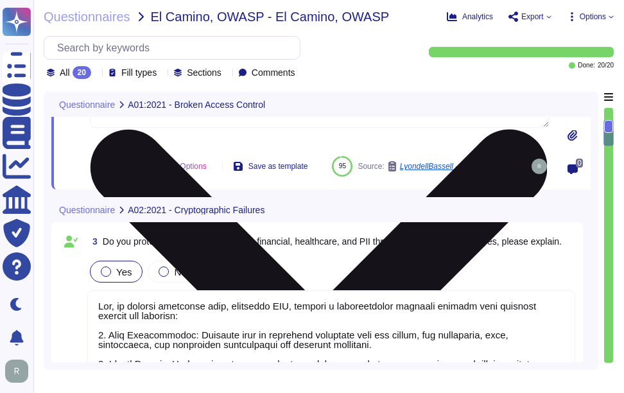
scroll to position [642, 0]
type textarea "None"
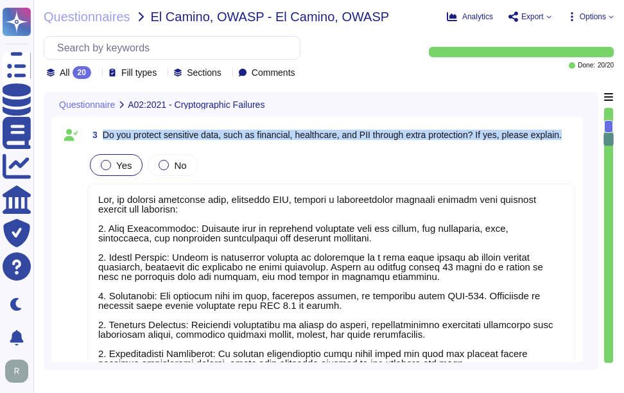
drag, startPoint x: 103, startPoint y: 132, endPoint x: 572, endPoint y: 132, distance: 469.5
click at [572, 132] on div "3 Do you protect sensitive data, such as financial, healthcare, and PII through…" at bounding box center [331, 134] width 488 height 23
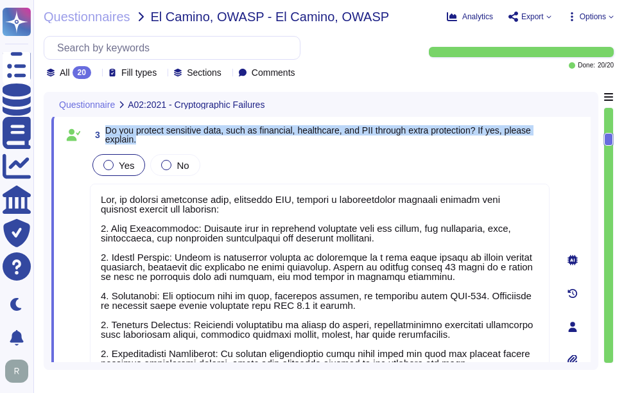
drag, startPoint x: 105, startPoint y: 127, endPoint x: 149, endPoint y: 137, distance: 45.6
click at [149, 137] on span "3 Do you protect sensitive data, such as financial, healthcare, and PII through…" at bounding box center [320, 134] width 460 height 23
click at [107, 137] on span "Do you protect sensitive data, such as financial, healthcare, and PII through e…" at bounding box center [318, 134] width 426 height 19
drag, startPoint x: 104, startPoint y: 127, endPoint x: 164, endPoint y: 142, distance: 61.7
click at [164, 142] on span "3 Do you protect sensitive data, such as financial, healthcare, and PII through…" at bounding box center [320, 134] width 460 height 23
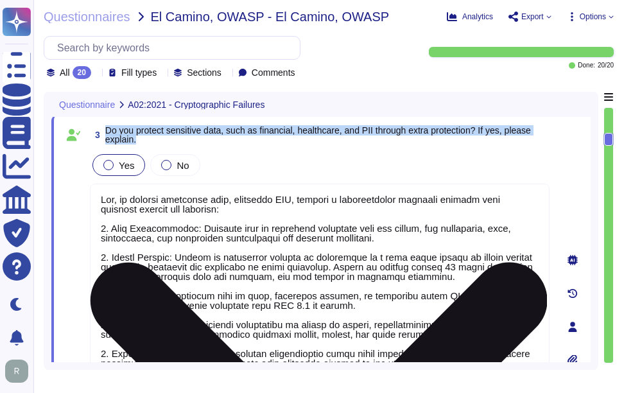
scroll to position [1, 0]
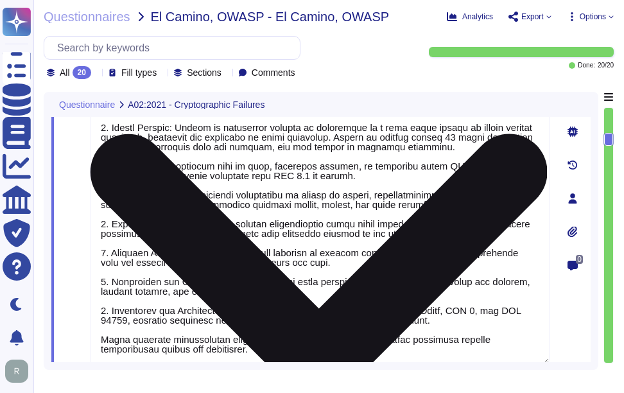
type textarea "Yes, we protect against injection flaws, including SQL, NoSQL, OS, and LDAP inj…"
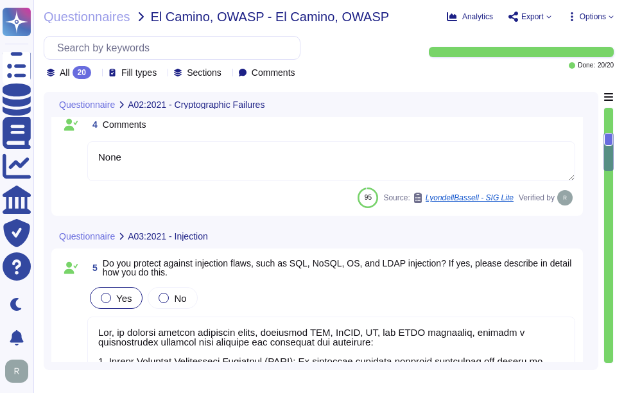
scroll to position [1092, 0]
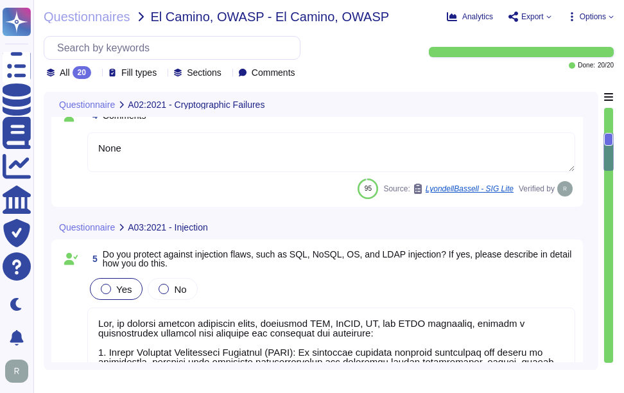
click at [285, 127] on div "4 Comments" at bounding box center [331, 115] width 488 height 23
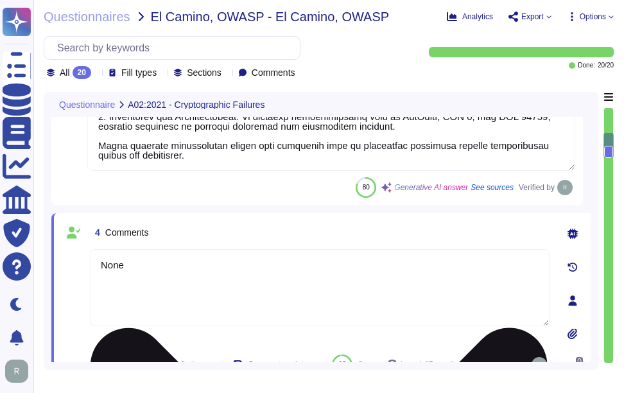
scroll to position [963, 0]
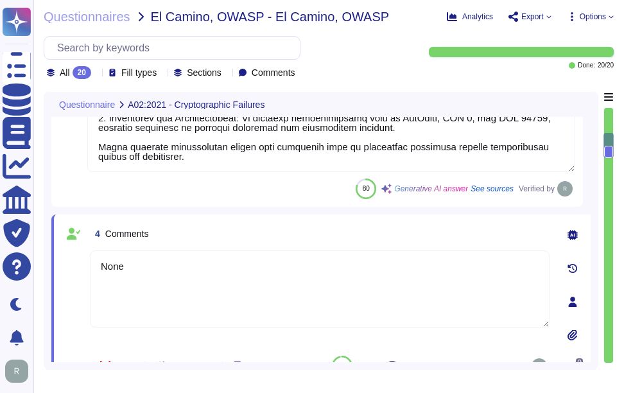
click at [367, 233] on div "4 Comments" at bounding box center [320, 233] width 460 height 23
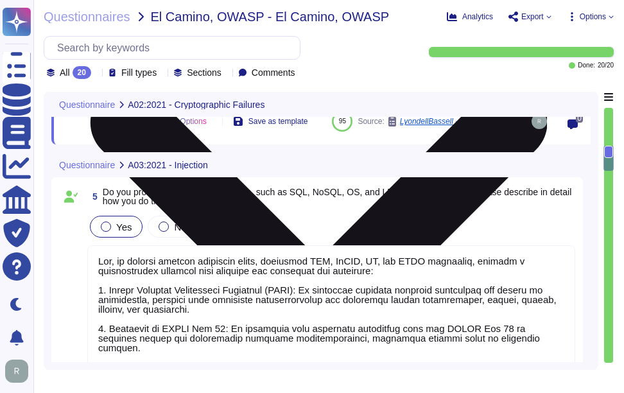
type textarea "None"
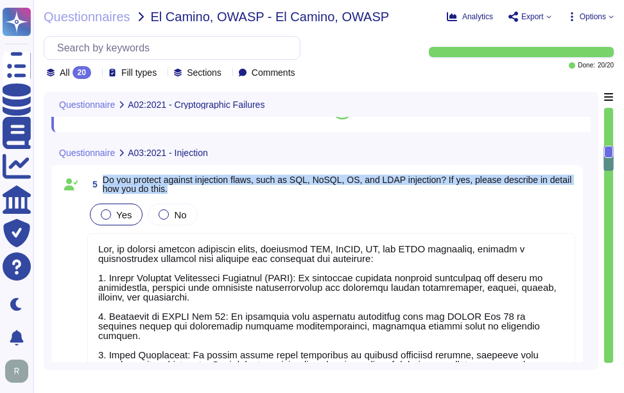
drag, startPoint x: 102, startPoint y: 178, endPoint x: 180, endPoint y: 192, distance: 79.6
click at [180, 192] on span "5 Do you protect against injection flaws, such as SQL, NoSQL, OS, and LDAP inje…" at bounding box center [331, 184] width 488 height 23
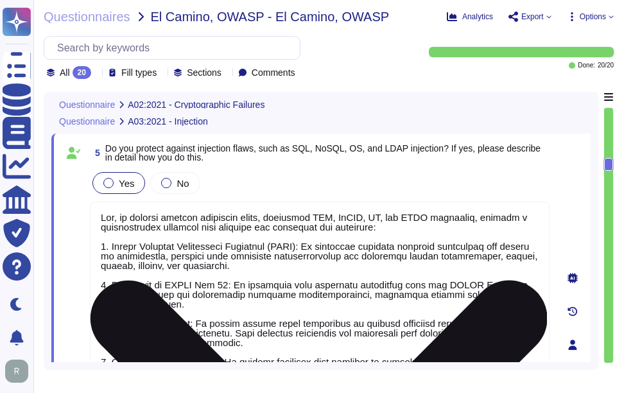
type textarea "Yes, we protect sensitive data, including PII, through a comprehensive security…"
type textarea "None"
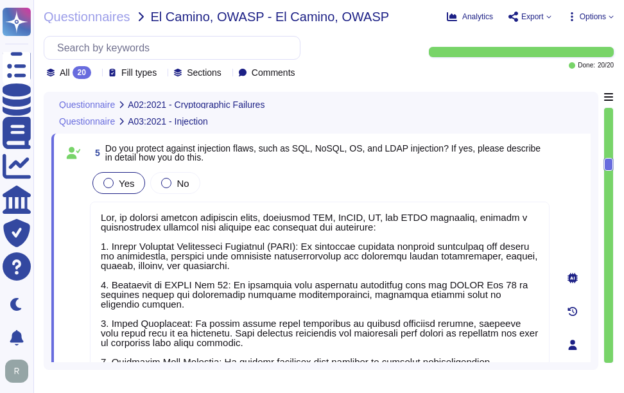
scroll to position [1156, 0]
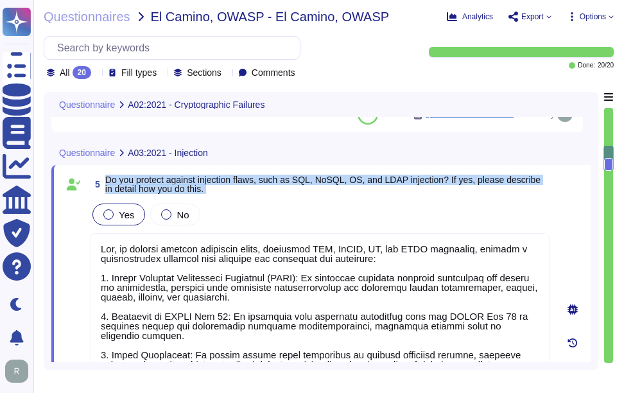
drag, startPoint x: 106, startPoint y: 176, endPoint x: 244, endPoint y: 200, distance: 140.1
click at [244, 200] on div "5 Do you protect against injection flaws, such as SQL, NoSQL, OS, and LDAP inje…" at bounding box center [306, 376] width 488 height 407
click at [127, 184] on span "Do you protect against injection flaws, such as SQL, NoSQL, OS, and LDAP inject…" at bounding box center [322, 184] width 435 height 19
click at [108, 177] on span "Do you protect against injection flaws, such as SQL, NoSQL, OS, and LDAP inject…" at bounding box center [322, 184] width 435 height 19
click at [115, 171] on div "5 Do you protect against injection flaws, such as SQL, NoSQL, OS, and LDAP inje…" at bounding box center [321, 376] width 540 height 423
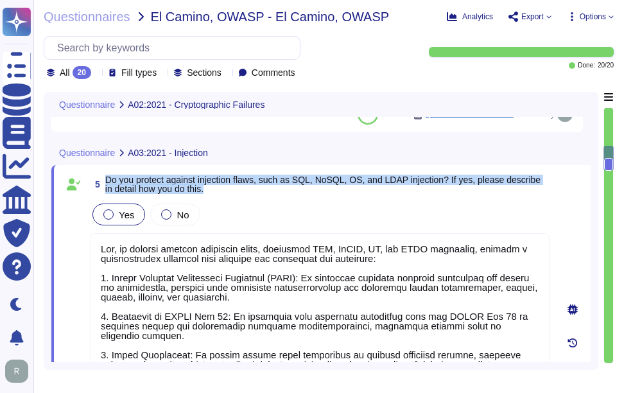
drag, startPoint x: 106, startPoint y: 179, endPoint x: 206, endPoint y: 187, distance: 100.5
click at [206, 187] on span "Do you protect against injection flaws, such as SQL, NoSQL, OS, and LDAP inject…" at bounding box center [327, 184] width 444 height 18
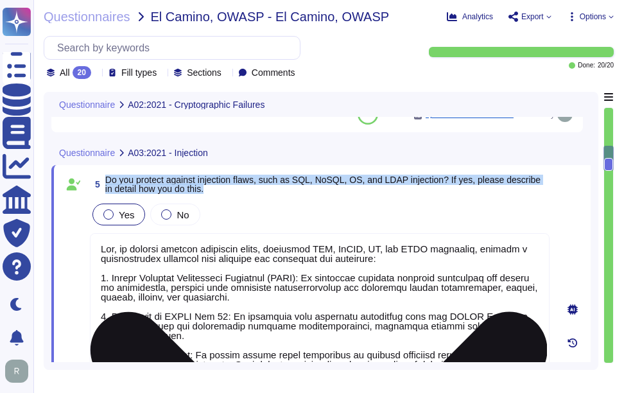
type textarea "Yes, we protect sensitive data, including PII, through a comprehensive security…"
type textarea "None"
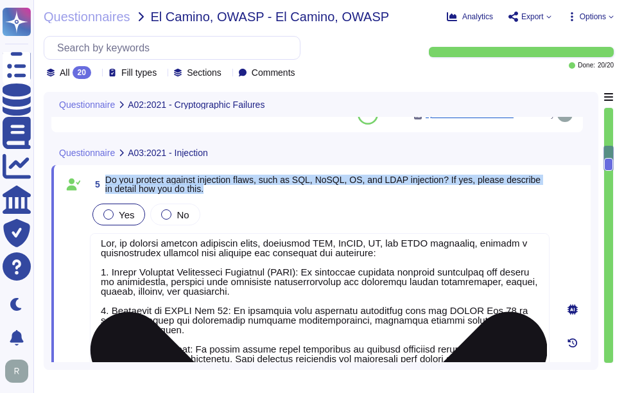
scroll to position [11, 0]
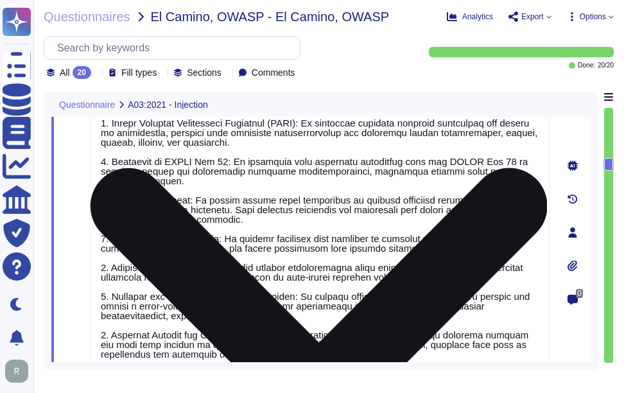
type textarea "Yes, Sectigo has established a formal Software Development Lifecycle (SDLC) pro…"
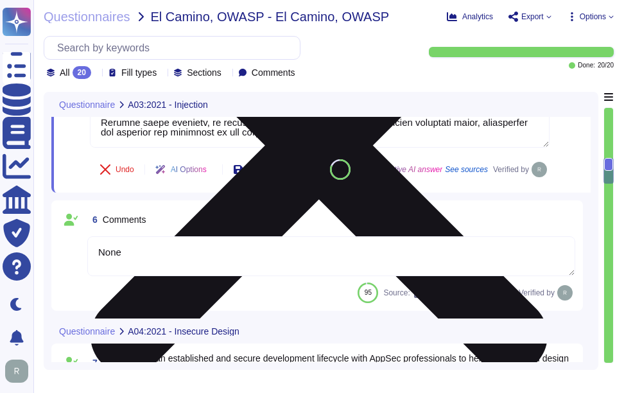
scroll to position [1542, 0]
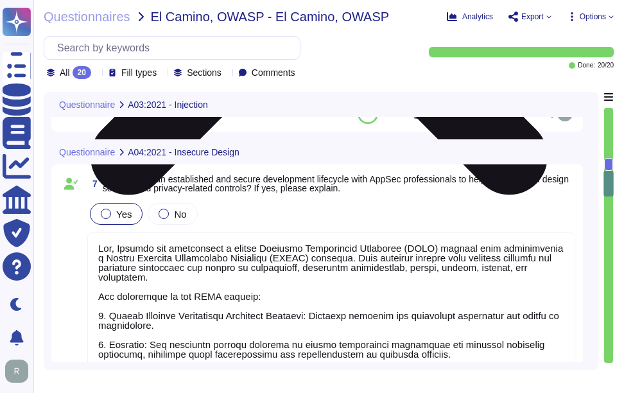
type textarea "None"
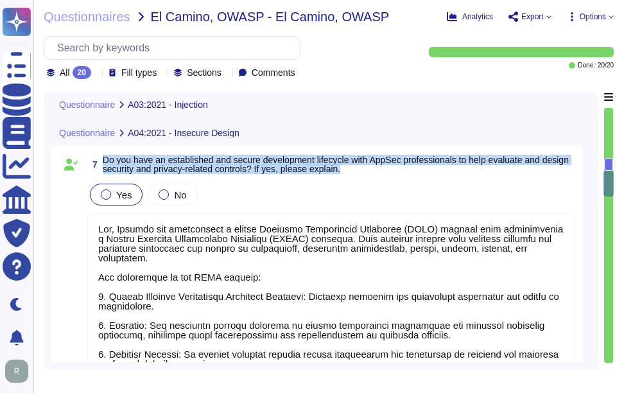
drag, startPoint x: 105, startPoint y: 188, endPoint x: 378, endPoint y: 207, distance: 273.7
click at [378, 207] on div "7 Do you have an established and secure development lifecycle with AppSec profe…" at bounding box center [317, 351] width 516 height 397
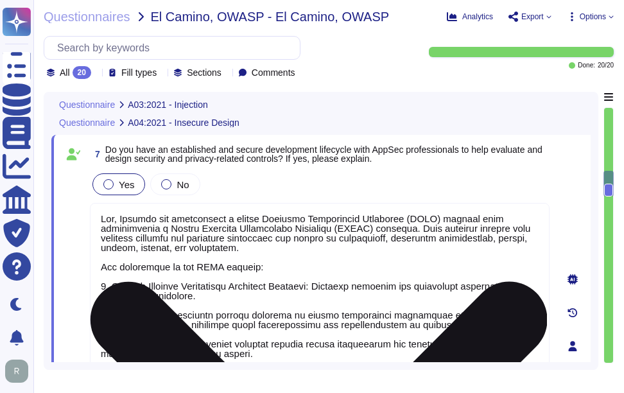
scroll to position [1, 0]
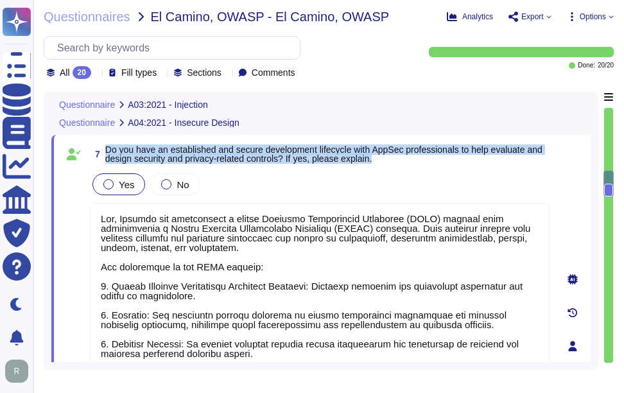
drag, startPoint x: 106, startPoint y: 148, endPoint x: 430, endPoint y: 166, distance: 324.2
click at [430, 166] on div "7 Do you have an established and secure development lifecycle with AppSec profe…" at bounding box center [306, 346] width 488 height 407
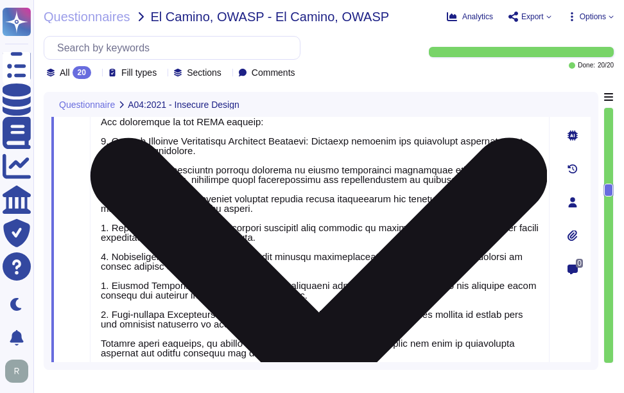
type textarea "Yes, we have a repeatable security hardening process. Our company enforces syst…"
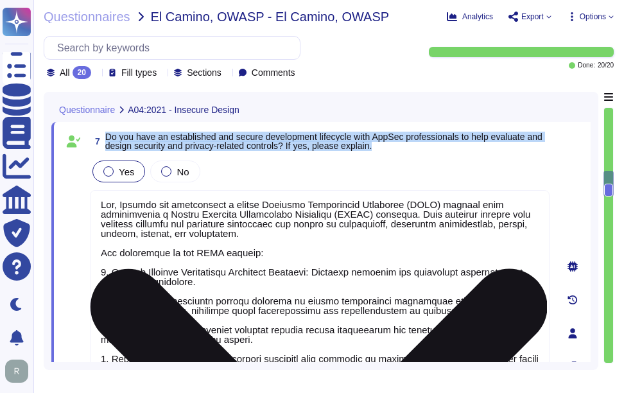
type textarea "Yes, we protect against injection flaws, including SQL, NoSQL, OS, and LDAP inj…"
type textarea "None"
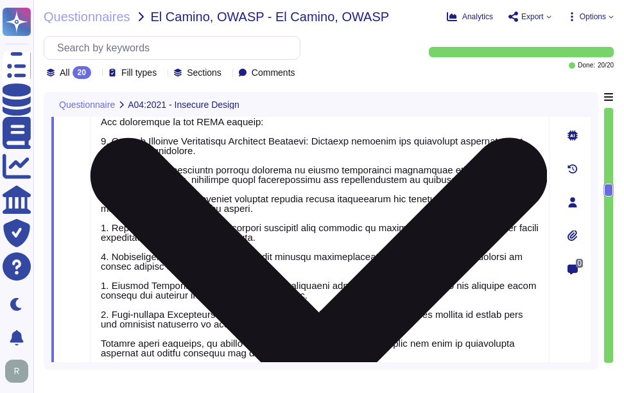
type textarea "Yes, we have a repeatable security hardening process. Our company enforces syst…"
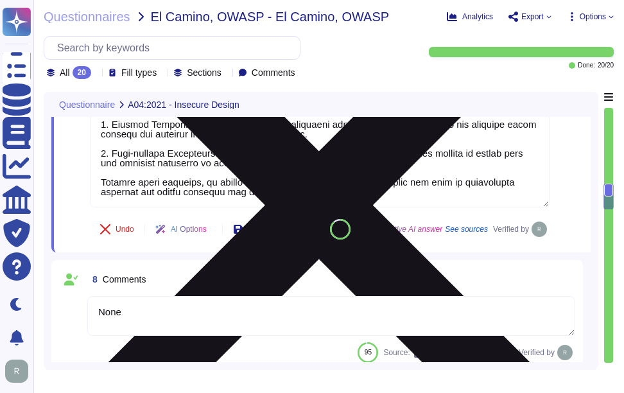
type textarea "None"
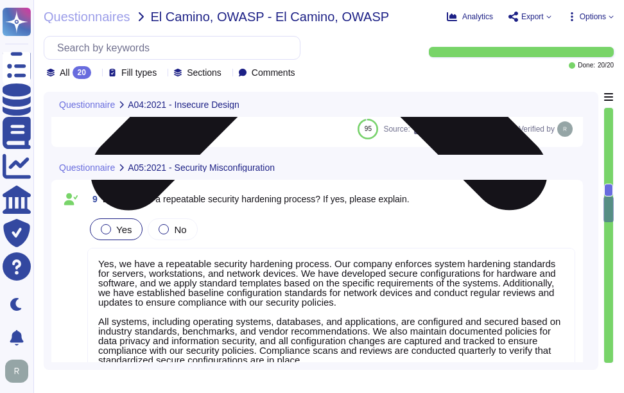
scroll to position [2248, 0]
type textarea "Yes, we regularly scan for vulnerabilities and have a comprehensive patch manag…"
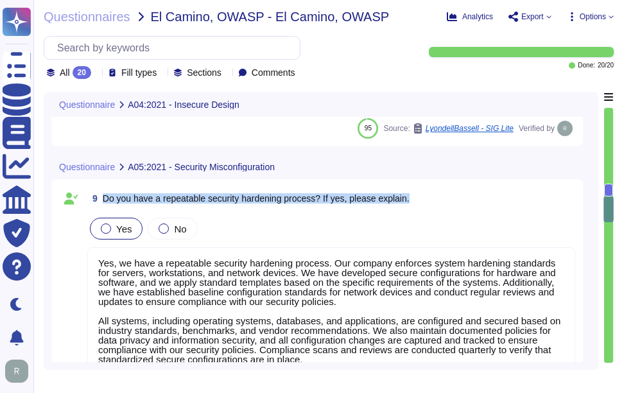
drag, startPoint x: 105, startPoint y: 228, endPoint x: 416, endPoint y: 231, distance: 311.5
click at [416, 210] on div "9 Do you have a repeatable security hardening process? If yes, please explain." at bounding box center [331, 198] width 488 height 23
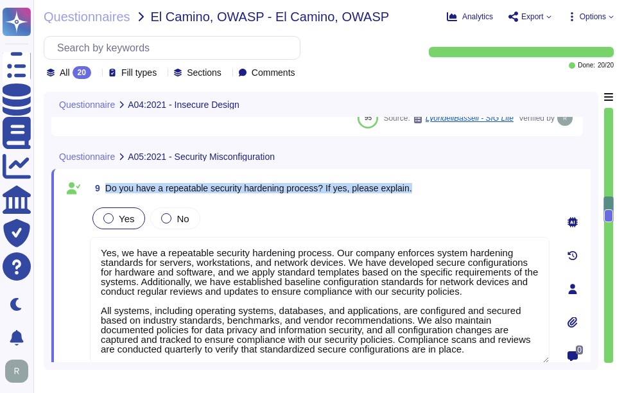
drag, startPoint x: 105, startPoint y: 188, endPoint x: 448, endPoint y: 188, distance: 343.0
click at [448, 188] on div "9 Do you have a repeatable security hardening process? If yes, please explain." at bounding box center [320, 188] width 460 height 23
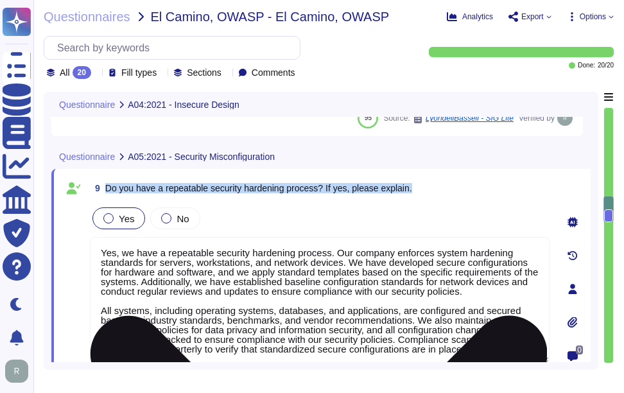
scroll to position [1, 0]
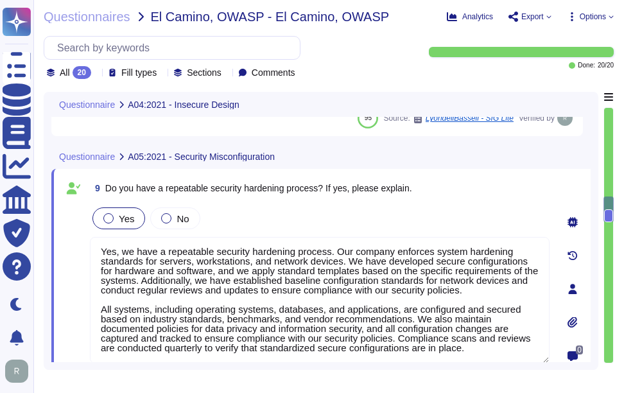
click at [481, 209] on div "Yes No" at bounding box center [320, 218] width 460 height 27
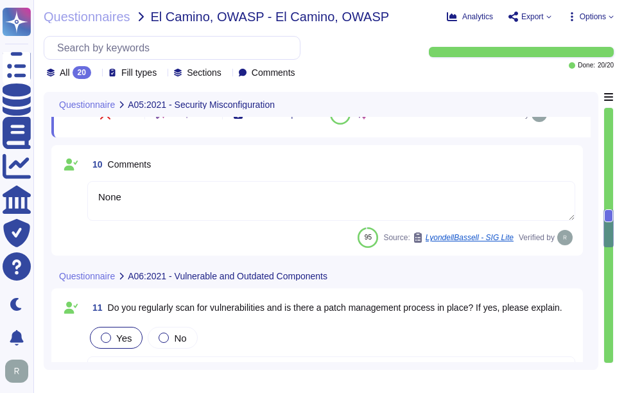
type textarea "None"
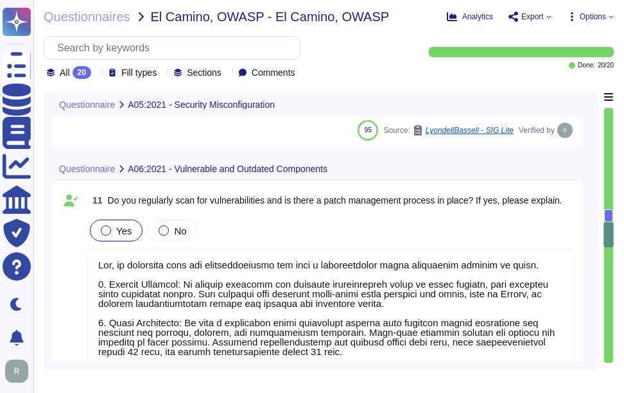
scroll to position [2633, 0]
type textarea "Yes, we implement several measures to protect against attackers compromising pa…"
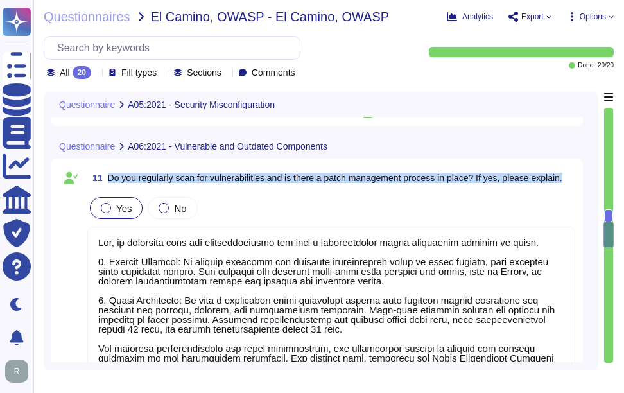
drag, startPoint x: 108, startPoint y: 206, endPoint x: 572, endPoint y: 214, distance: 463.8
click at [572, 189] on div "11 Do you regularly scan for vulnerabilities and is there a patch management pr…" at bounding box center [331, 177] width 488 height 23
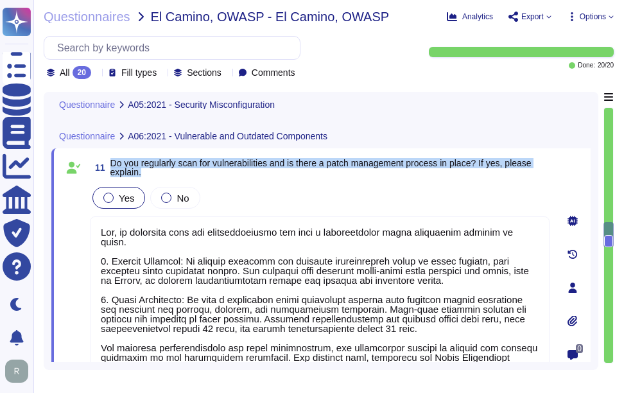
drag, startPoint x: 110, startPoint y: 160, endPoint x: 173, endPoint y: 179, distance: 65.8
click at [173, 179] on div "11 Do you regularly scan for vulnerabilities and is there a patch management pr…" at bounding box center [306, 287] width 488 height 263
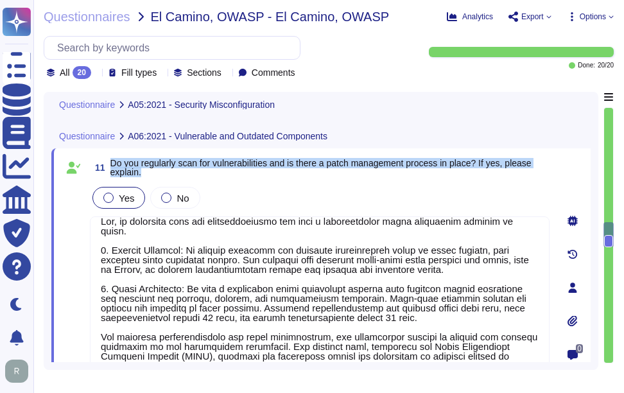
type textarea "Yes, we have a repeatable security hardening process. Our company enforces syst…"
type textarea "None"
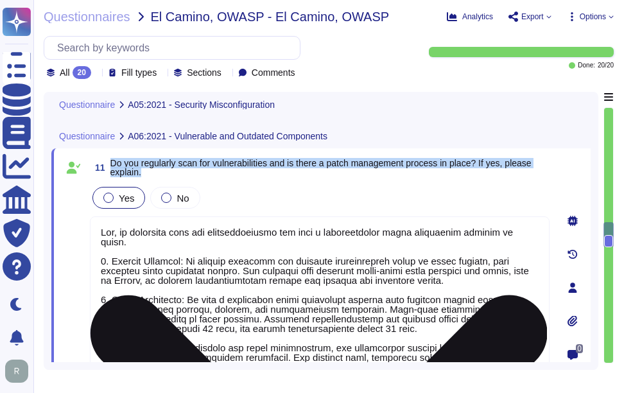
type textarea "Yes, we have a repeatable security hardening process. Our company enforces syst…"
type textarea "None"
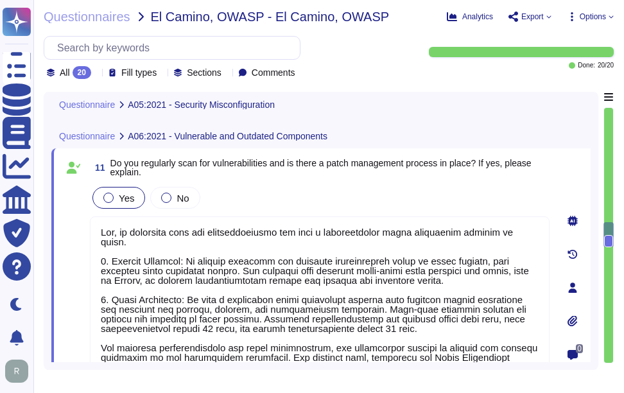
click at [498, 192] on div "Yes No" at bounding box center [320, 197] width 460 height 27
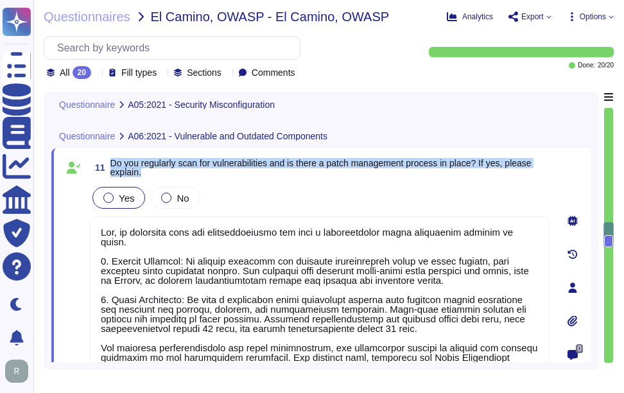
drag, startPoint x: 110, startPoint y: 161, endPoint x: 143, endPoint y: 170, distance: 33.2
click at [143, 170] on span "Do you regularly scan for vulnerabilities and is there a patch management proce…" at bounding box center [329, 168] width 439 height 18
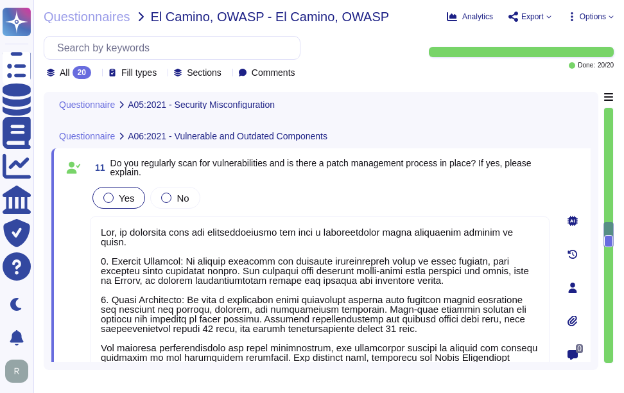
click at [473, 184] on div "11 Do you regularly scan for vulnerabilities and is there a patch management pr…" at bounding box center [306, 287] width 488 height 263
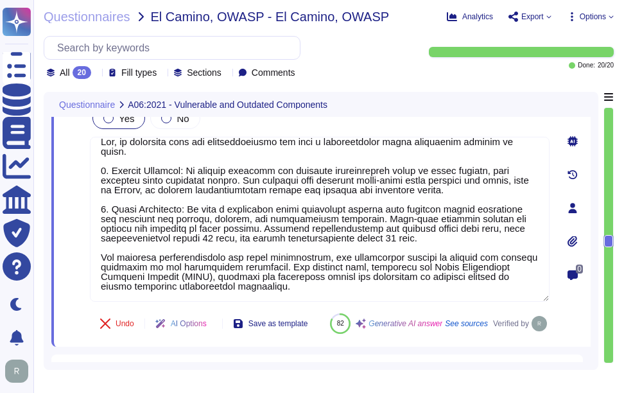
scroll to position [2762, 0]
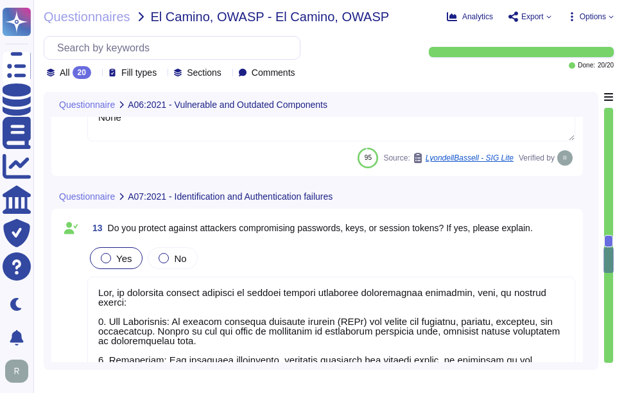
type textarea "None"
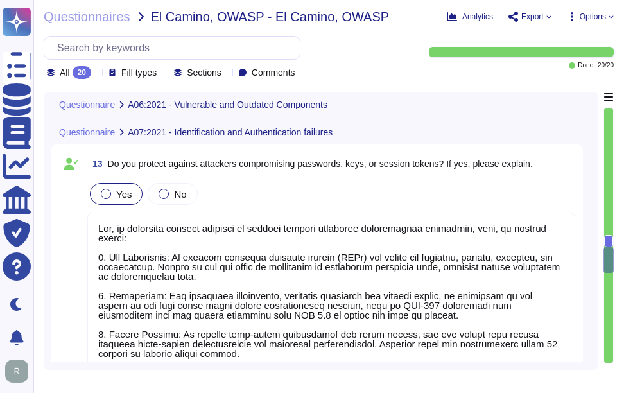
scroll to position [3083, 0]
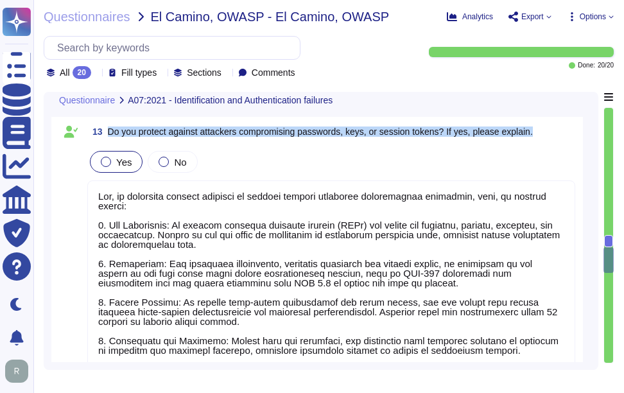
drag, startPoint x: 109, startPoint y: 162, endPoint x: 541, endPoint y: 166, distance: 431.6
click at [541, 143] on div "13 Do you protect against attackers compromising passwords, keys, or session to…" at bounding box center [331, 131] width 488 height 23
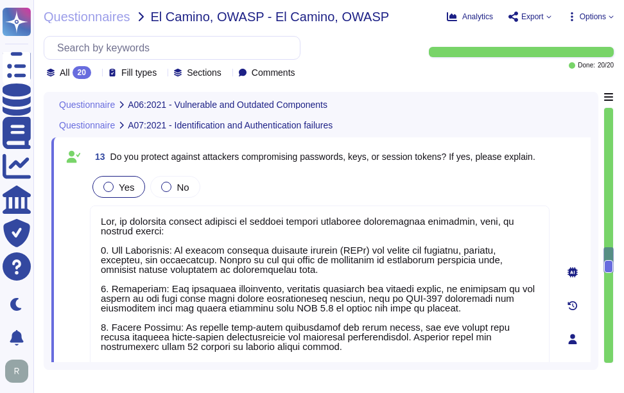
scroll to position [3019, 0]
type textarea "Yes, we regularly scan for vulnerabilities and have a comprehensive patch manag…"
type textarea "None"
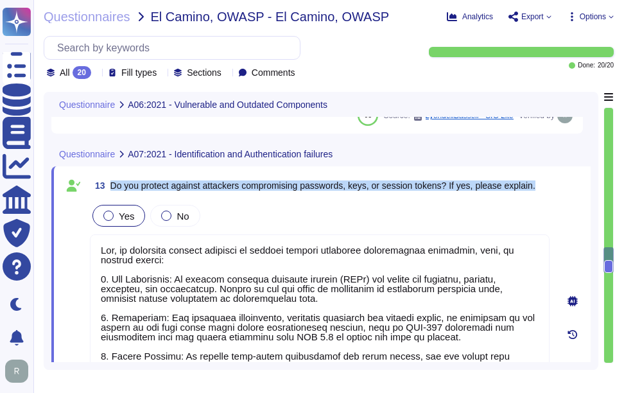
drag, startPoint x: 111, startPoint y: 184, endPoint x: 542, endPoint y: 195, distance: 431.1
click at [542, 195] on div "13 Do you protect against attackers compromising passwords, keys, or session to…" at bounding box center [320, 185] width 460 height 23
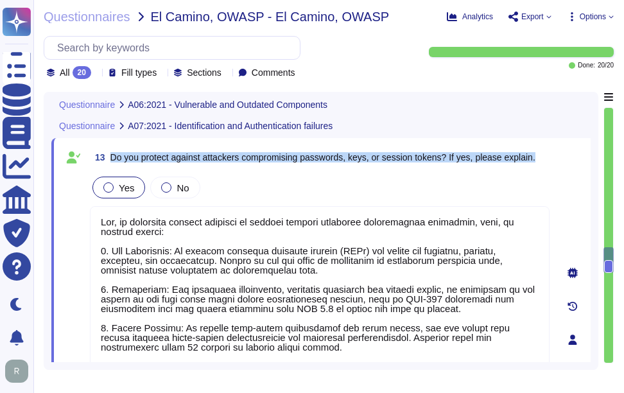
type textarea "Yes, we regularly scan for vulnerabilities and have a comprehensive patch manag…"
type textarea "None"
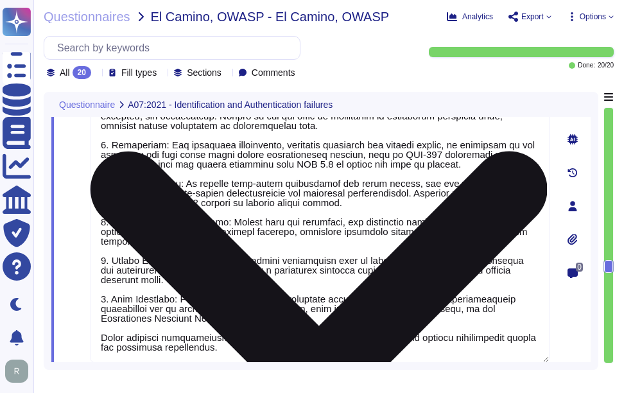
scroll to position [3211, 0]
type textarea "Yes, we have several measures in place to protect against integrity violations …"
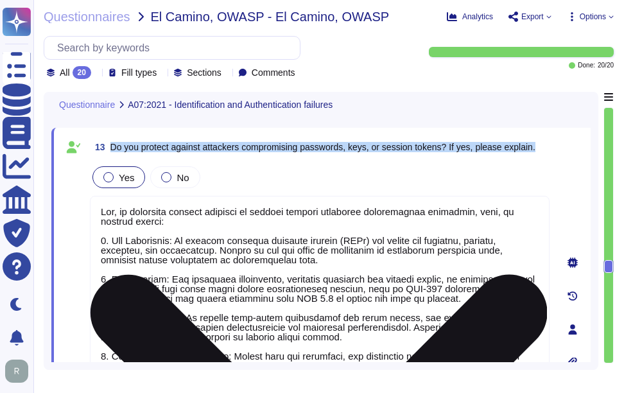
scroll to position [2955, 0]
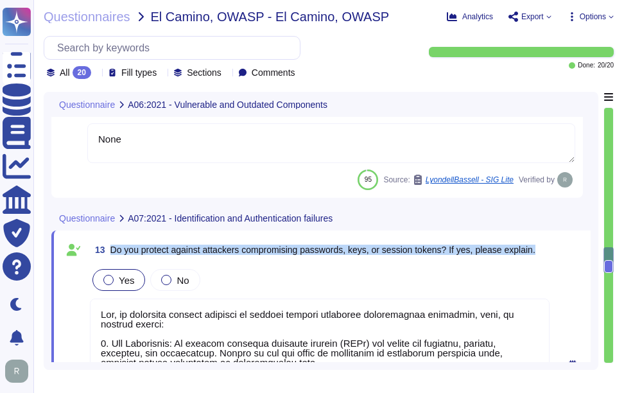
type textarea "Yes, we regularly scan for vulnerabilities and have a comprehensive patch manag…"
type textarea "None"
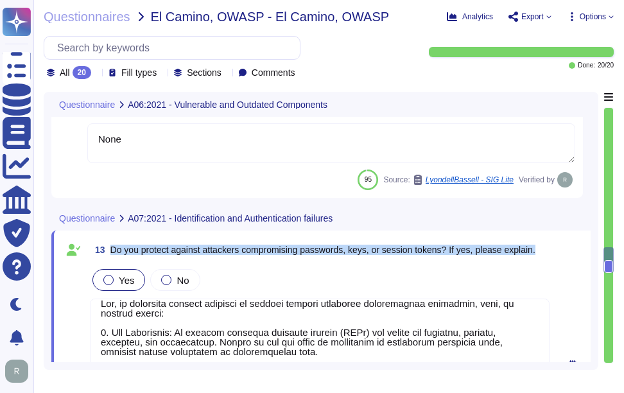
scroll to position [0, 0]
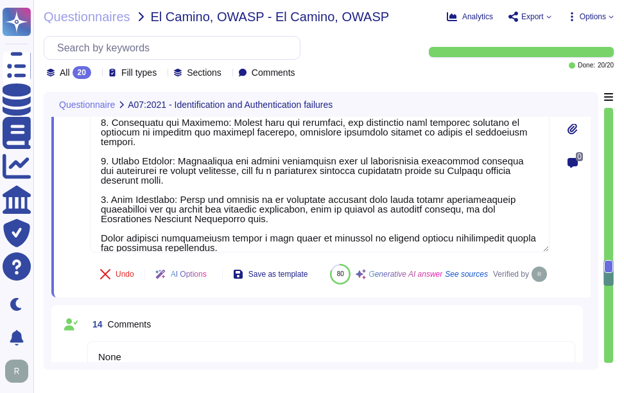
type textarea "Yes, we have several measures in place to protect against integrity violations …"
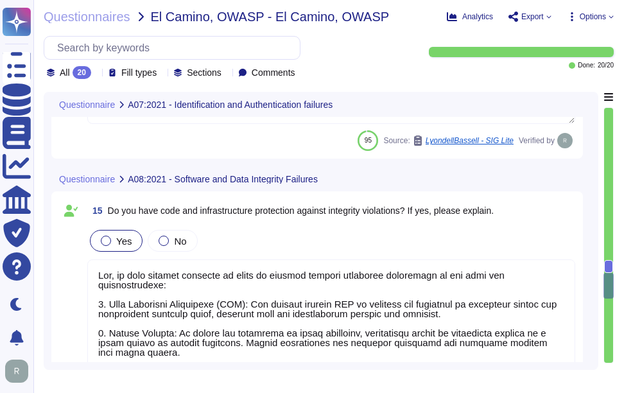
type textarea "None"
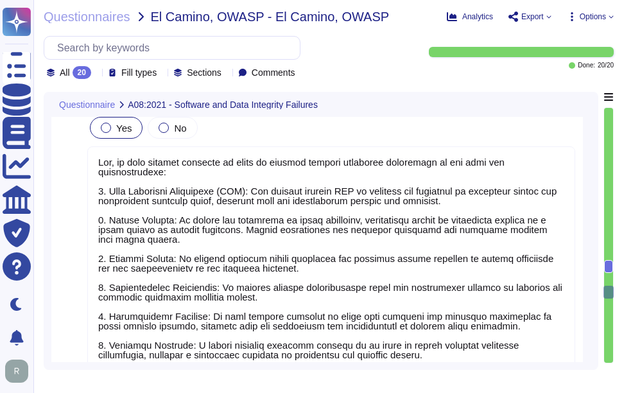
type textarea "Yes, we ensure that all login events, including successful and failed login att…"
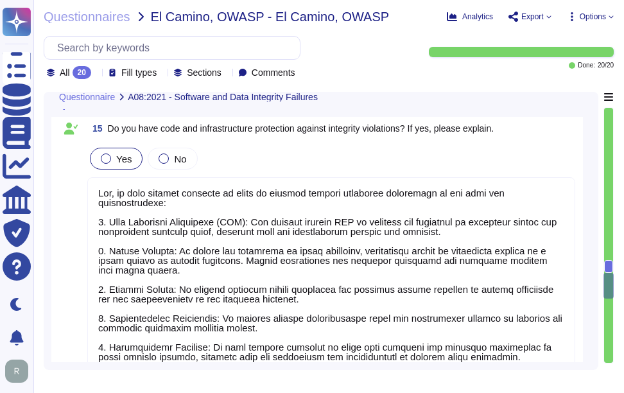
type textarea "Yes, we implement several measures to protect against attackers compromising pa…"
type textarea "None"
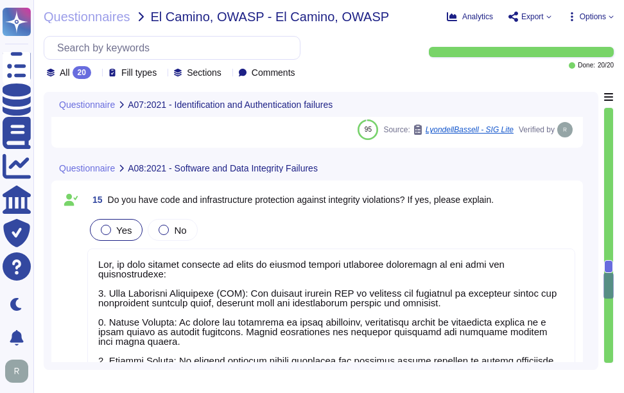
scroll to position [3542, 0]
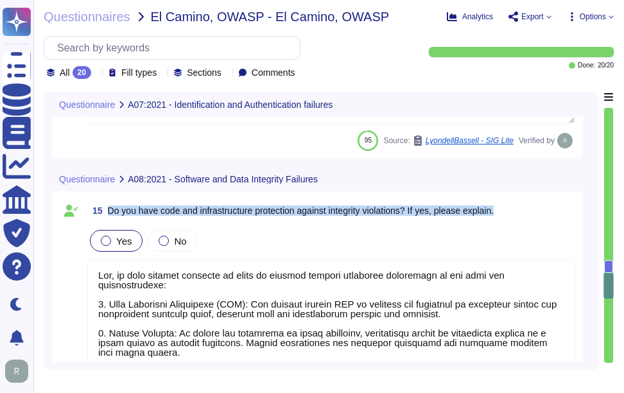
drag, startPoint x: 107, startPoint y: 239, endPoint x: 545, endPoint y: 253, distance: 438.3
click at [545, 253] on div "15 Do you have code and infrastructure protection against integrity violations?…" at bounding box center [317, 363] width 516 height 329
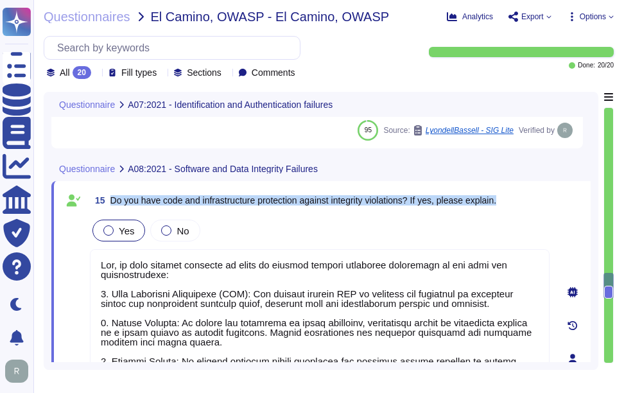
drag, startPoint x: 112, startPoint y: 198, endPoint x: 536, endPoint y: 202, distance: 423.9
click at [536, 202] on div "15 Do you have code and infrastructure protection against integrity violations?…" at bounding box center [320, 200] width 460 height 23
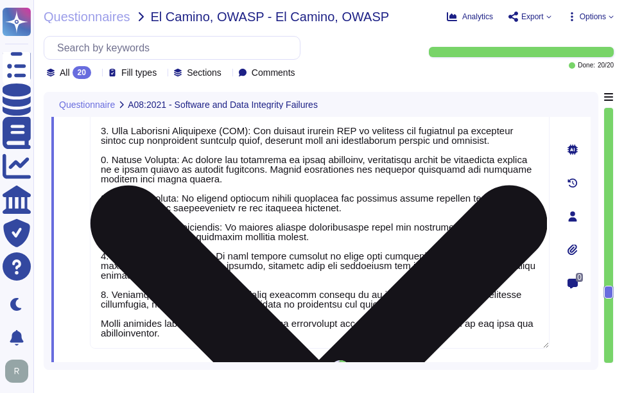
scroll to position [3671, 0]
type textarea "Yes, we ensure that all login events, including successful and failed login att…"
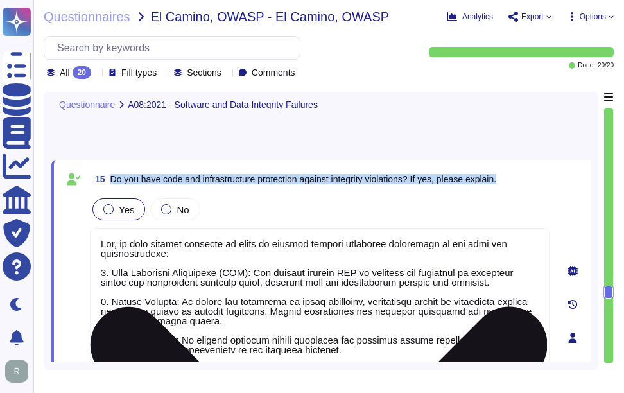
scroll to position [3533, 0]
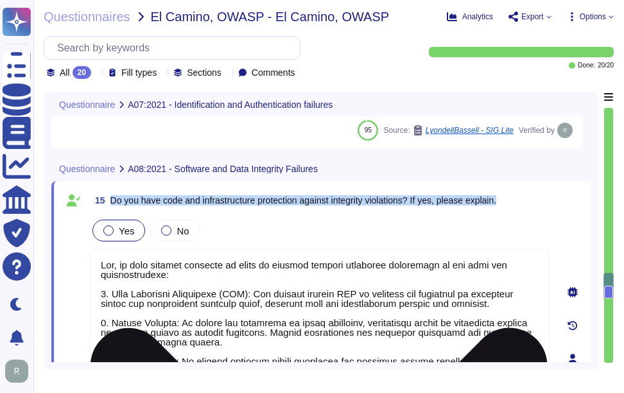
type textarea "Yes, we implement several measures to protect against attackers compromising pa…"
type textarea "None"
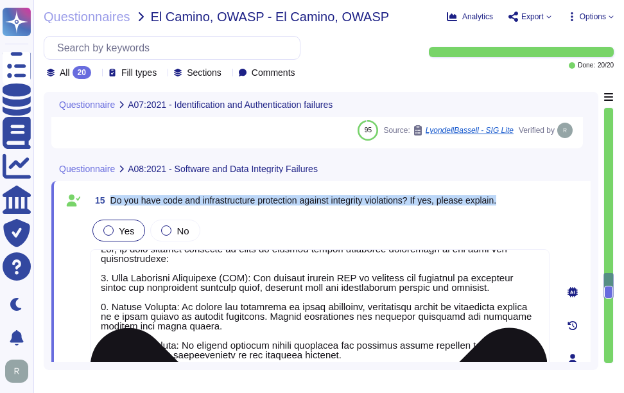
scroll to position [21, 0]
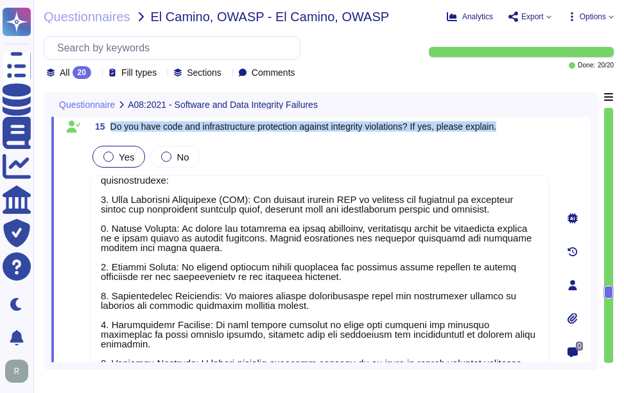
type textarea "Yes, we ensure that all login events, including successful and failed login att…"
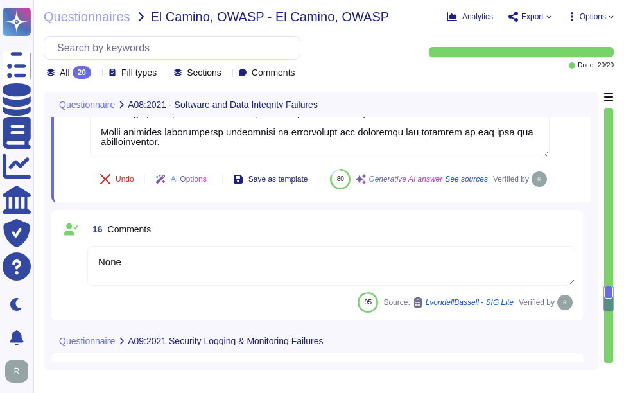
type textarea "None"
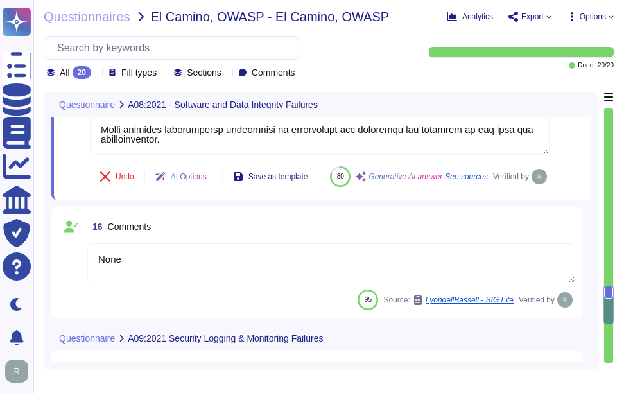
scroll to position [3982, 0]
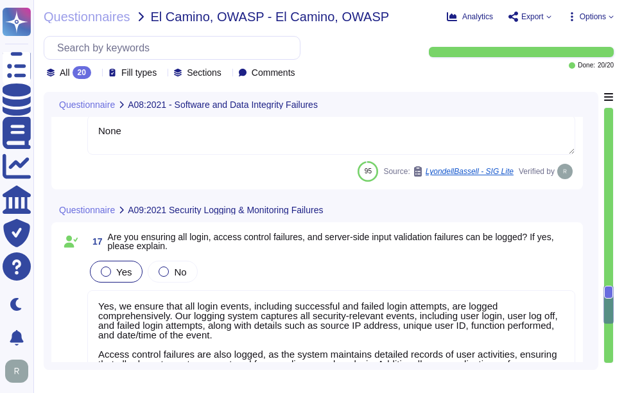
type textarea "Yes — SSRF is mitigated through defense-in-depth controls aligned with ISO 2700…"
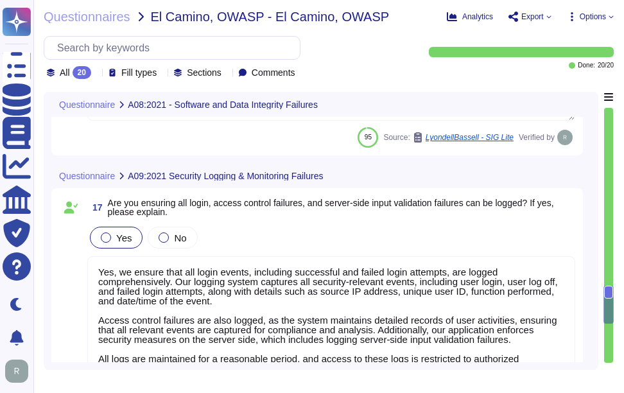
scroll to position [4046, 0]
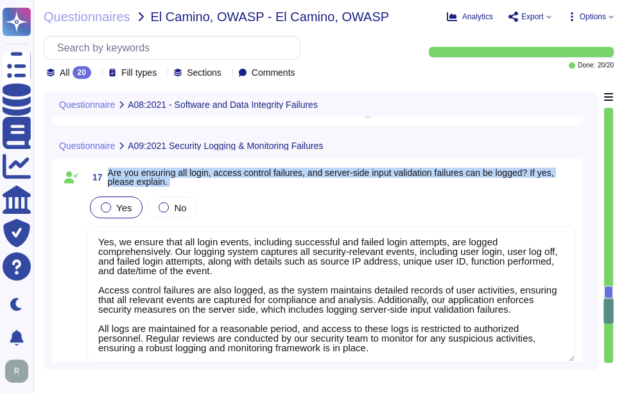
drag, startPoint x: 109, startPoint y: 202, endPoint x: 193, endPoint y: 224, distance: 86.8
click at [193, 224] on div "17 Are you ensuring all login, access control failures, and server-side input v…" at bounding box center [317, 278] width 516 height 224
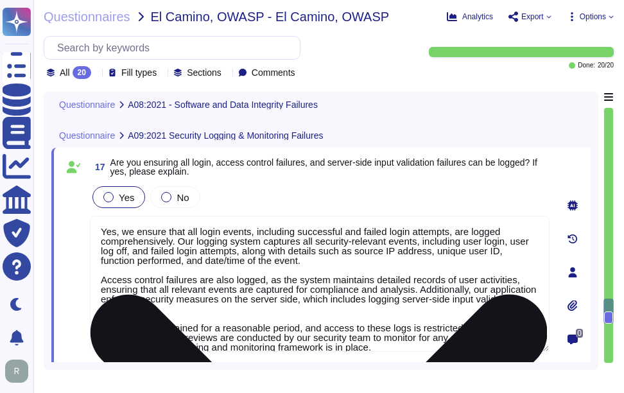
scroll to position [1, 0]
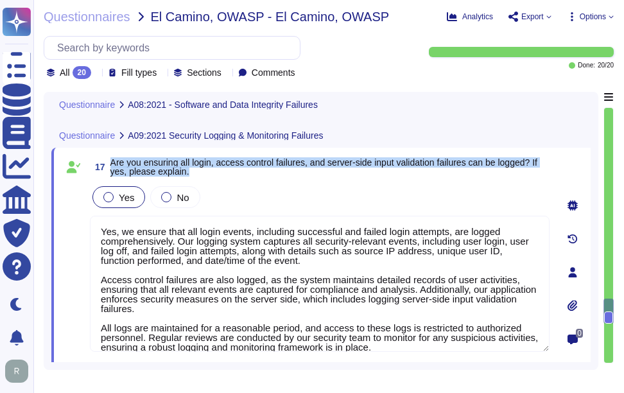
drag, startPoint x: 111, startPoint y: 158, endPoint x: 206, endPoint y: 171, distance: 95.9
click at [206, 171] on span "Are you ensuring all login, access control failures, and server-side input vali…" at bounding box center [329, 167] width 439 height 18
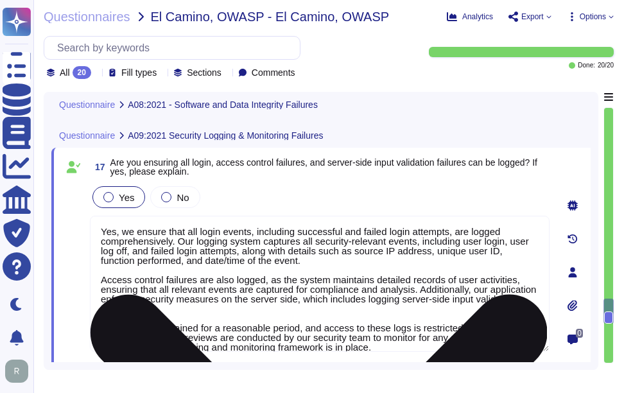
click at [374, 308] on textarea "Yes, we ensure that all login events, including successful and failed login att…" at bounding box center [320, 284] width 460 height 136
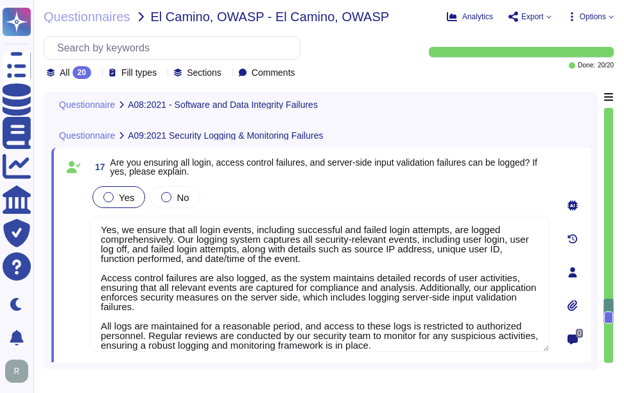
click at [361, 186] on div "Yes No" at bounding box center [320, 197] width 460 height 27
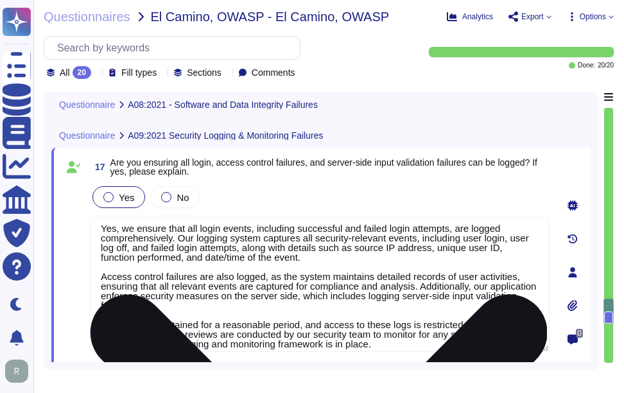
scroll to position [0, 0]
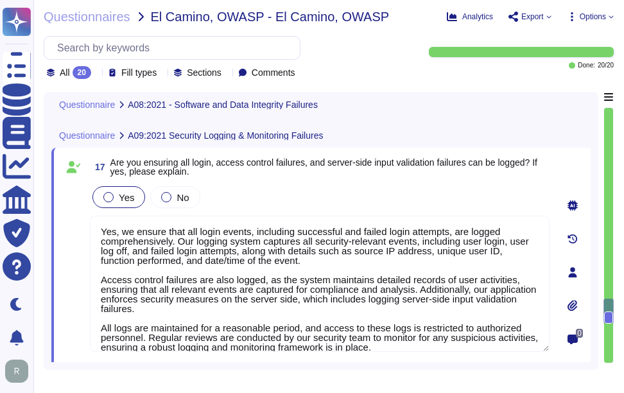
click at [410, 188] on div "Yes No" at bounding box center [320, 197] width 460 height 27
click at [473, 183] on div "17 Are you ensuring all login, access control failures, and server-side input v…" at bounding box center [306, 272] width 488 height 234
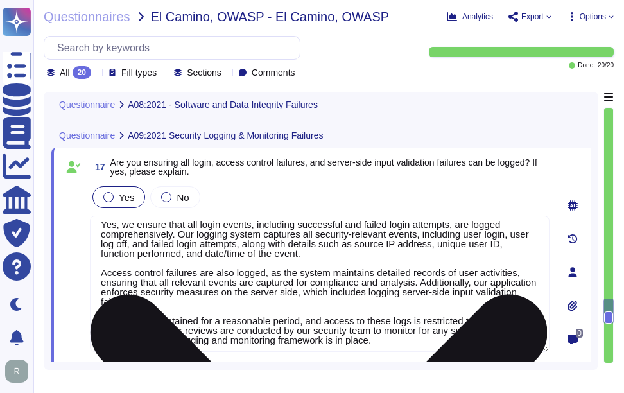
scroll to position [11, 0]
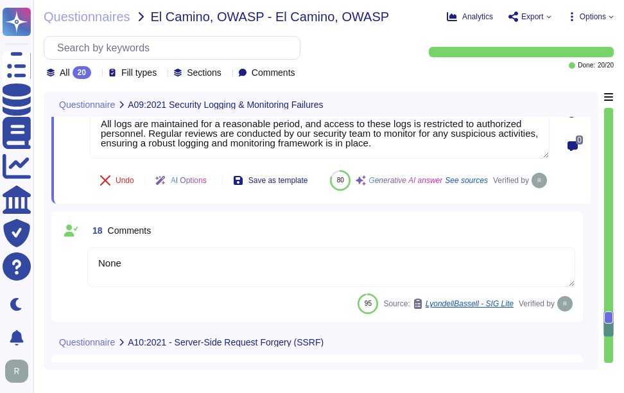
type textarea "None"
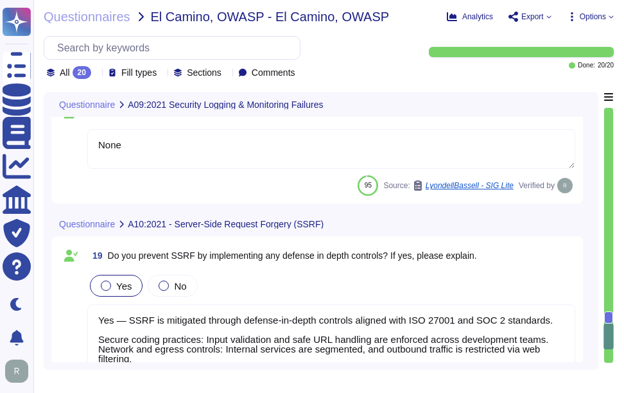
scroll to position [4432, 0]
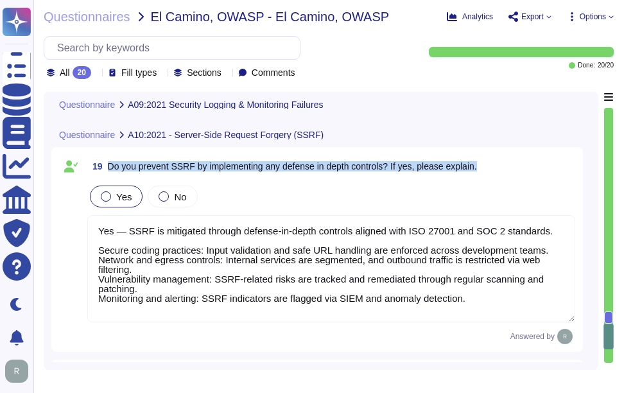
drag, startPoint x: 107, startPoint y: 192, endPoint x: 493, endPoint y: 195, distance: 386.0
click at [493, 178] on div "19 Do you prevent SSRF by implementing any defense in depth controls? If yes, p…" at bounding box center [331, 166] width 488 height 23
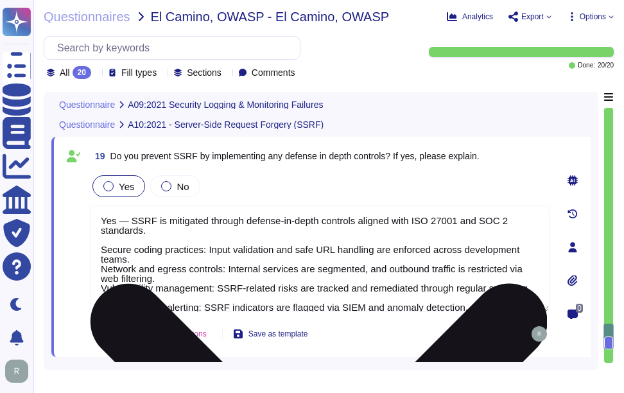
scroll to position [1, 0]
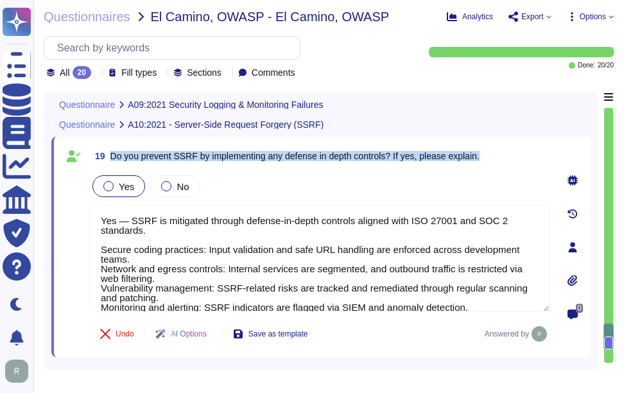
drag, startPoint x: 110, startPoint y: 152, endPoint x: 492, endPoint y: 154, distance: 381.5
click at [492, 154] on div "19 Do you prevent SSRF by implementing any defense in depth controls? If yes, p…" at bounding box center [320, 156] width 460 height 23
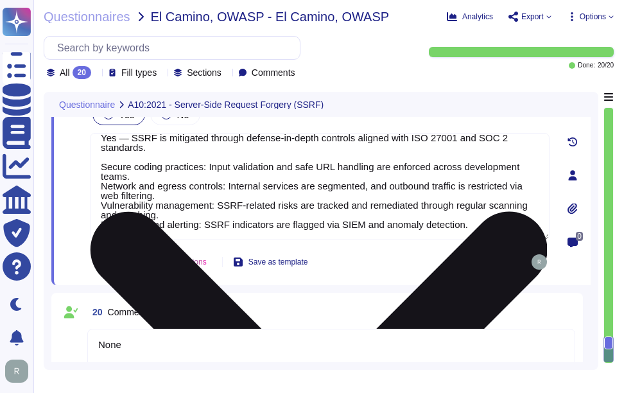
scroll to position [4529, 0]
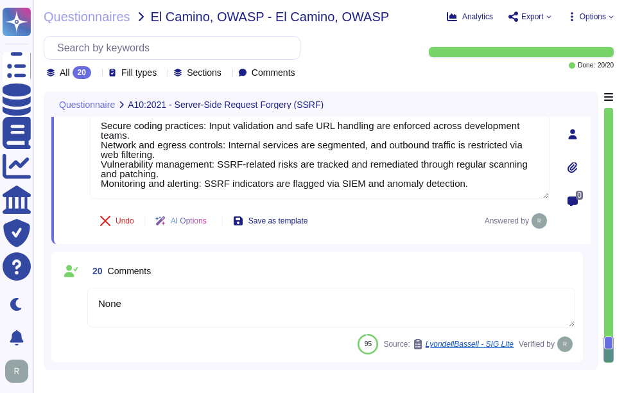
click at [235, 271] on div "20 Comments" at bounding box center [331, 270] width 488 height 23
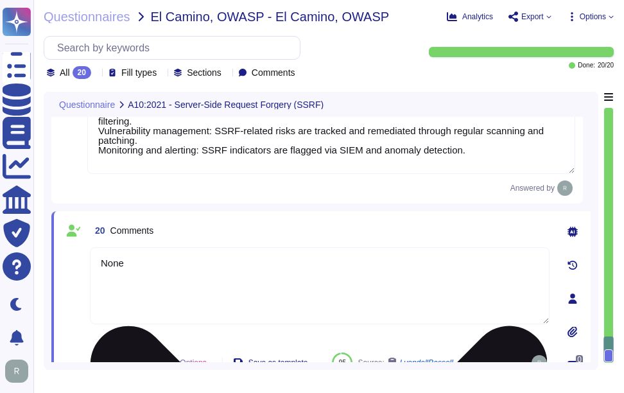
scroll to position [4578, 0]
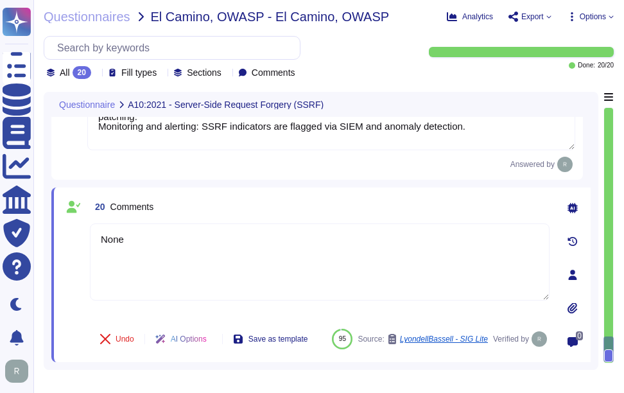
click at [324, 211] on div "20 Comments" at bounding box center [320, 206] width 460 height 23
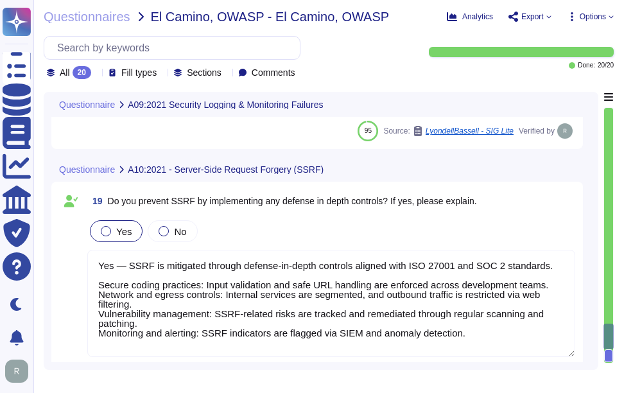
scroll to position [4386, 0]
type textarea "Yes, we ensure that all login events, including successful and failed login att…"
type textarea "None"
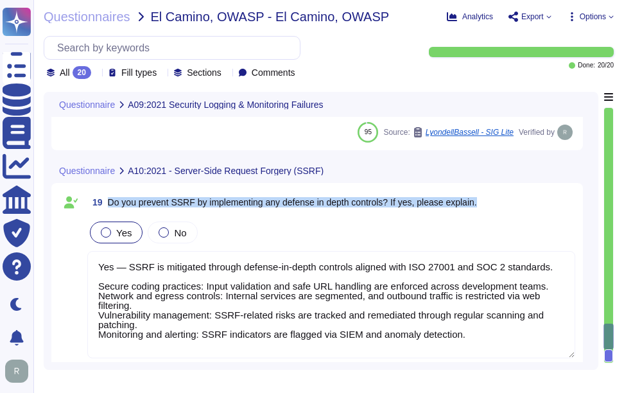
drag, startPoint x: 108, startPoint y: 200, endPoint x: 493, endPoint y: 193, distance: 384.8
click at [493, 193] on div "19 Do you prevent SSRF by implementing any defense in depth controls? If yes, p…" at bounding box center [331, 202] width 488 height 23
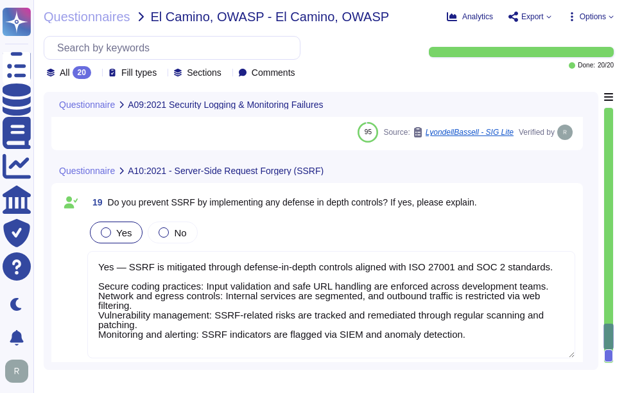
scroll to position [12, 0]
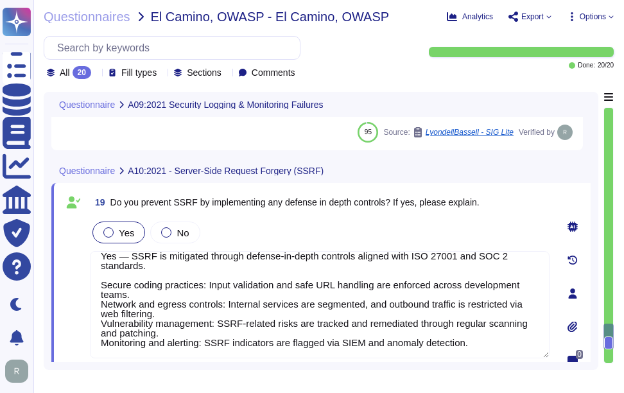
click at [328, 195] on span "19 Do you prevent SSRF by implementing any defense in depth controls? If yes, p…" at bounding box center [285, 202] width 390 height 23
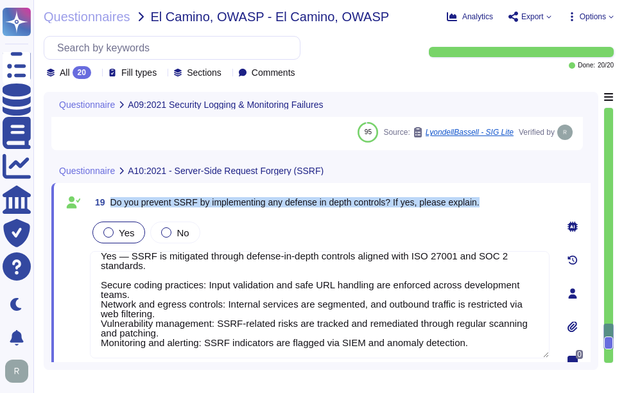
drag, startPoint x: 112, startPoint y: 200, endPoint x: 494, endPoint y: 194, distance: 382.2
click at [494, 194] on div "19 Do you prevent SSRF by implementing any defense in depth controls? If yes, p…" at bounding box center [320, 202] width 460 height 23
click at [410, 206] on span "Do you prevent SSRF by implementing any defense in depth controls? If yes, plea…" at bounding box center [294, 202] width 369 height 10
drag, startPoint x: 110, startPoint y: 198, endPoint x: 398, endPoint y: 200, distance: 287.8
click at [398, 200] on span "Do you prevent SSRF by implementing any defense in depth controls? If yes, plea…" at bounding box center [294, 202] width 369 height 10
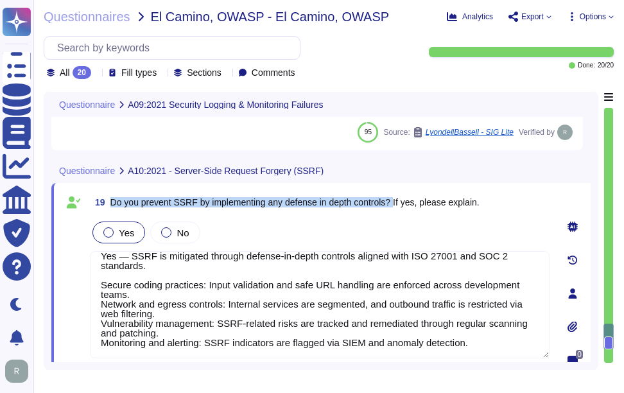
copy span "Do you prevent SSRF by implementing any defense in depth controls?"
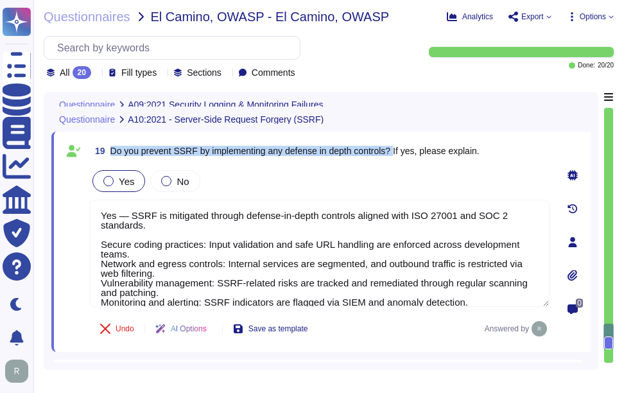
scroll to position [4450, 0]
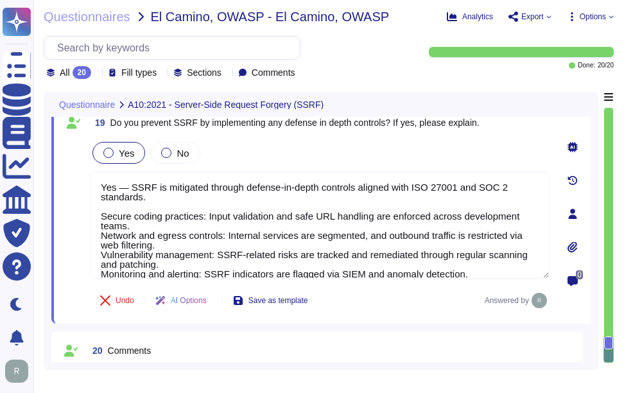
click at [496, 147] on div "Yes No" at bounding box center [320, 152] width 460 height 27
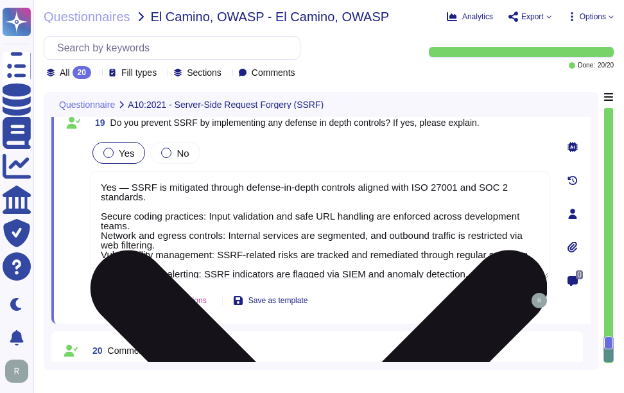
scroll to position [21, 0]
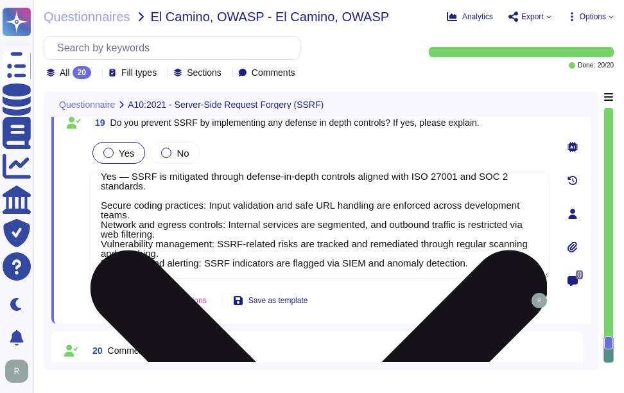
click at [502, 253] on textarea "Yes — SSRF is mitigated through defense-in-depth controls aligned with ISO 2700…" at bounding box center [320, 224] width 460 height 107
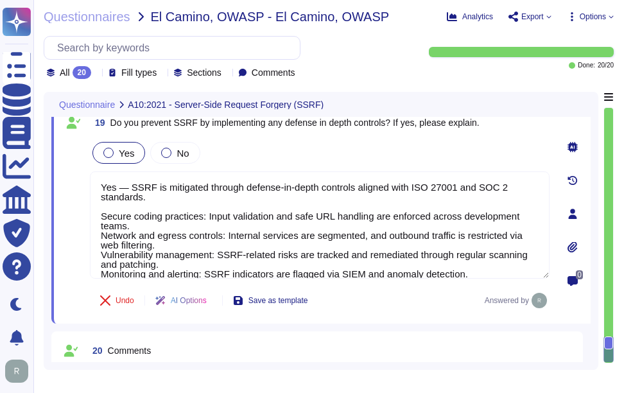
click at [468, 144] on div "Yes No" at bounding box center [320, 152] width 460 height 27
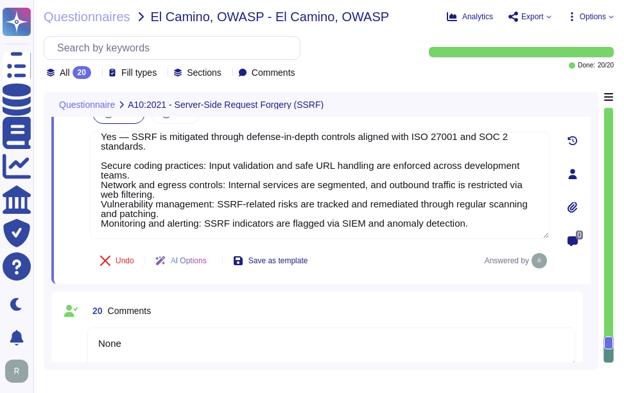
scroll to position [4529, 0]
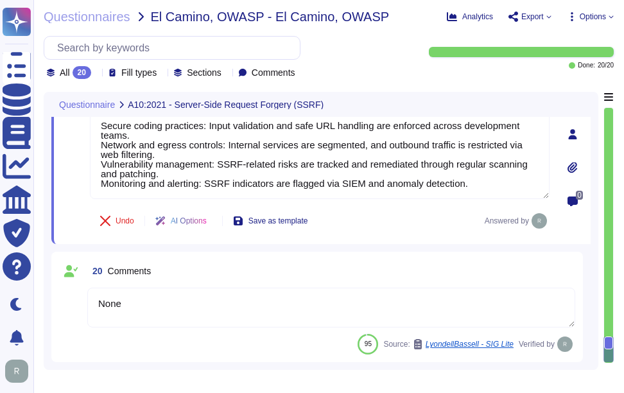
click at [469, 265] on div "20 Comments" at bounding box center [331, 270] width 488 height 23
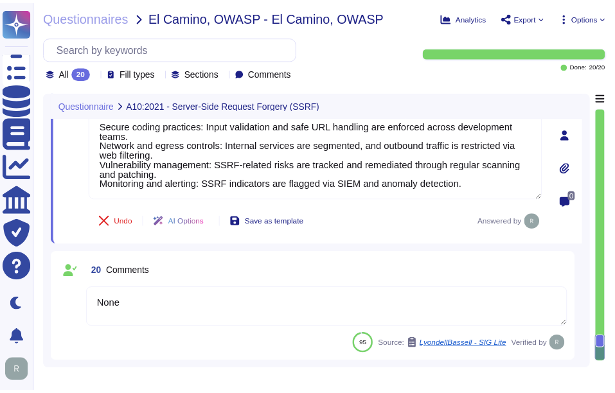
scroll to position [1, 0]
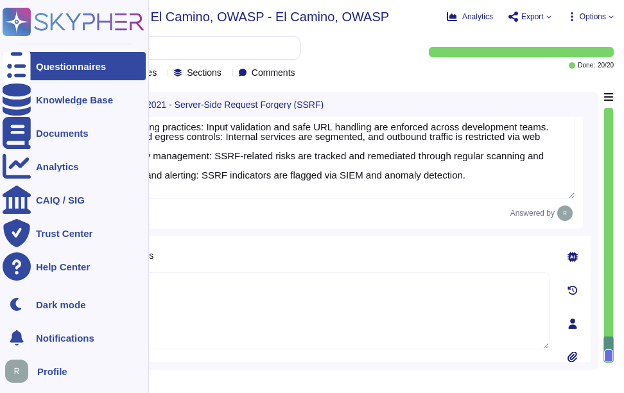
click at [46, 59] on div "Questionnaires" at bounding box center [74, 66] width 143 height 28
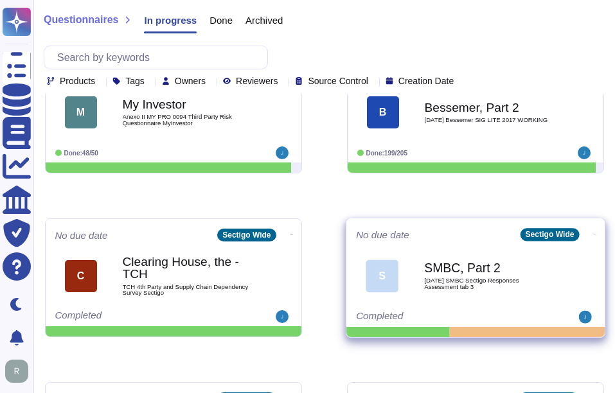
scroll to position [209, 0]
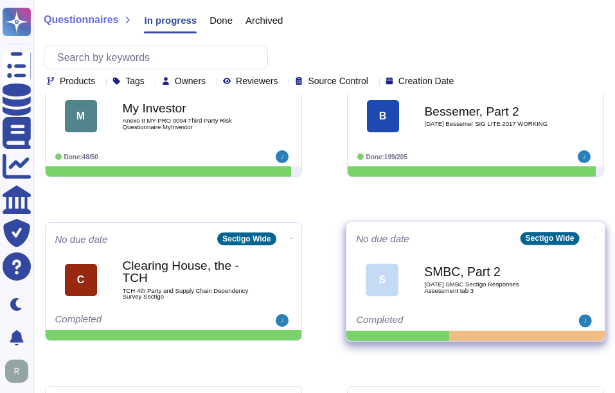
click at [465, 270] on b "SMBC, Part 2" at bounding box center [489, 272] width 130 height 12
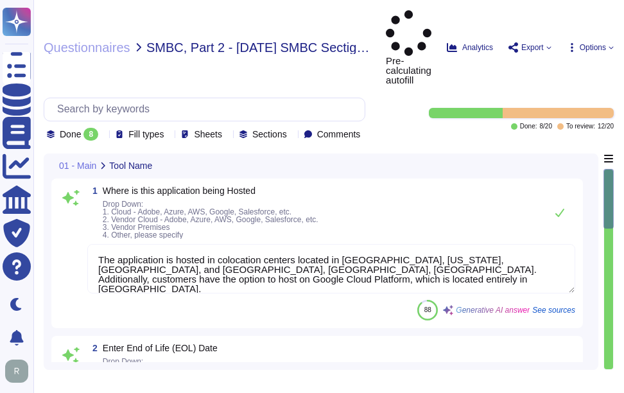
type textarea "The application is hosted in colocation centers located in [GEOGRAPHIC_DATA], […"
type textarea "[DATE]"
type textarea "Yes, we have a well-documented Disaster Recovery Plan (DRP) that is active and …"
type textarea "The Recovery Time Objective (RTO) is set at 12 hours. This is the targeted dura…"
click at [103, 135] on icon at bounding box center [103, 135] width 0 height 0
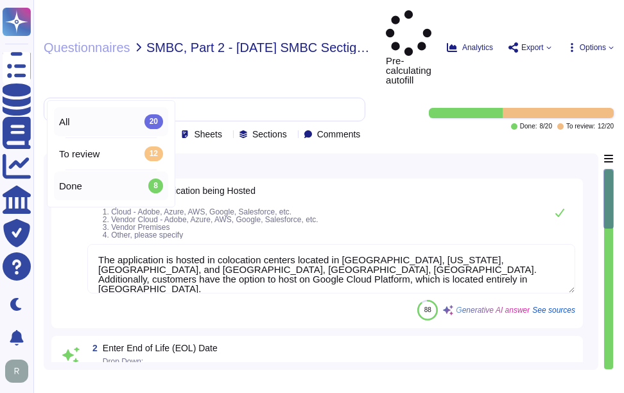
click at [107, 118] on div "All 20" at bounding box center [111, 121] width 104 height 14
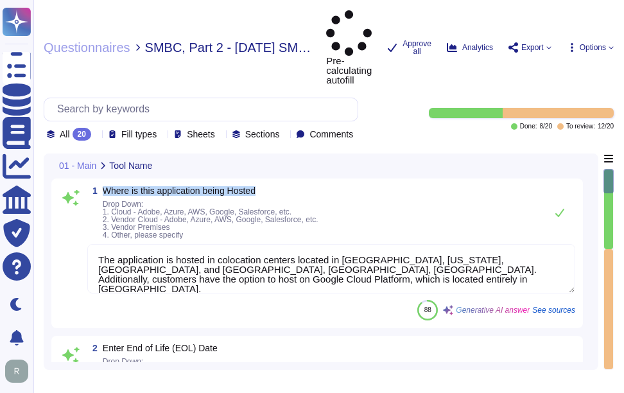
drag, startPoint x: 105, startPoint y: 141, endPoint x: 308, endPoint y: 139, distance: 203.0
click at [308, 179] on div "1 Where is this application being Hosted Drop Down: 1. Cloud - Adobe, Azure, AW…" at bounding box center [317, 254] width 532 height 150
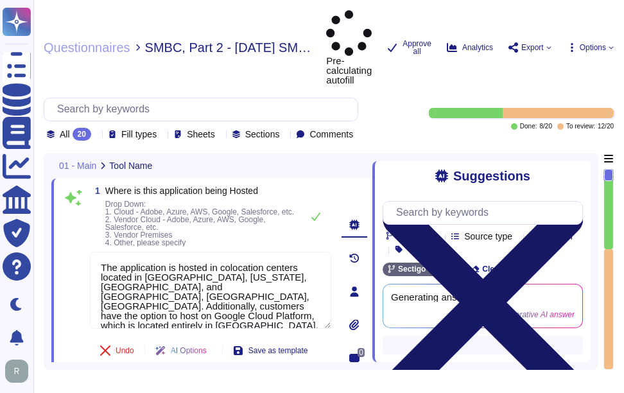
click at [580, 169] on icon at bounding box center [483, 302] width 200 height 267
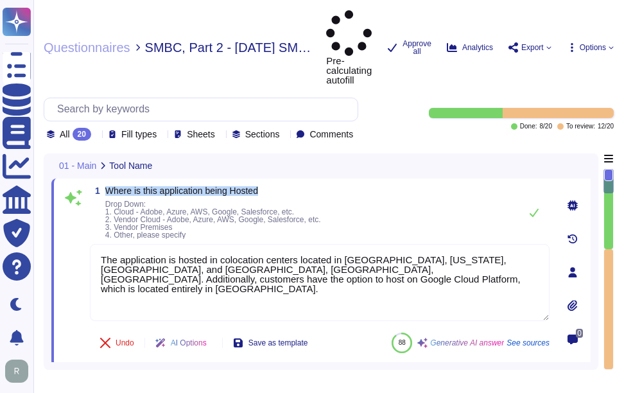
drag, startPoint x: 106, startPoint y: 142, endPoint x: 286, endPoint y: 137, distance: 179.9
click at [286, 179] on div "1 Where is this application being Hosted Drop Down: 1. Cloud - Adobe, Azure, AW…" at bounding box center [321, 273] width 540 height 188
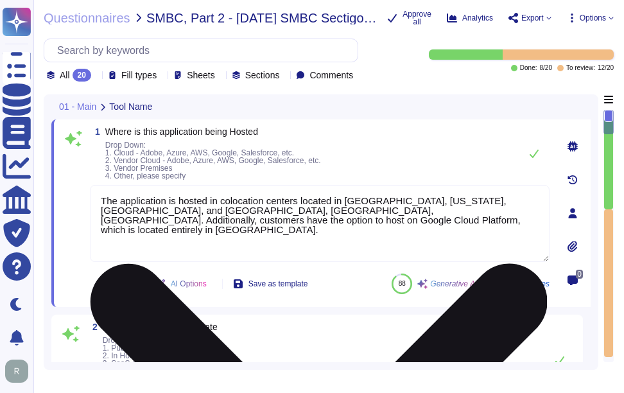
drag, startPoint x: 225, startPoint y: 239, endPoint x: 101, endPoint y: 188, distance: 134.5
click at [101, 188] on textarea "The application is hosted in colocation centers located in [GEOGRAPHIC_DATA], […" at bounding box center [320, 223] width 460 height 77
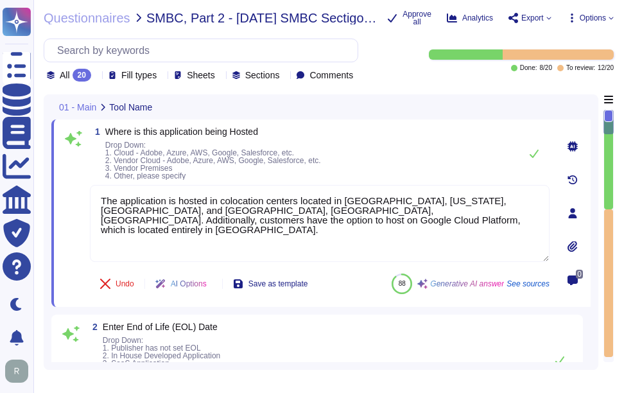
paste textarea
click at [378, 155] on div "1 Where is this application being Hosted Drop Down: 1. Cloud - Adobe, Azure, AW…" at bounding box center [320, 153] width 460 height 53
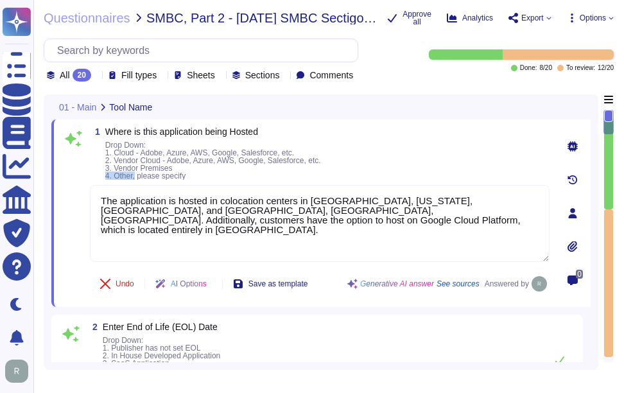
drag, startPoint x: 106, startPoint y: 179, endPoint x: 135, endPoint y: 179, distance: 28.9
click at [135, 179] on span "Drop Down: 1. Cloud - Adobe, Azure, AWS, Google, Salesforce, etc. 2. Vendor Clo…" at bounding box center [213, 161] width 216 height 40
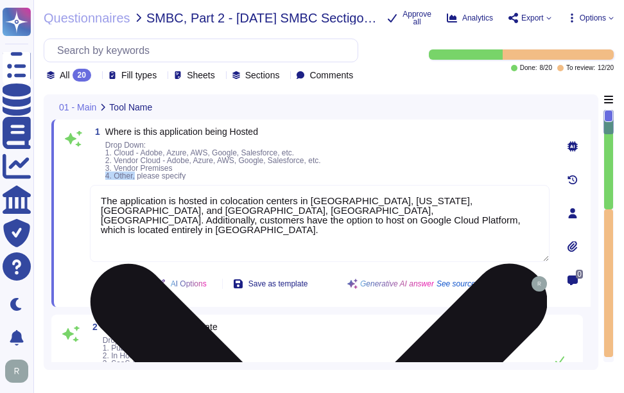
copy span "4. Other,"
click at [101, 199] on textarea "The application is hosted in colocation centers in [GEOGRAPHIC_DATA], [US_STATE…" at bounding box center [320, 223] width 460 height 77
paste textarea "4. Other,"
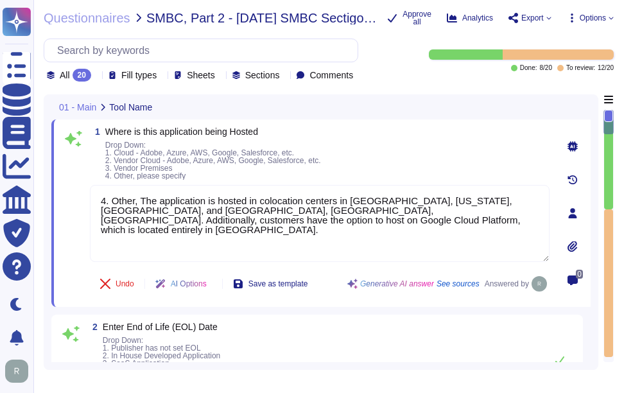
type textarea "4. Other, The application is hosted in colocation centers in [GEOGRAPHIC_DATA],…"
click at [394, 164] on div "1 Where is this application being Hosted Drop Down: 1. Cloud - Adobe, Azure, AW…" at bounding box center [320, 153] width 460 height 53
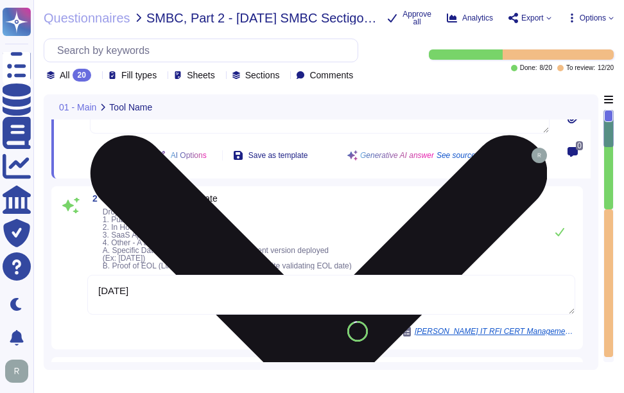
type textarea "The Recovery Time Objective (RTO) is set at 12 hours. This is the targeted dura…"
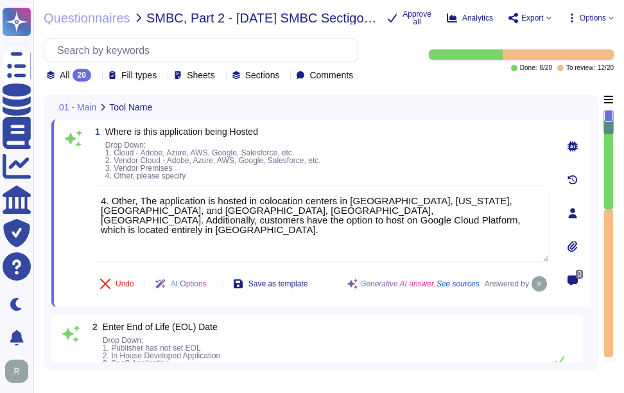
click at [365, 157] on div "1 Where is this application being Hosted Drop Down: 1. Cloud - Adobe, Azure, AW…" at bounding box center [320, 153] width 460 height 53
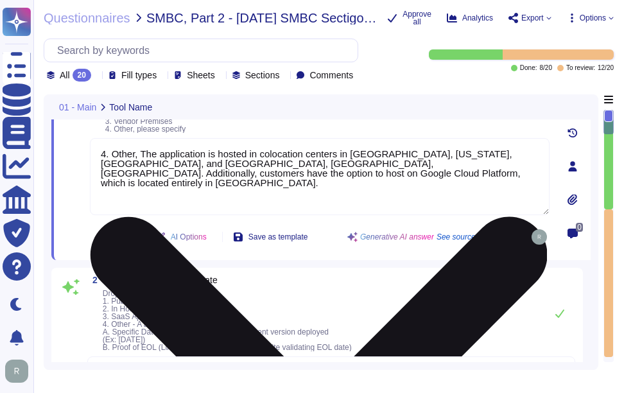
type textarea "The Recovery Time Objective (RTO) is set at 12 hours. This is the targeted dura…"
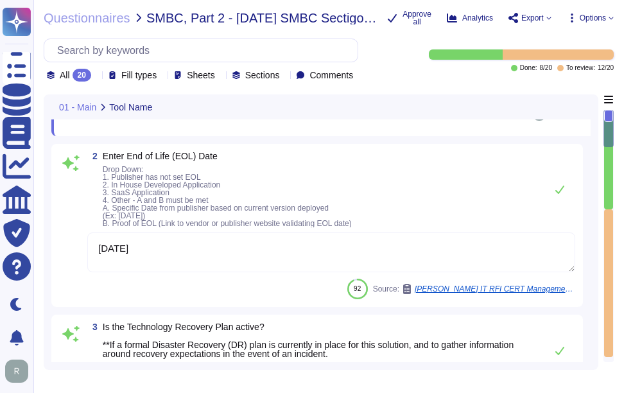
scroll to position [193, 0]
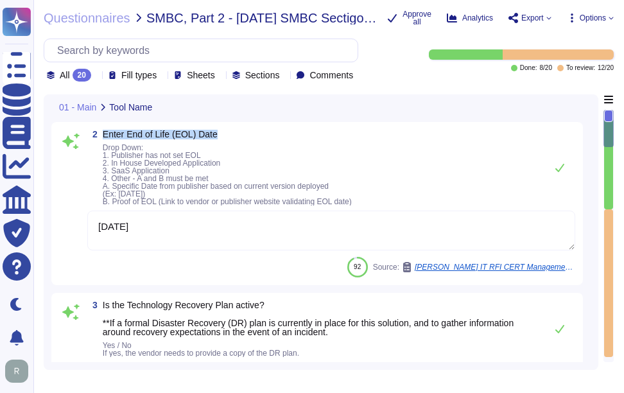
drag, startPoint x: 104, startPoint y: 134, endPoint x: 240, endPoint y: 132, distance: 136.2
click at [240, 132] on span "Enter End of Life (EOL) Date" at bounding box center [227, 134] width 249 height 9
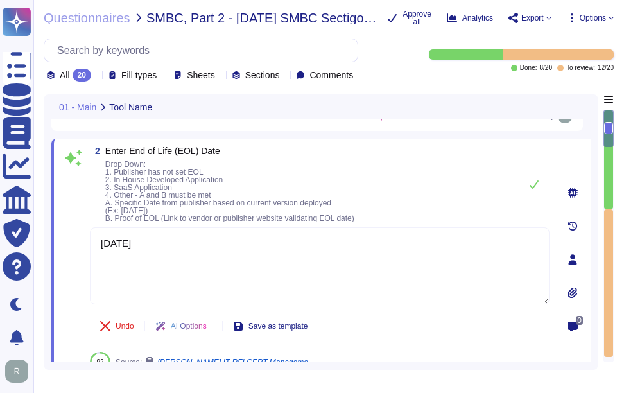
scroll to position [128, 0]
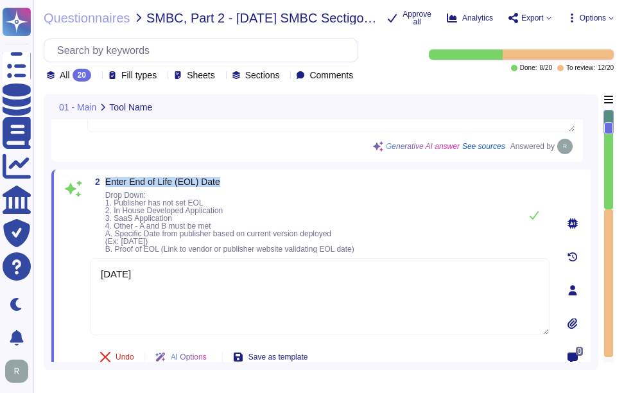
drag, startPoint x: 106, startPoint y: 178, endPoint x: 225, endPoint y: 181, distance: 119.5
click at [225, 181] on span "Enter End of Life (EOL) Date" at bounding box center [229, 181] width 249 height 9
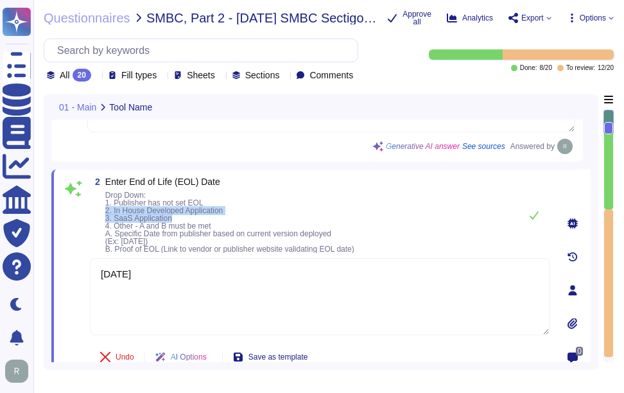
drag, startPoint x: 106, startPoint y: 211, endPoint x: 258, endPoint y: 216, distance: 151.7
click at [258, 216] on span "Drop Down: 1. Publisher has not set EOL 2. In House Developed Application 3. Sa…" at bounding box center [229, 222] width 249 height 62
drag, startPoint x: 258, startPoint y: 216, endPoint x: 159, endPoint y: 213, distance: 98.3
click at [159, 213] on span "Drop Down: 1. Publisher has not set EOL 2. In House Developed Application 3. Sa…" at bounding box center [229, 222] width 249 height 63
drag, startPoint x: 106, startPoint y: 209, endPoint x: 239, endPoint y: 207, distance: 133.0
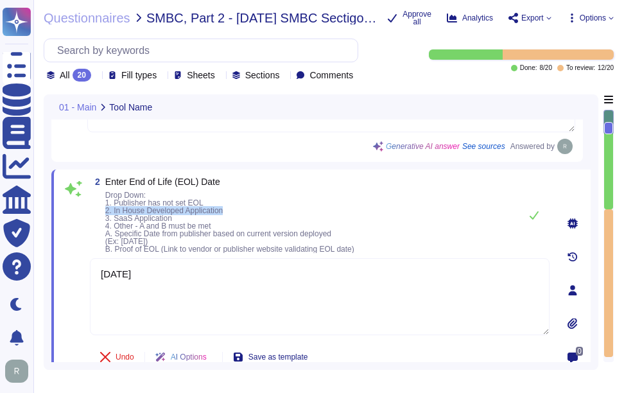
click at [239, 207] on span "Drop Down: 1. Publisher has not set EOL 2. In House Developed Application 3. Sa…" at bounding box center [229, 222] width 249 height 62
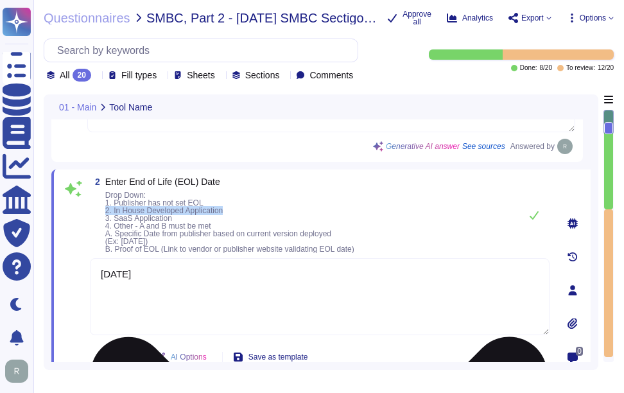
copy span "2. In House Developed Application"
drag, startPoint x: 162, startPoint y: 274, endPoint x: 90, endPoint y: 278, distance: 72.0
click at [90, 278] on textarea "[DATE]" at bounding box center [320, 296] width 460 height 77
paste textarea ". In House Developed Application"
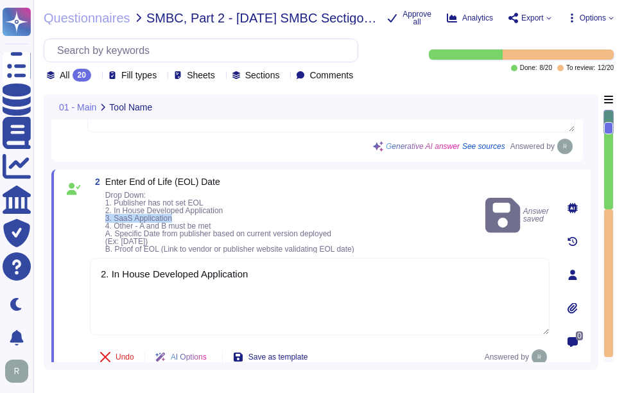
drag, startPoint x: 106, startPoint y: 217, endPoint x: 173, endPoint y: 217, distance: 66.8
click at [173, 217] on span "Drop Down: 1. Publisher has not set EOL 2. In House Developed Application 3. Sa…" at bounding box center [229, 222] width 249 height 62
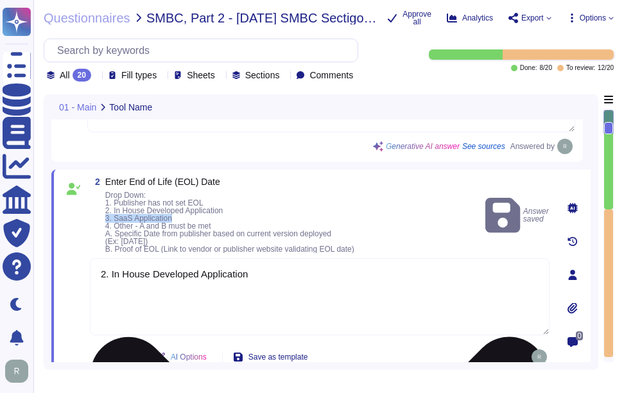
copy span "3. SaaS Application"
click at [365, 273] on textarea "2. In House Developed Application" at bounding box center [320, 296] width 460 height 77
paste textarea "3. SaaS Application"
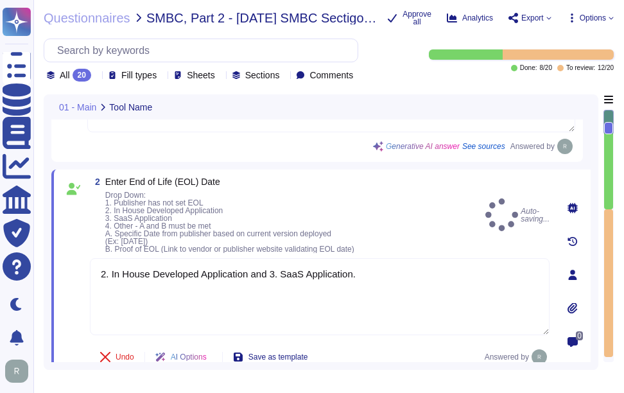
type textarea "2. In House Developed Application and 3. SaaS Application."
click at [403, 235] on div "2 Enter End of Life (EOL) Date Drop Down: 1. Publisher has not set EOL 2. In Ho…" at bounding box center [320, 215] width 460 height 76
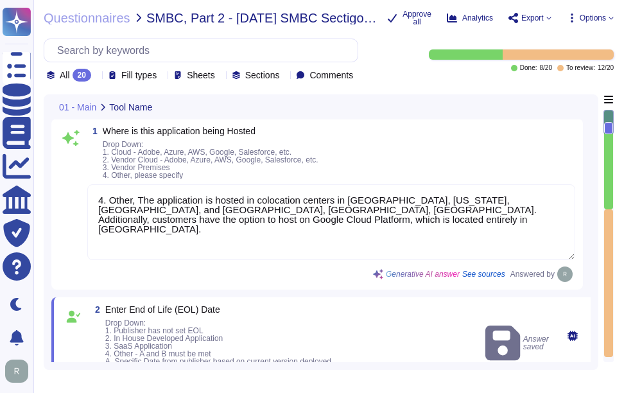
scroll to position [0, 0]
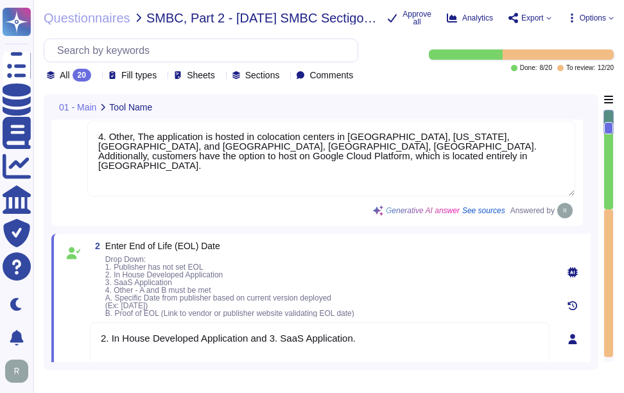
type textarea "The Recovery Time Objective (RTO) is set at 12 hours. This is the targeted dura…"
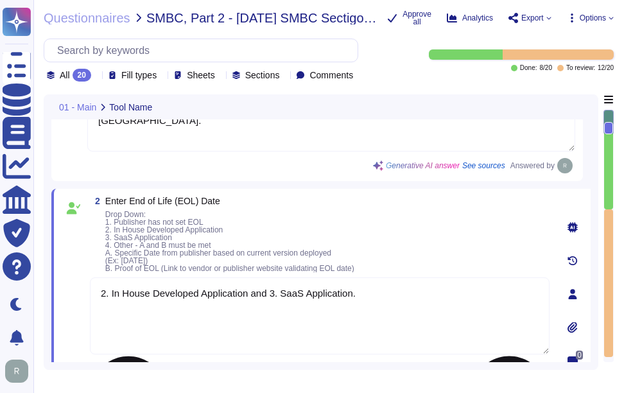
scroll to position [128, 0]
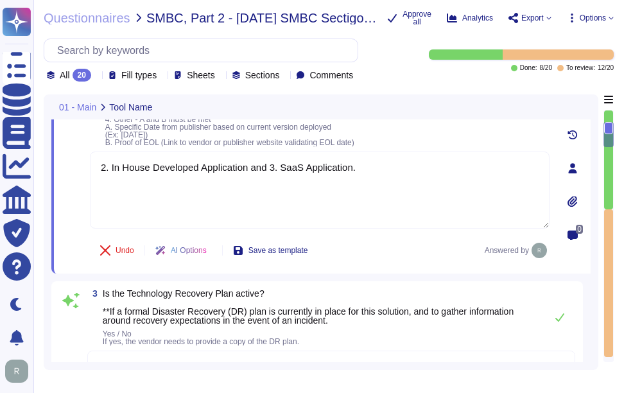
type textarea "The specified Recovery Point Objective (RPO) duration is under one hour."
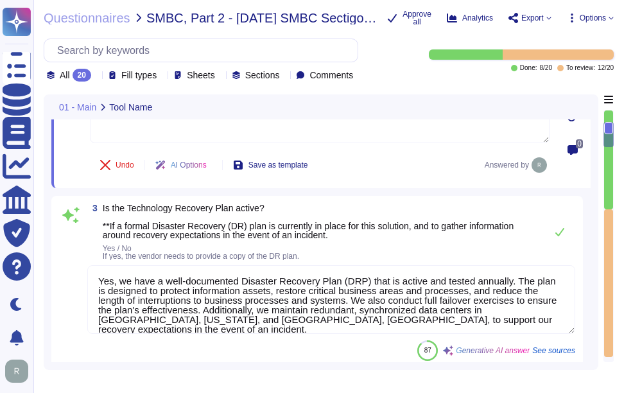
scroll to position [321, 0]
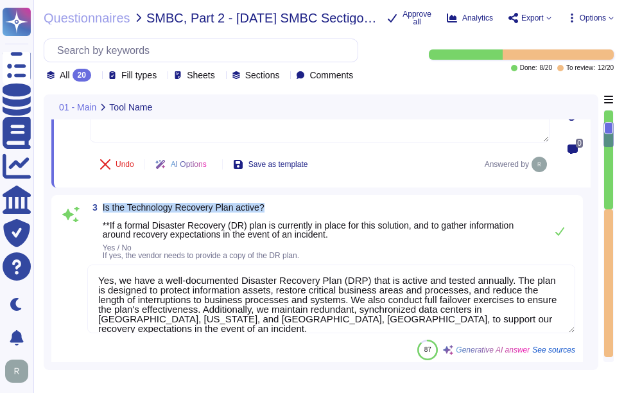
drag, startPoint x: 100, startPoint y: 206, endPoint x: 272, endPoint y: 206, distance: 172.1
click at [272, 206] on span "3 Is the Technology Recovery Plan active? **If a formal Disaster Recovery (DR) …" at bounding box center [313, 231] width 452 height 57
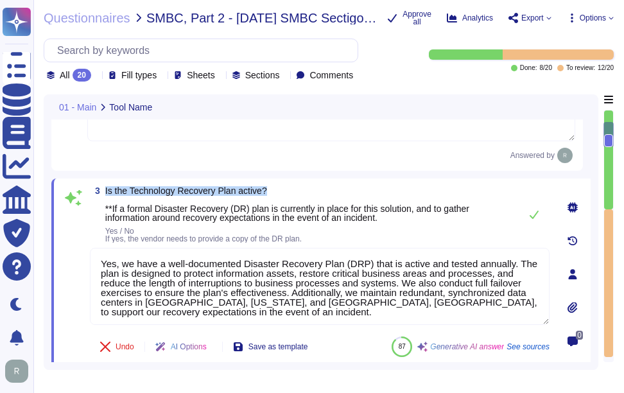
drag, startPoint x: 105, startPoint y: 189, endPoint x: 324, endPoint y: 193, distance: 219.7
click at [324, 193] on span "3 Is the Technology Recovery Plan active? **If a formal Disaster Recovery (DR) …" at bounding box center [302, 214] width 424 height 57
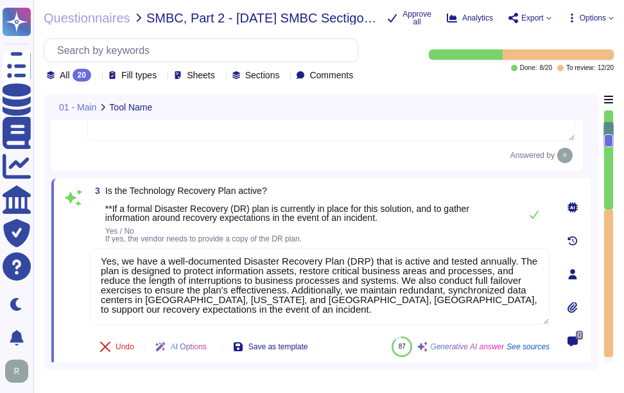
click at [567, 306] on div at bounding box center [573, 308] width 26 height 26
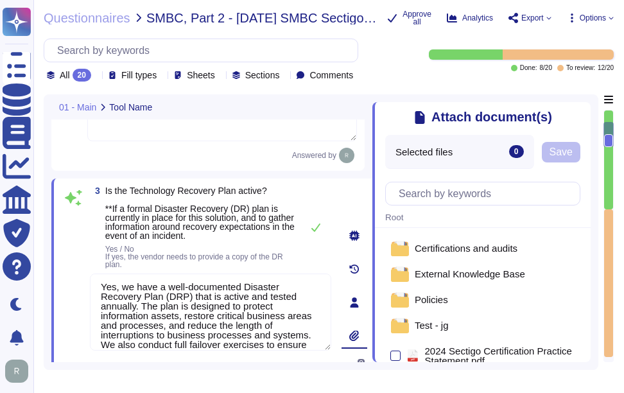
type textarea "The specified Recovery Point Objective (RPO) duration is under one hour."
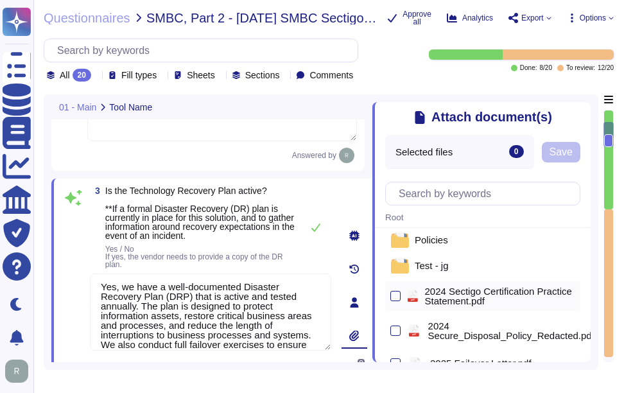
scroll to position [0, 0]
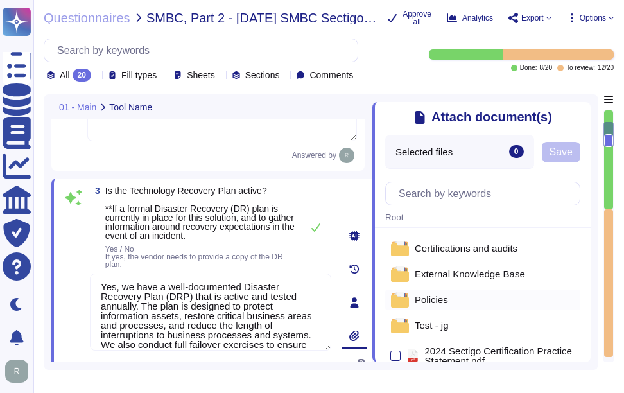
click at [436, 303] on span "Policies" at bounding box center [431, 300] width 33 height 10
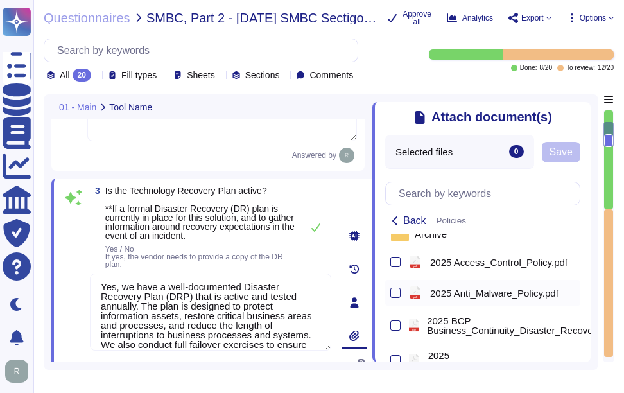
scroll to position [128, 0]
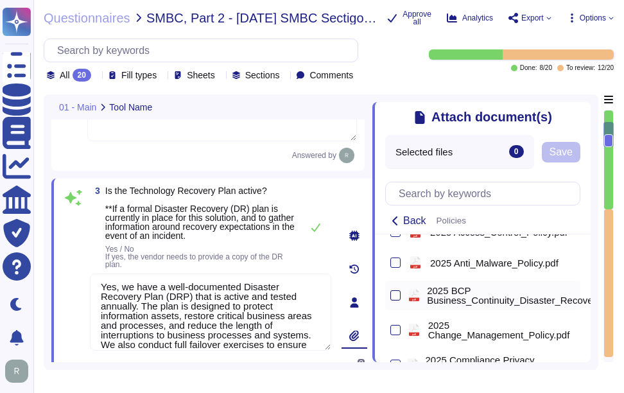
click at [400, 295] on div at bounding box center [396, 295] width 10 height 10
click at [0, 0] on input "checkbox" at bounding box center [0, 0] width 0 height 0
click at [600, 152] on span "Save" at bounding box center [607, 152] width 23 height 10
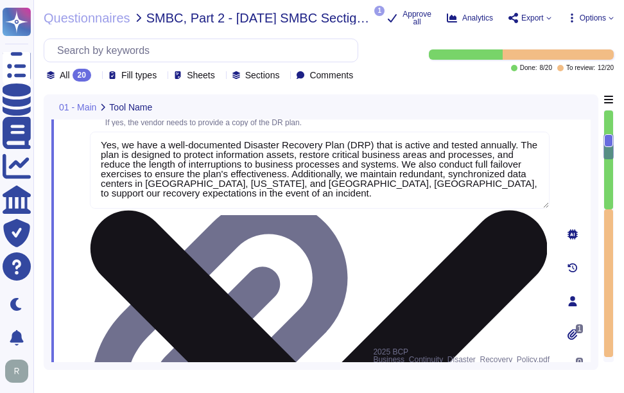
type textarea "Yes, the solution is deployed across multiple regions. Specifically, it is depl…"
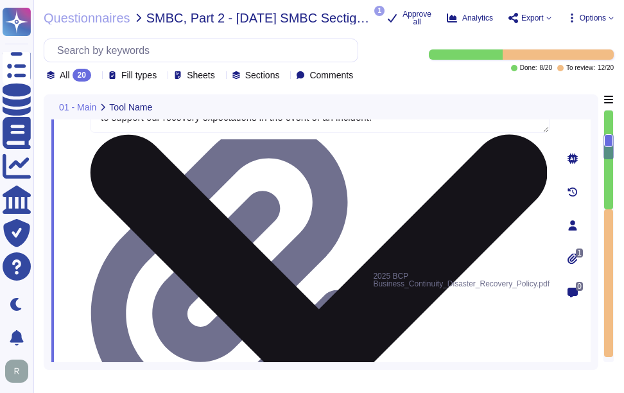
scroll to position [514, 0]
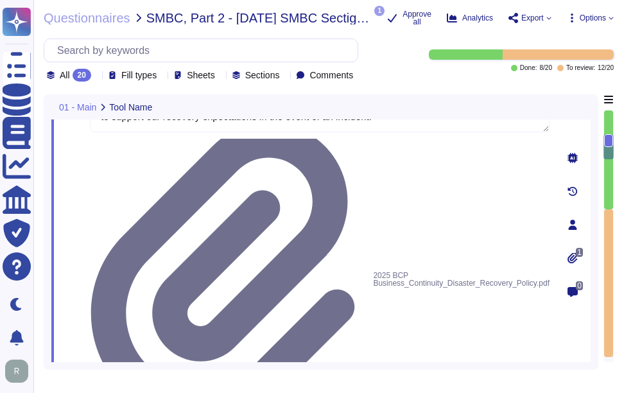
drag, startPoint x: 104, startPoint y: 213, endPoint x: 316, endPoint y: 213, distance: 212.0
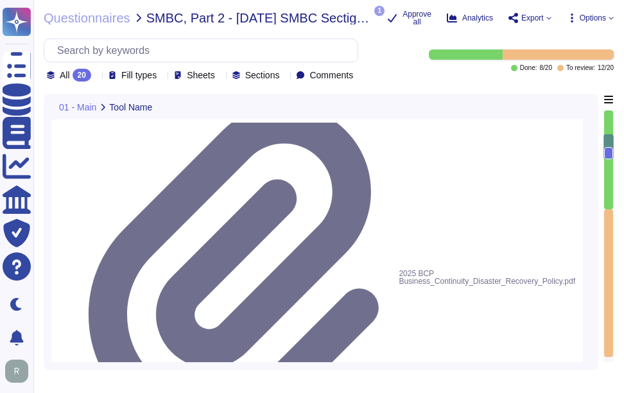
type textarea "Yes, the solution is deployed across multiple regions. Specifically, it is depl…"
drag, startPoint x: 107, startPoint y: 187, endPoint x: 292, endPoint y: 186, distance: 185.0
drag, startPoint x: 105, startPoint y: 243, endPoint x: 288, endPoint y: 245, distance: 182.4
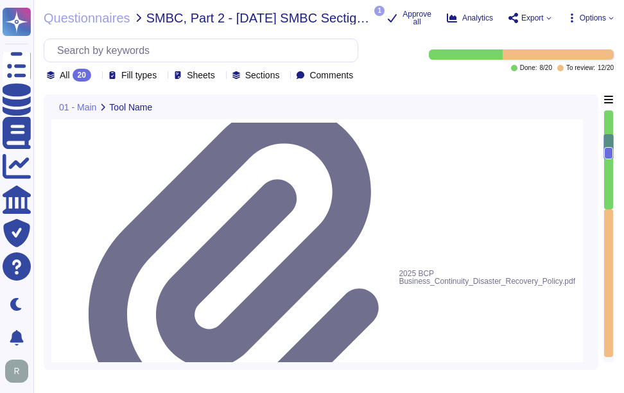
copy span "3. 2 hrs, 4 hrs, 8, 9, 12, 16, 20, 24, 72 hrs"
paste textarea "3. 2 hrs, 4 hrs, 8, 9, 12, 16, 20, 24, 72 hrs"
type textarea "3. 2 hrs, 4 hrs, 8, 9, 12, 16, 20, 24, 72 hrs. The Recovery Time Objective (RTO…"
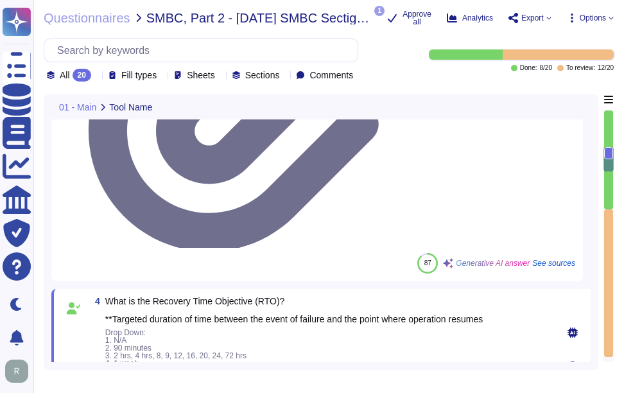
type textarea "A) Our application or system does not include GEN AI or AI/ML features, and we …"
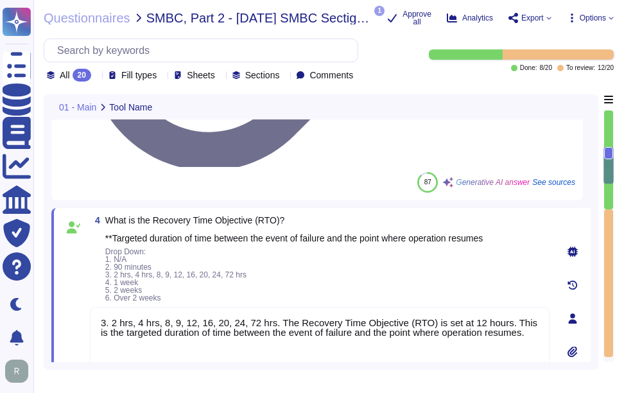
drag, startPoint x: 105, startPoint y: 152, endPoint x: 378, endPoint y: 152, distance: 273.0
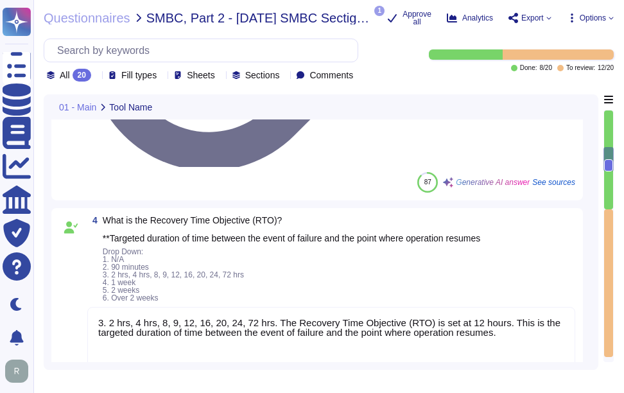
type textarea "A) Our application or system does not include GEN AI or AI/ML features, and we …"
drag, startPoint x: 107, startPoint y: 136, endPoint x: 400, endPoint y: 139, distance: 292.9
drag, startPoint x: 105, startPoint y: 209, endPoint x: 136, endPoint y: 209, distance: 30.2
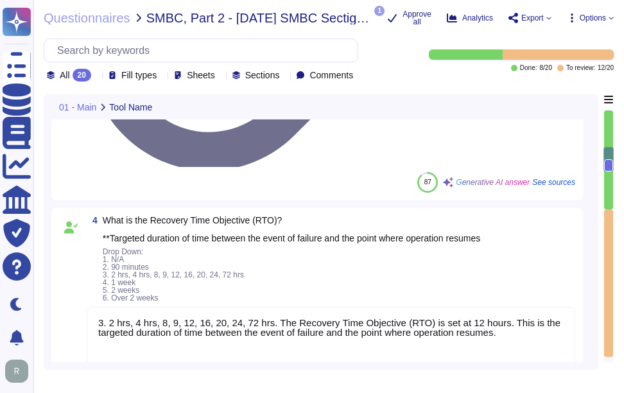
copy span "4. 1 hr"
paste textarea "4. 1 hr"
type textarea "4. 1 hr. The specified Recovery Point Objective (RPO) duration is under one hou…"
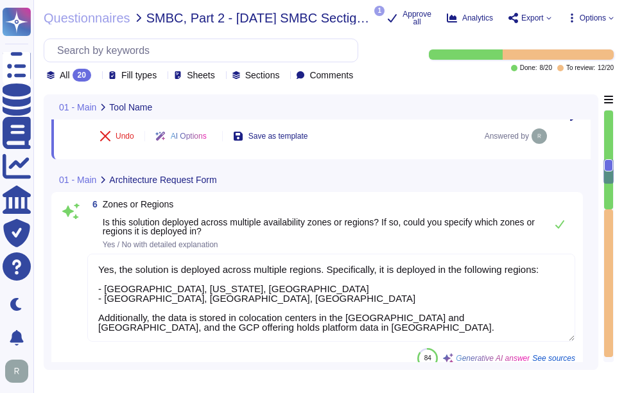
scroll to position [963, 0]
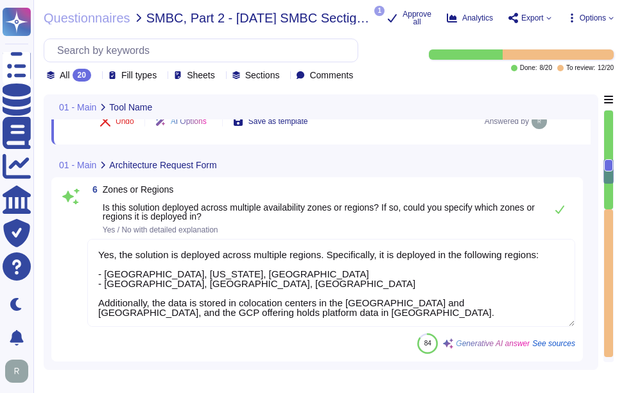
type textarea "N/a"
drag, startPoint x: 103, startPoint y: 188, endPoint x: 177, endPoint y: 188, distance: 74.5
click at [177, 188] on span "Zones or Regions Is this solution deployed across multiple availability zones o…" at bounding box center [321, 203] width 437 height 36
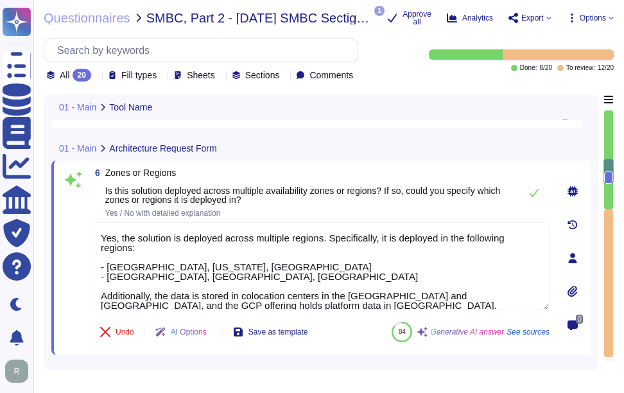
click at [340, 179] on span "Zones or Regions Is this solution deployed across multiple availability zones o…" at bounding box center [309, 186] width 408 height 36
drag, startPoint x: 105, startPoint y: 189, endPoint x: 288, endPoint y: 201, distance: 182.8
click at [288, 201] on span "Zones or Regions Is this solution deployed across multiple availability zones o…" at bounding box center [309, 186] width 408 height 36
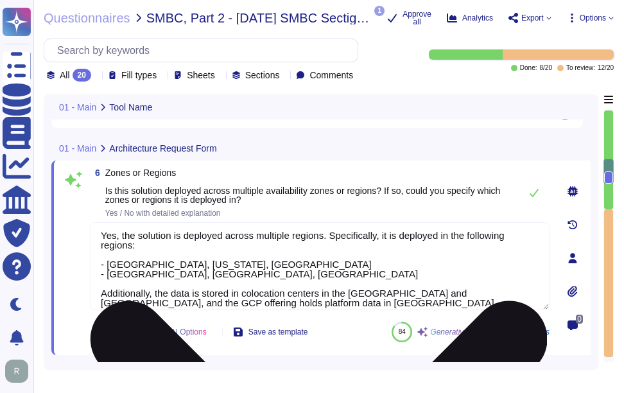
scroll to position [0, 0]
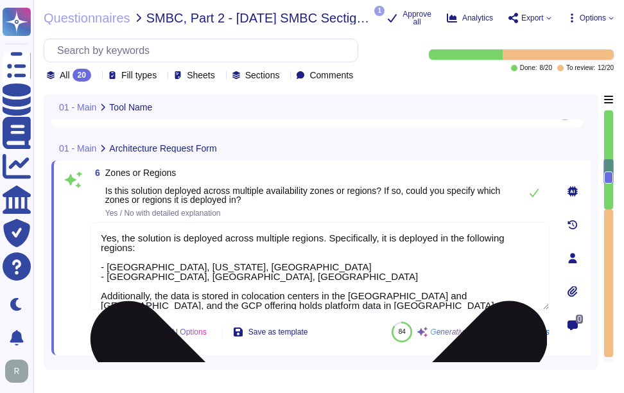
click at [286, 291] on textarea "Yes, the solution is deployed across multiple regions. Specifically, it is depl…" at bounding box center [320, 266] width 460 height 88
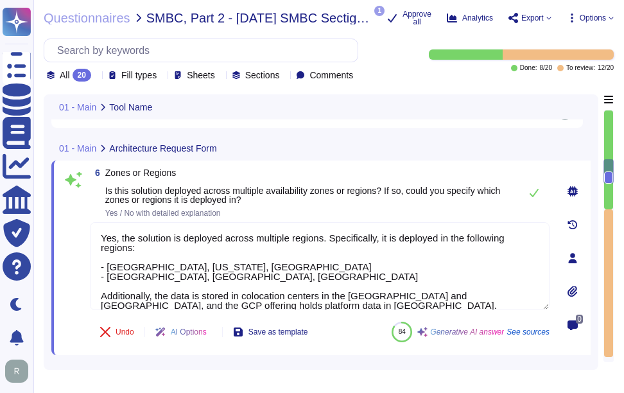
paste textarea "Secaucus, [US_STATE], and [GEOGRAPHIC_DATA], [GEOGRAPHIC_DATA]. These locations…"
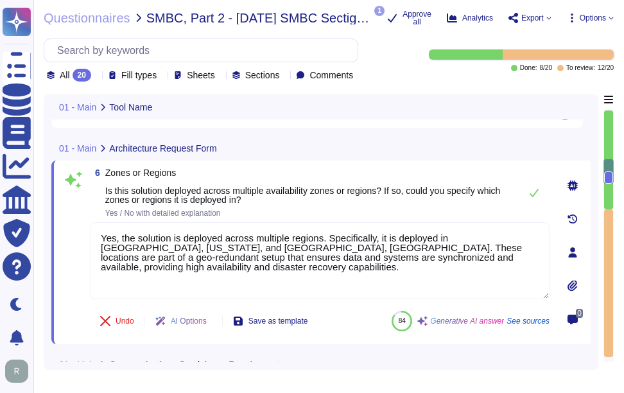
click at [374, 194] on span "Zones or Regions Is this solution deployed across multiple availability zones o…" at bounding box center [303, 186] width 396 height 37
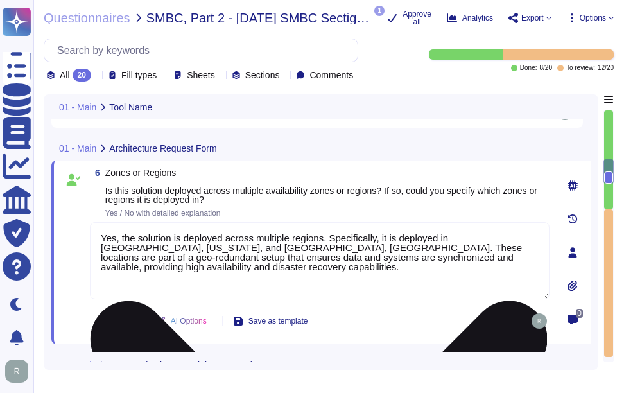
click at [209, 273] on textarea "Yes, the solution is deployed across multiple regions. Specifically, it is depl…" at bounding box center [320, 260] width 460 height 77
paste textarea "Sectigo offers a public cloud-only version of its service on the Google Cloud P…"
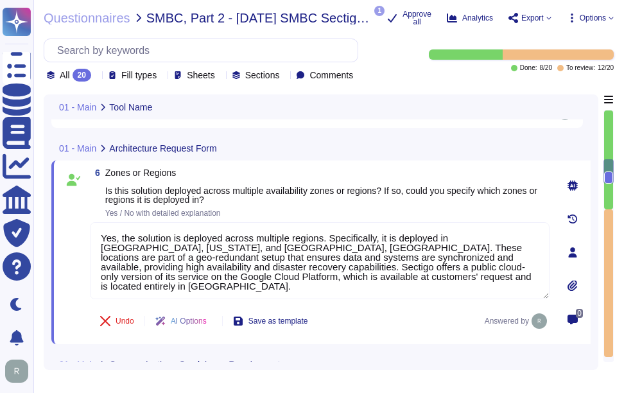
type textarea "Yes, the solution is deployed across multiple regions. Specifically, it is depl…"
click at [351, 207] on span "Zones or Regions Is this solution deployed across multiple availability zones o…" at bounding box center [327, 192] width 444 height 49
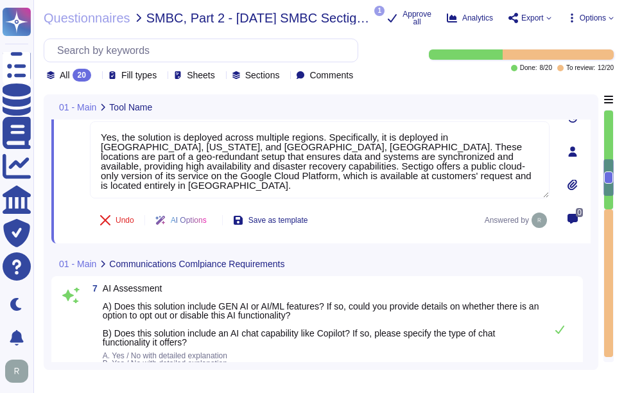
type textarea "3. 2 hrs, 4 hrs, 8, 9, 12, 16, 20, 24, 72 hrs. The Recovery Time Objective (RTO…"
type textarea "4. 1 hr. The specified Recovery Point Objective (RPO) duration is under one hou…"
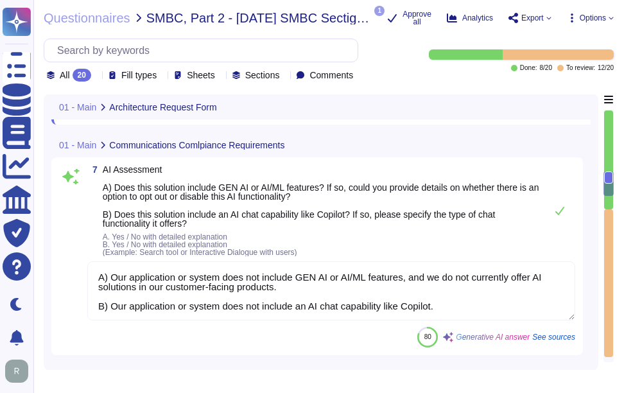
scroll to position [1096, 0]
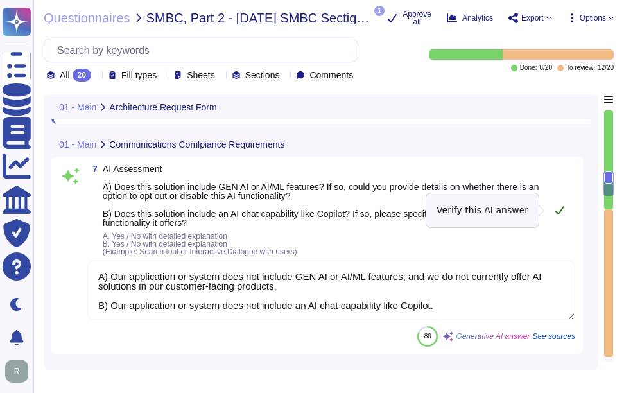
click at [565, 208] on icon at bounding box center [560, 210] width 10 height 10
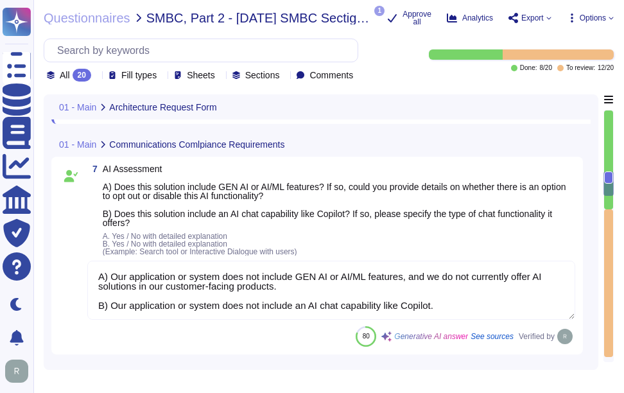
click at [112, 277] on textarea "A) Our application or system does not include GEN AI or AI/ML features, and we …" at bounding box center [331, 290] width 488 height 59
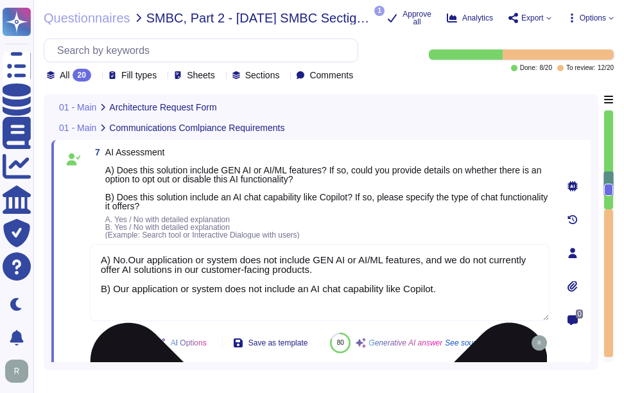
click at [114, 288] on textarea "A) No.Our application or system does not include GEN AI or AI/ML features, and …" at bounding box center [320, 282] width 460 height 77
click at [391, 245] on textarea "A) No. Our application or system does not include GEN AI or AI/ML features, and…" at bounding box center [320, 282] width 460 height 77
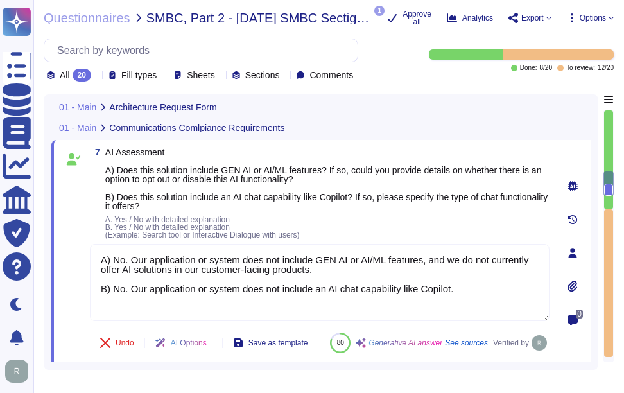
type textarea "A) No. Our application or system does not include GEN AI or AI/ML features, and…"
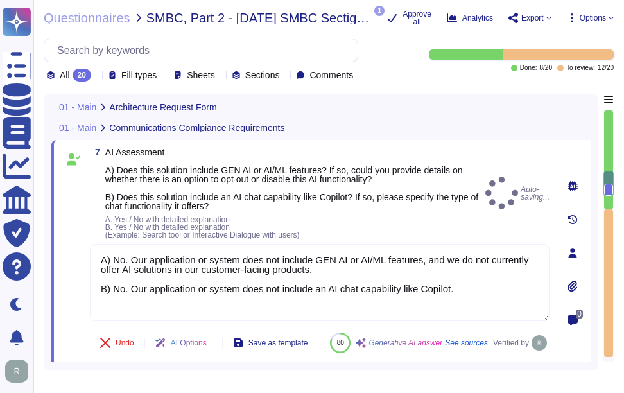
click at [428, 225] on span "A. Yes / No with detailed explanation B. Yes / No with detailed explanation (Ex…" at bounding box center [292, 227] width 375 height 23
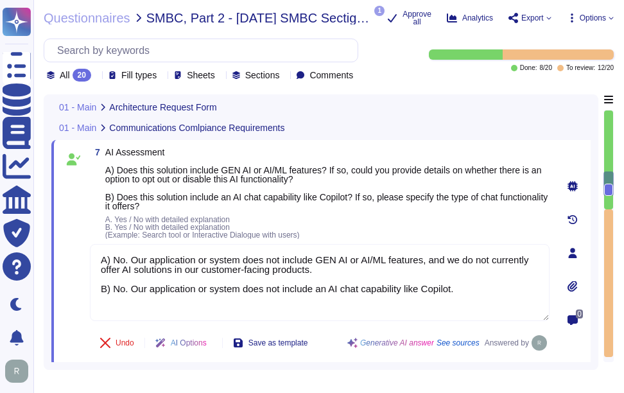
click at [428, 225] on span "A. Yes / No with detailed explanation B. Yes / No with detailed explanation (Ex…" at bounding box center [327, 227] width 444 height 23
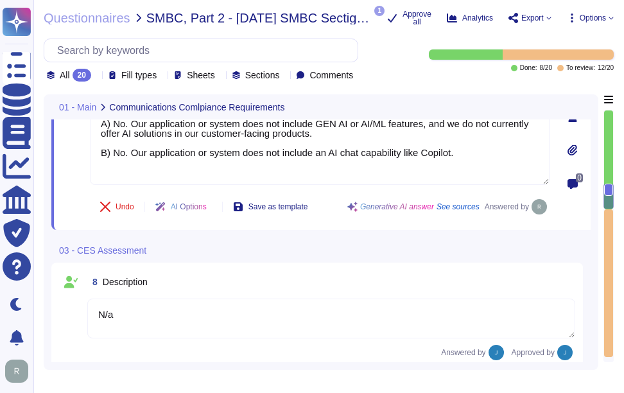
scroll to position [1289, 0]
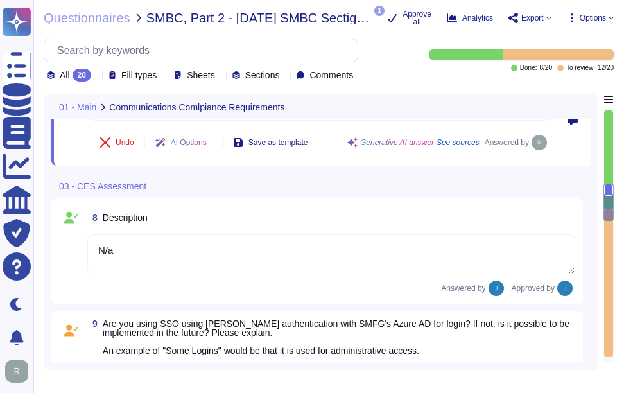
click at [328, 220] on div "8 Description" at bounding box center [331, 217] width 488 height 23
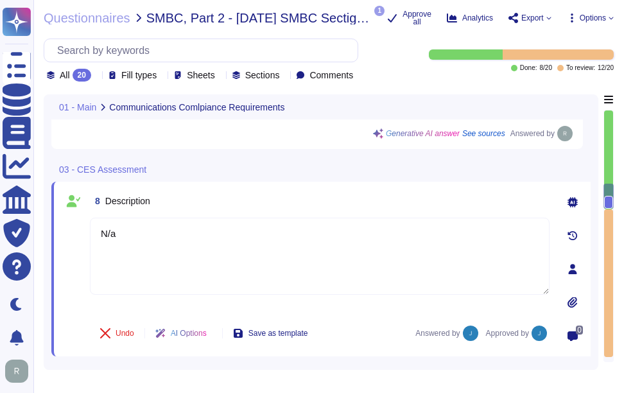
click at [332, 199] on div "8 Description" at bounding box center [320, 200] width 460 height 23
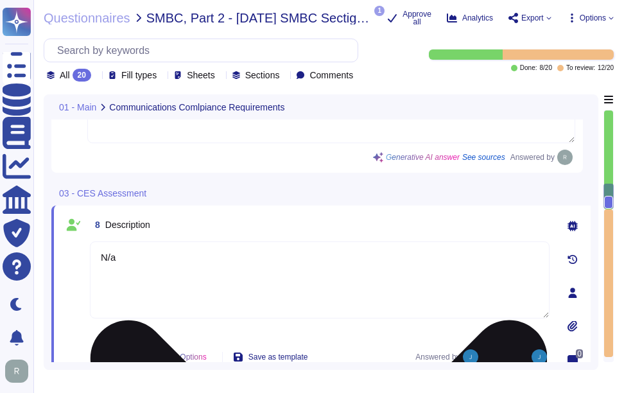
scroll to position [1225, 0]
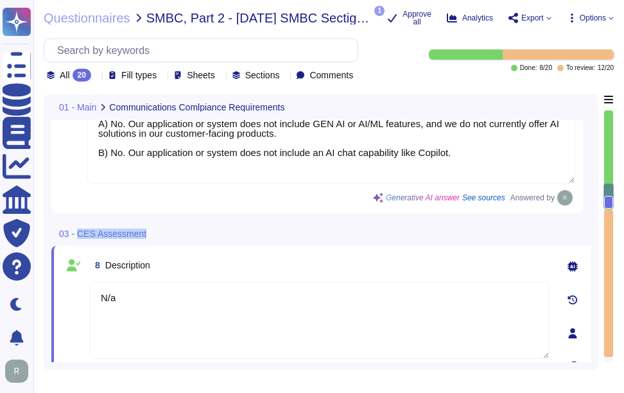
drag, startPoint x: 76, startPoint y: 233, endPoint x: 141, endPoint y: 233, distance: 64.2
click at [141, 233] on span "03 - CES Assessment" at bounding box center [102, 233] width 87 height 9
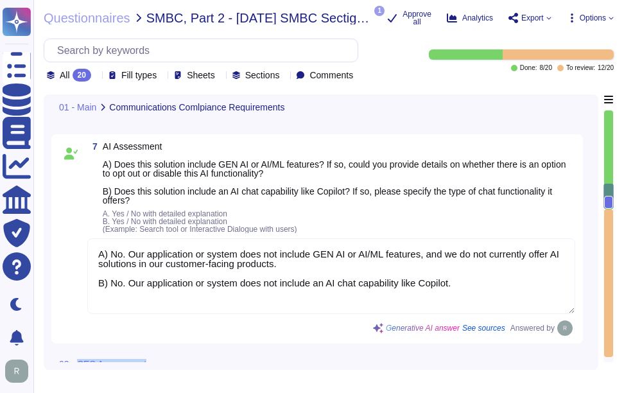
scroll to position [1089, 0]
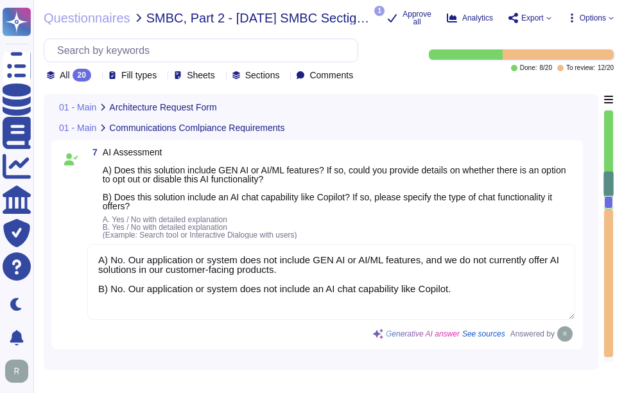
type textarea "Yes, the solution is deployed across multiple regions. Specifically, it is depl…"
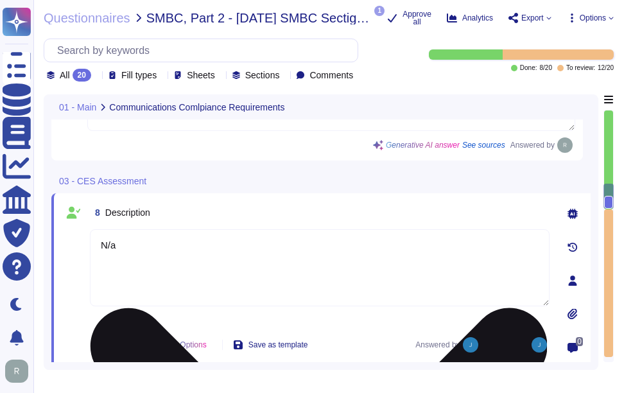
scroll to position [1206, 0]
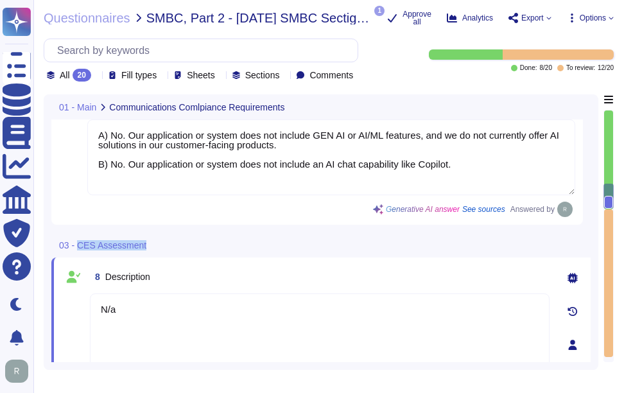
drag, startPoint x: 76, startPoint y: 245, endPoint x: 140, endPoint y: 244, distance: 63.6
click at [140, 244] on span "03 - CES Assessment" at bounding box center [102, 245] width 87 height 9
